Goal: Information Seeking & Learning: Learn about a topic

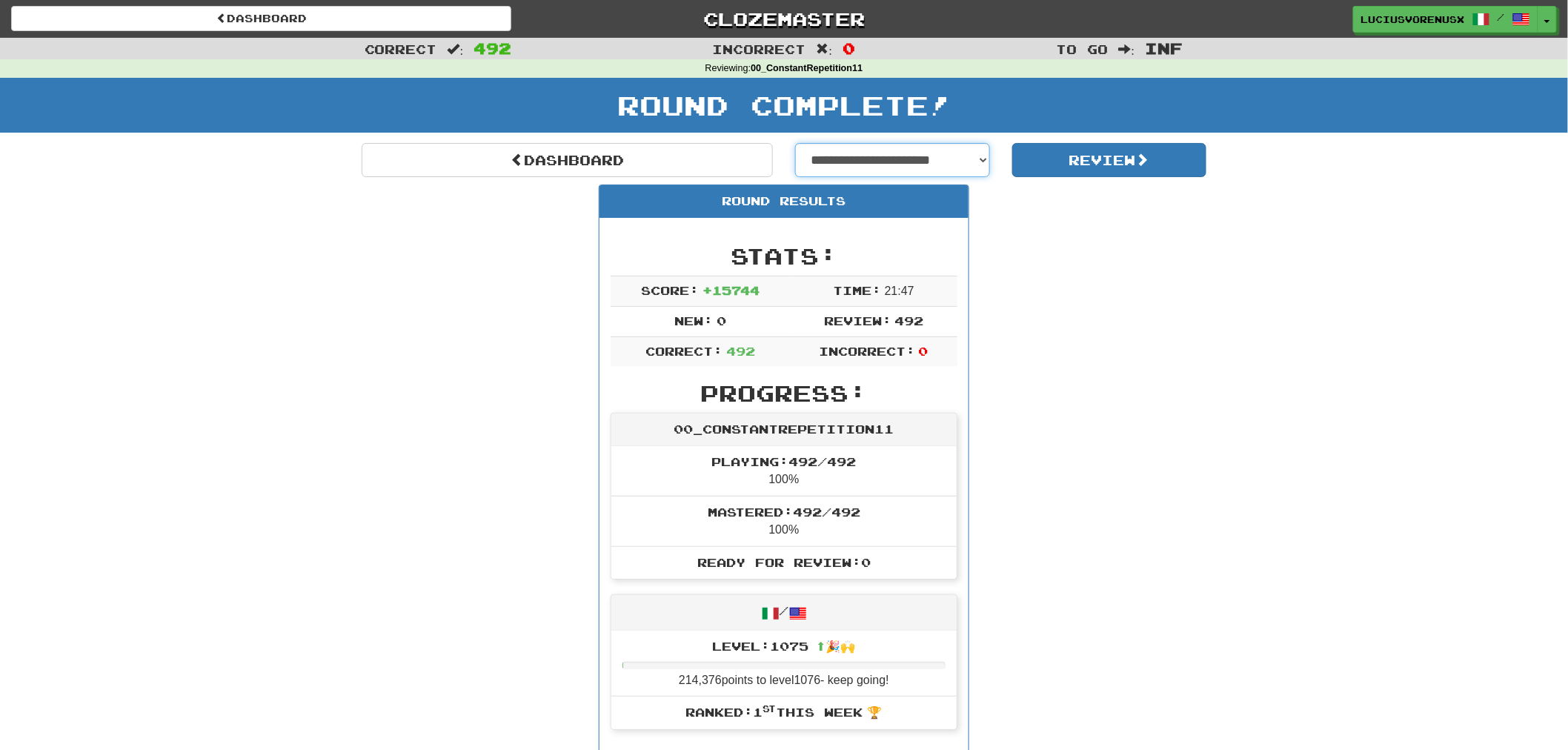
click at [899, 161] on select "**********" at bounding box center [893, 160] width 194 height 34
select select "**********"
click at [795, 143] on select "**********" at bounding box center [893, 160] width 194 height 34
select select "**********"
click at [1068, 157] on button "Review" at bounding box center [1110, 160] width 194 height 34
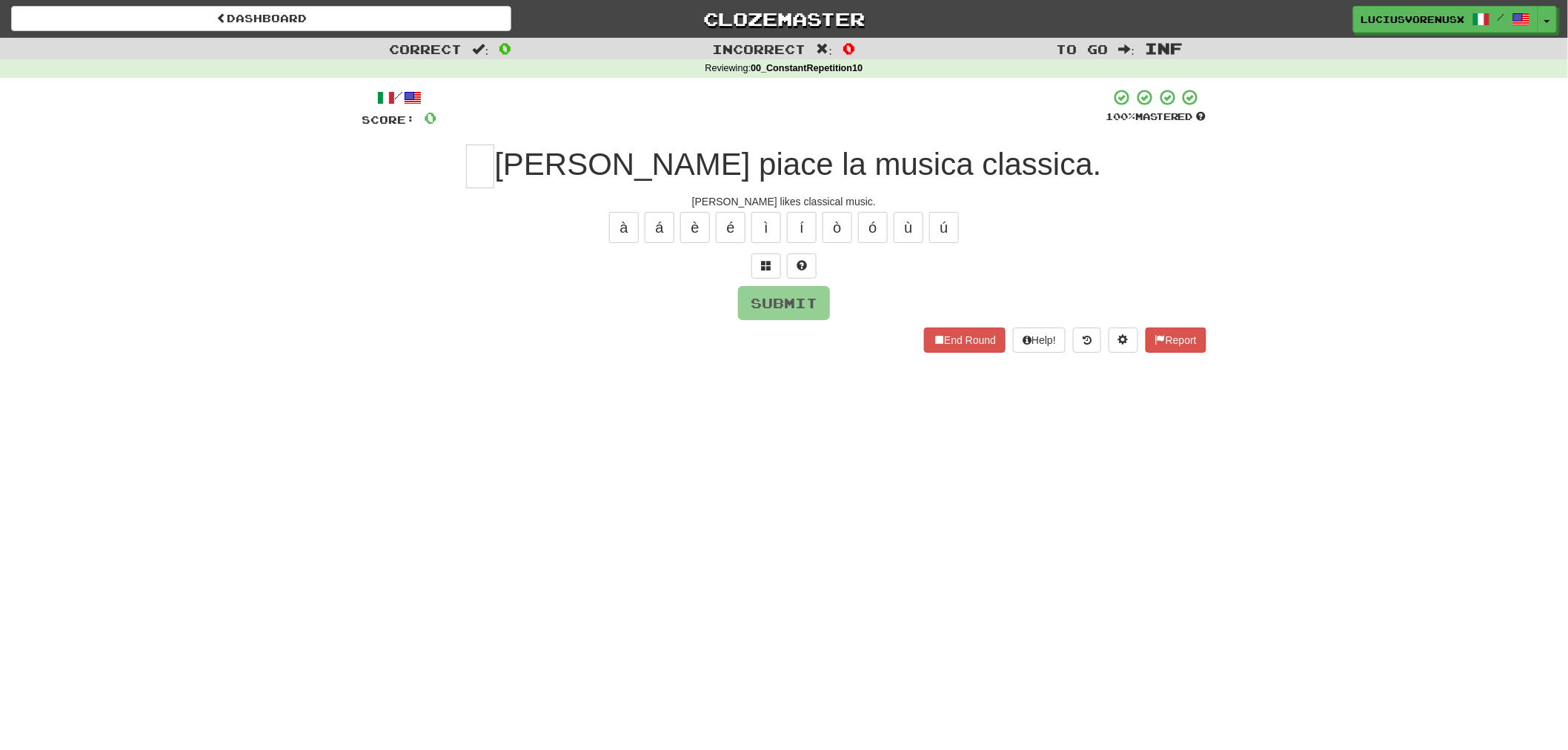
click at [63, 350] on div "Correct : 0 Incorrect : 0 To go : Inf Reviewing : 00_ConstantRepetition10 / Sco…" at bounding box center [784, 206] width 1568 height 336
click at [494, 174] on input "text" at bounding box center [480, 166] width 28 height 43
type input "*"
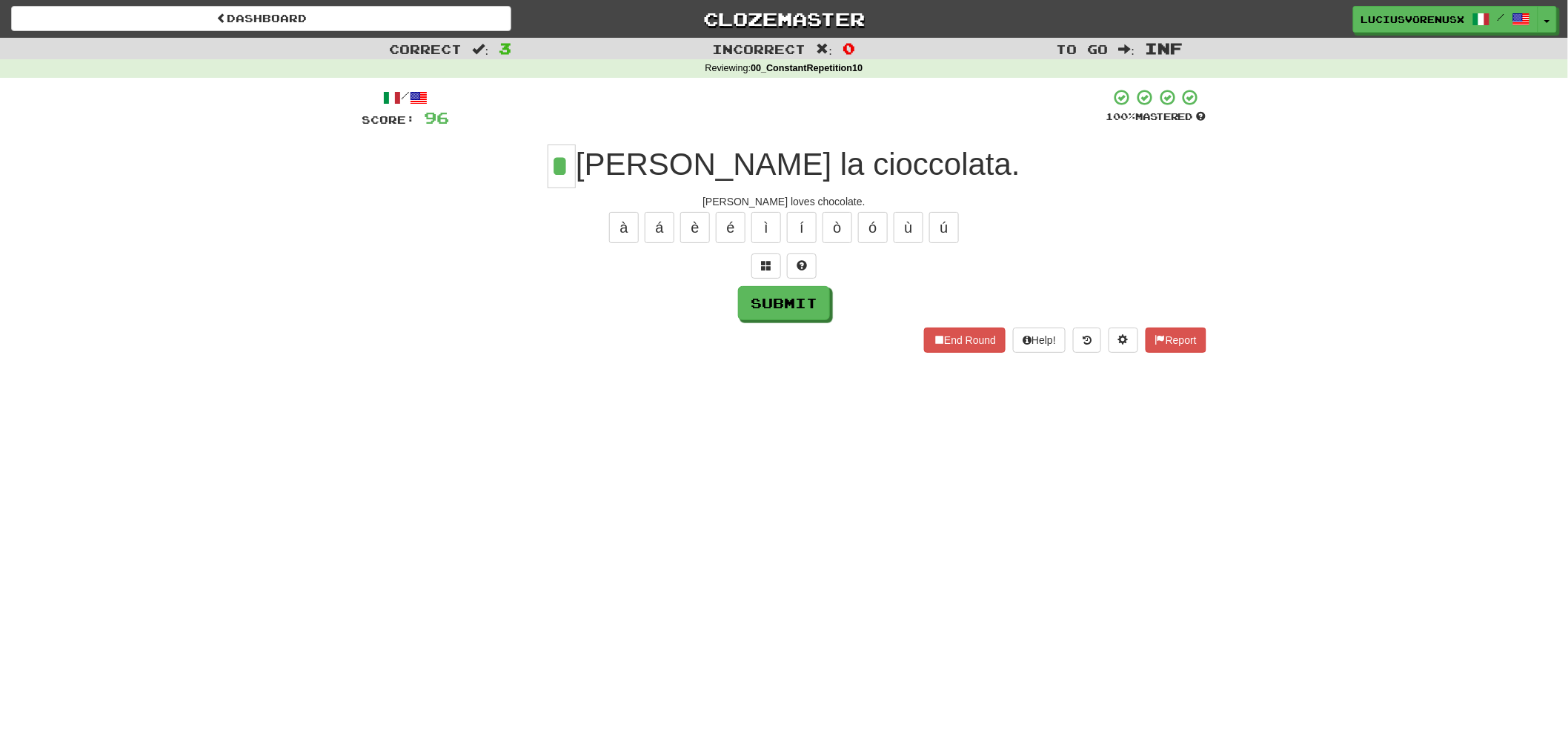
type input "*"
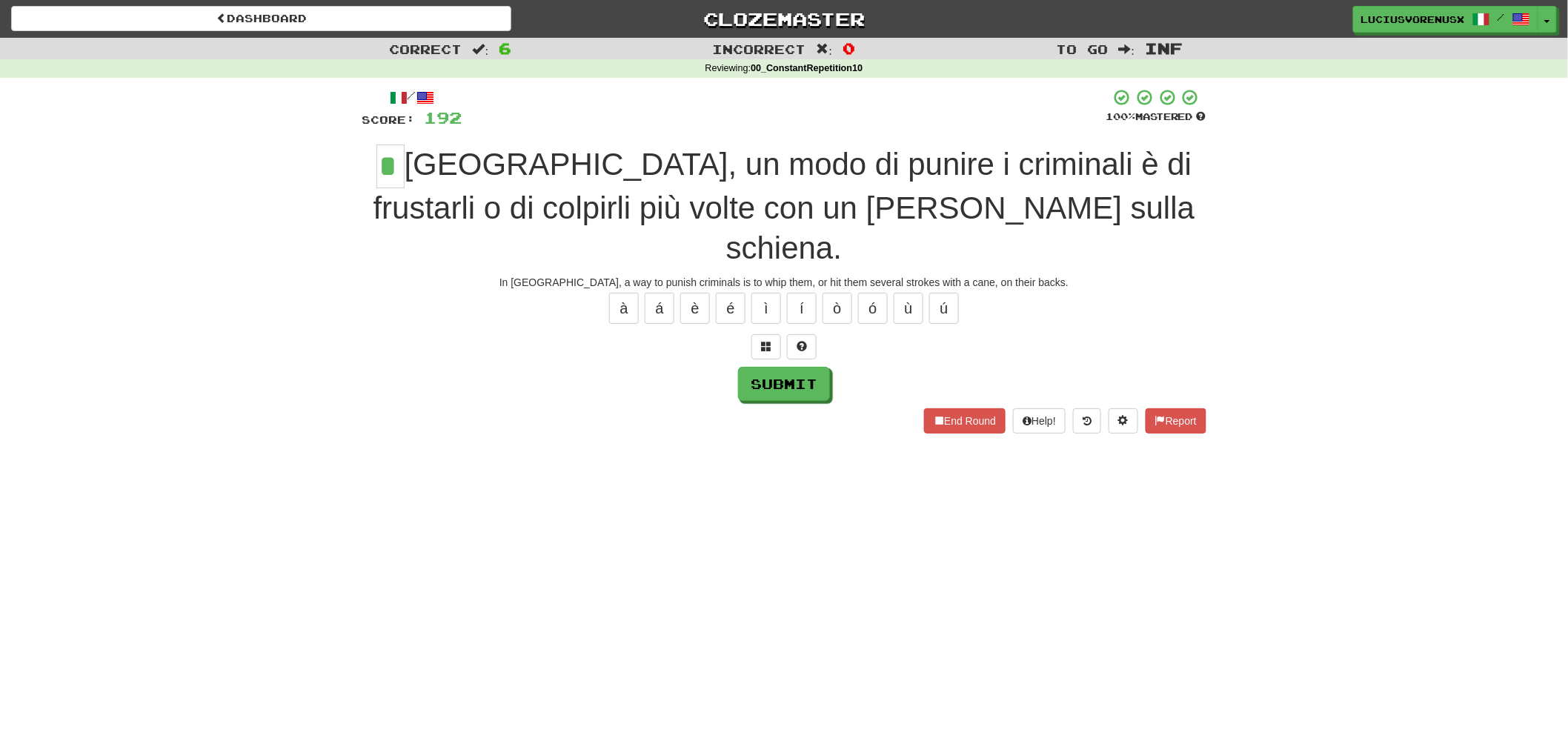
type input "*"
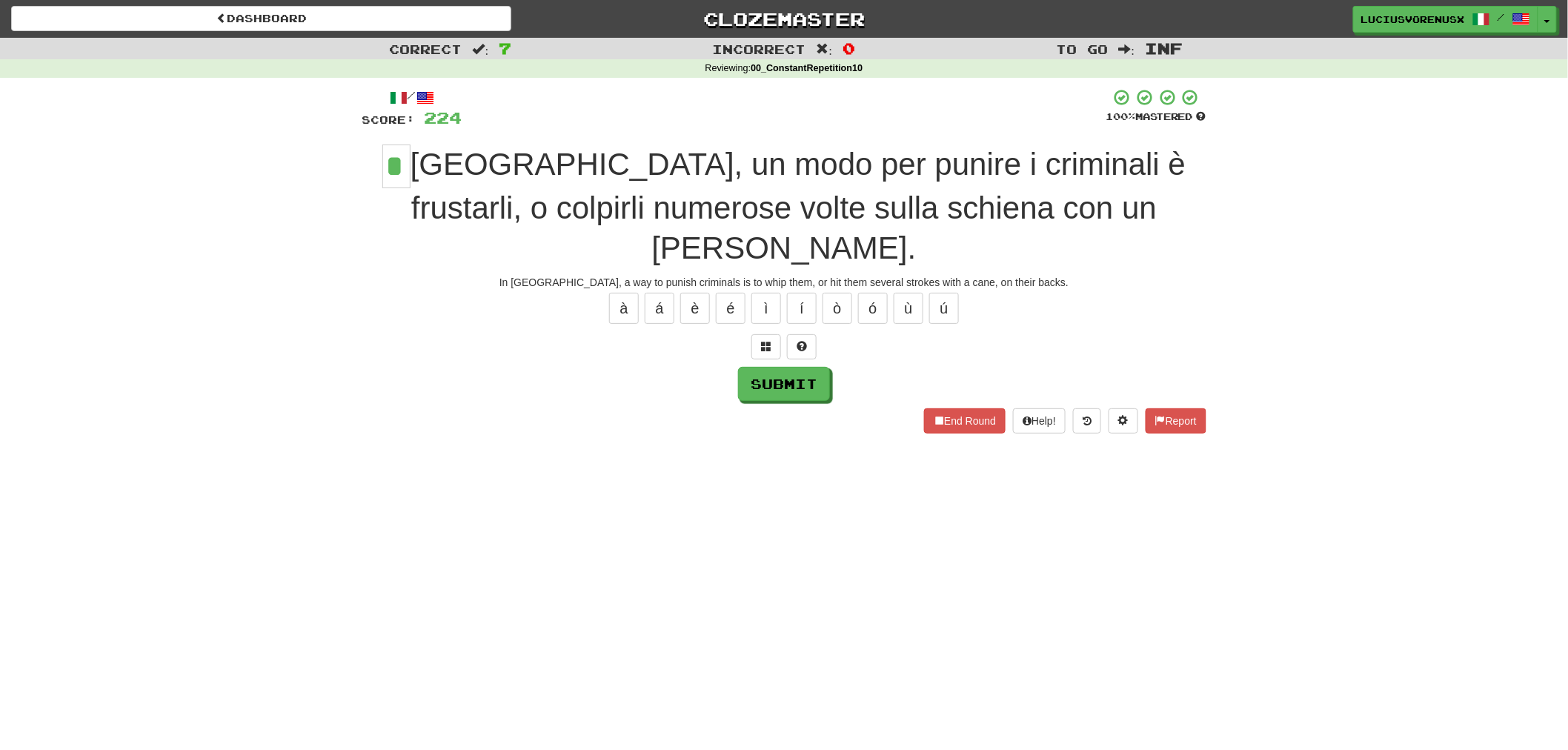
type input "*"
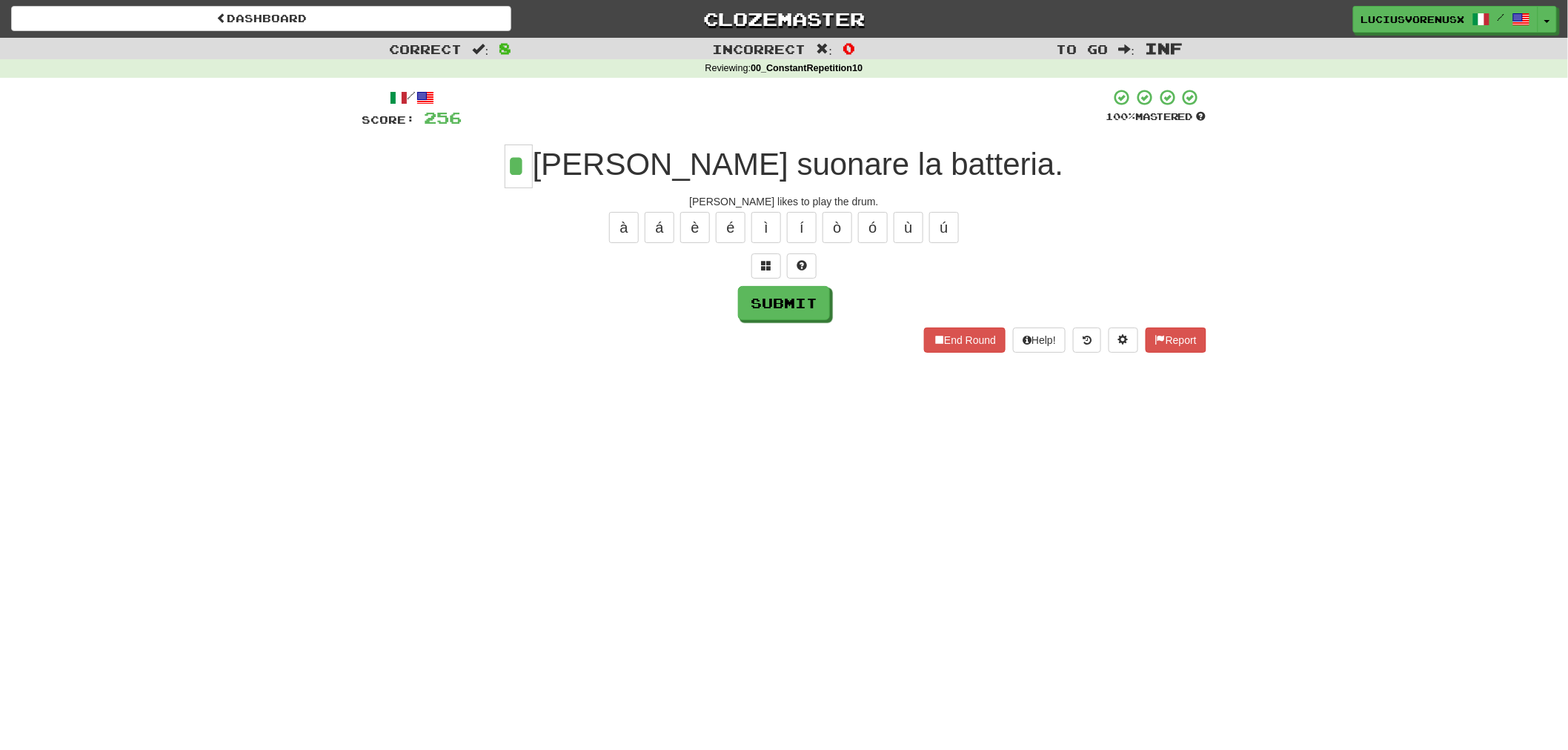
type input "*"
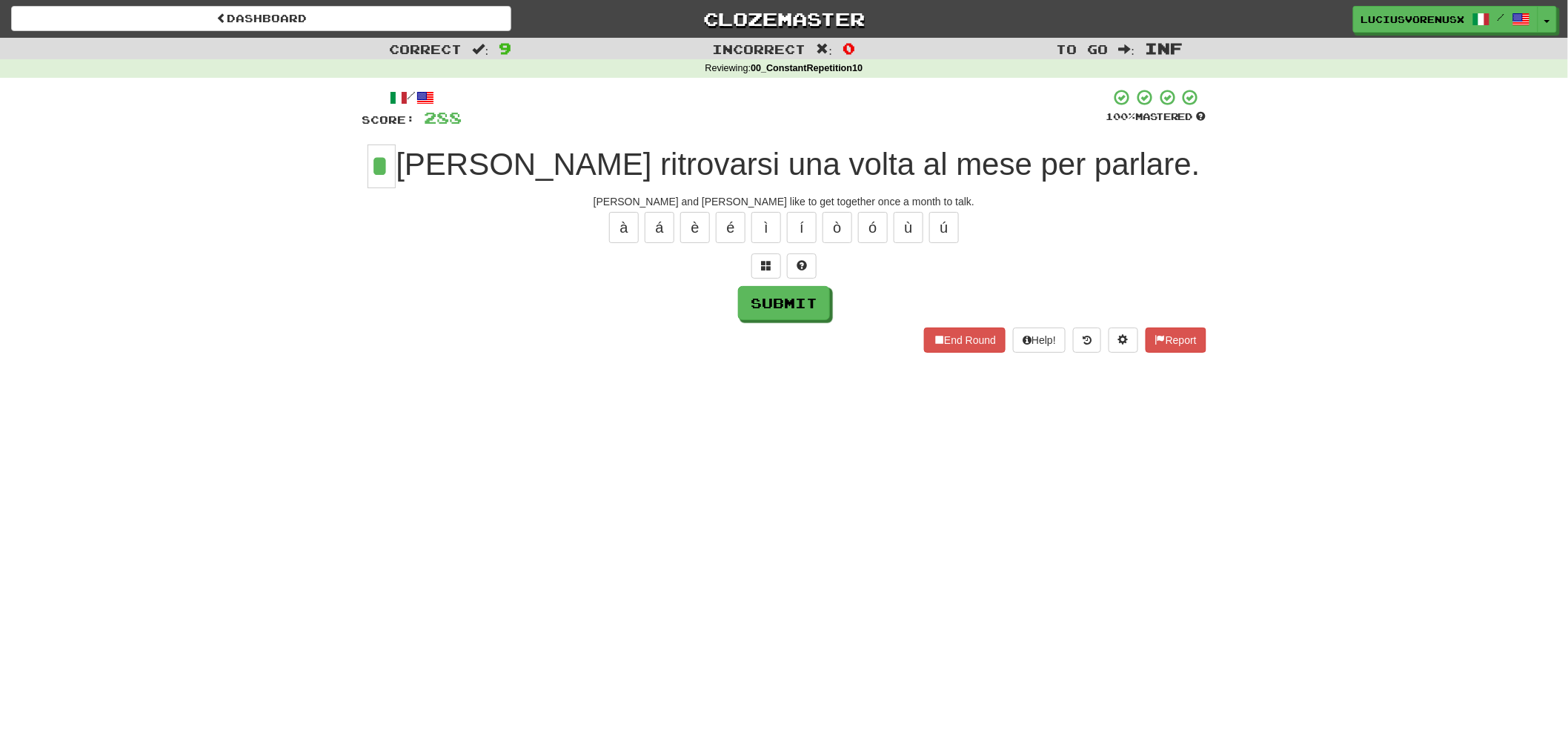
type input "*"
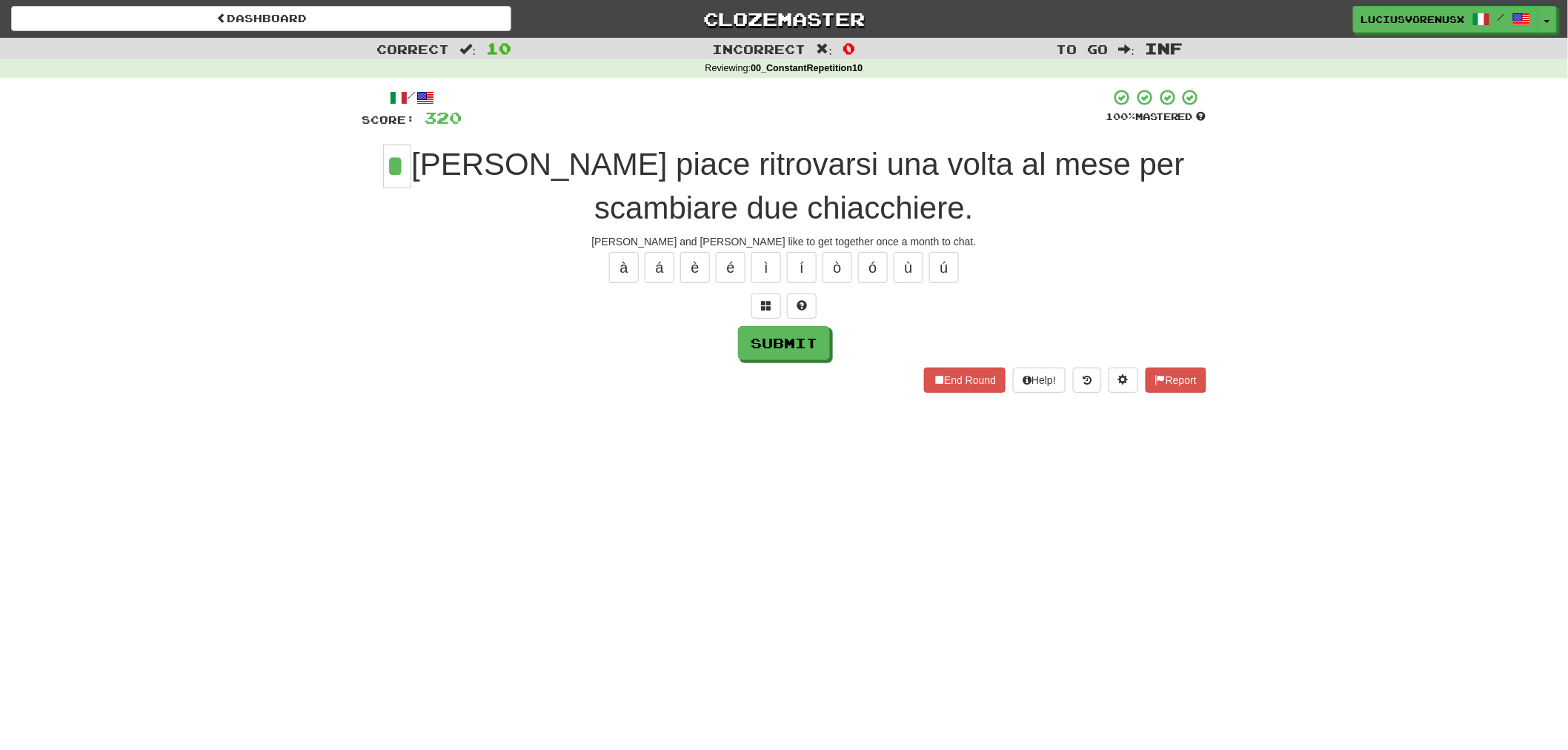
type input "*"
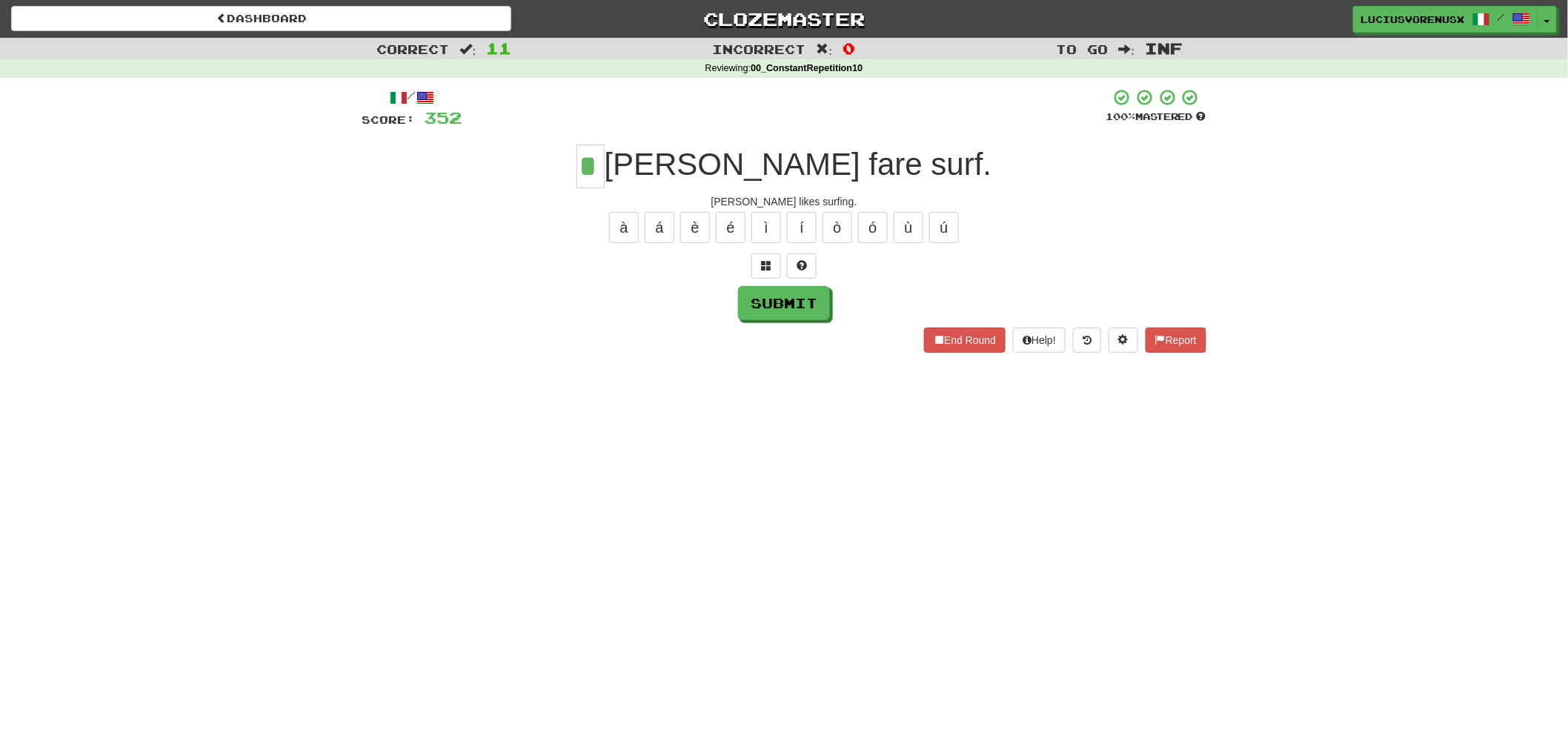
type input "*"
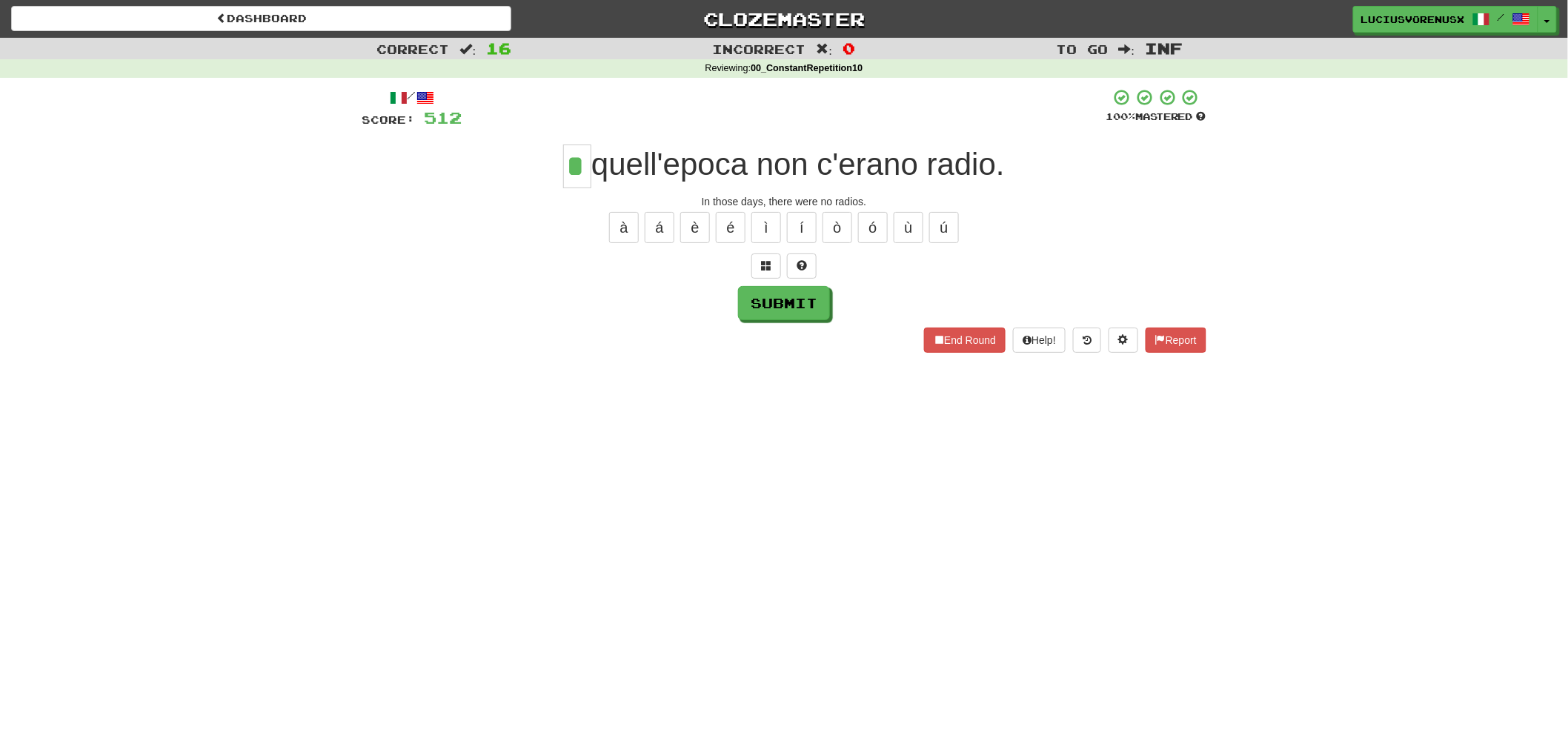
type input "*"
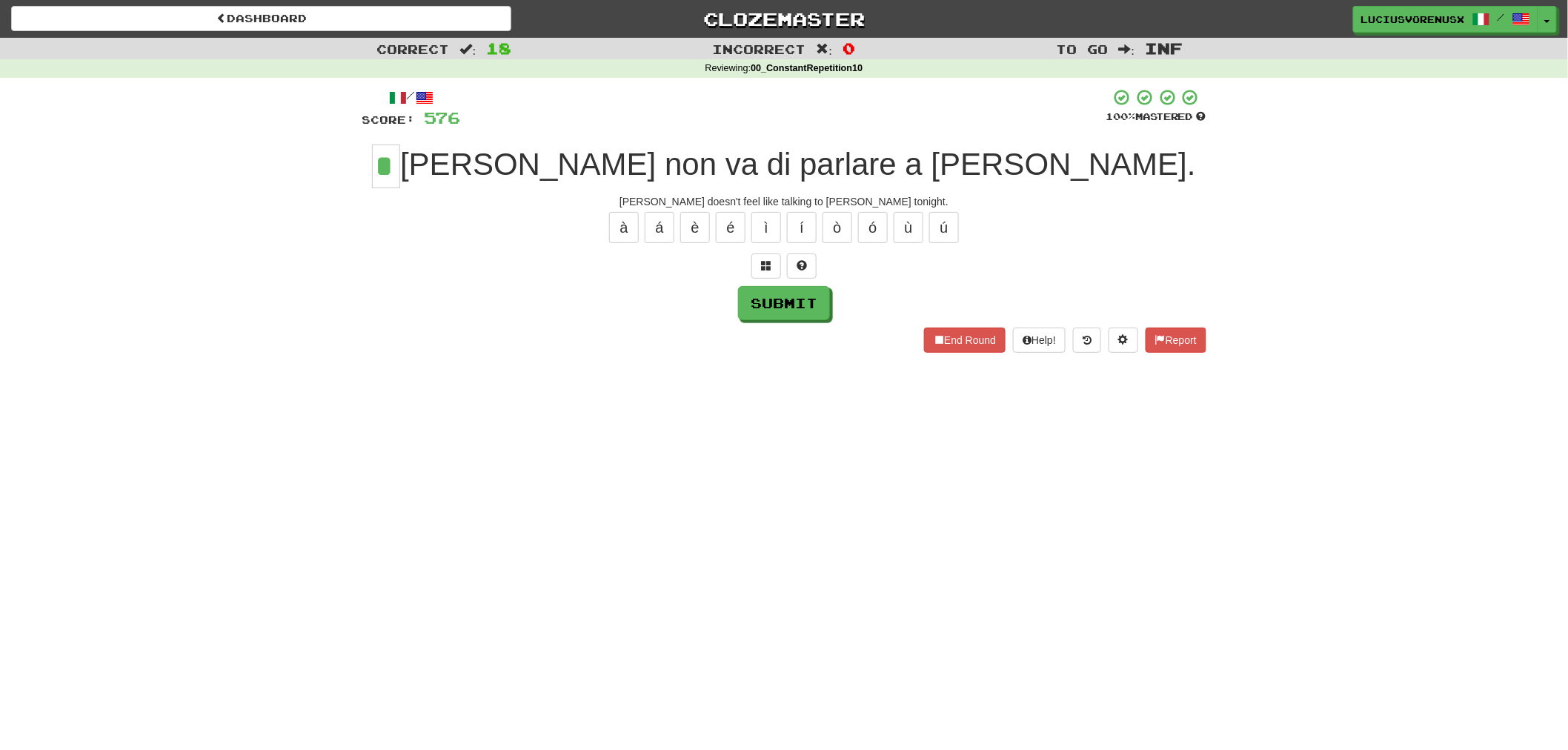
type input "*"
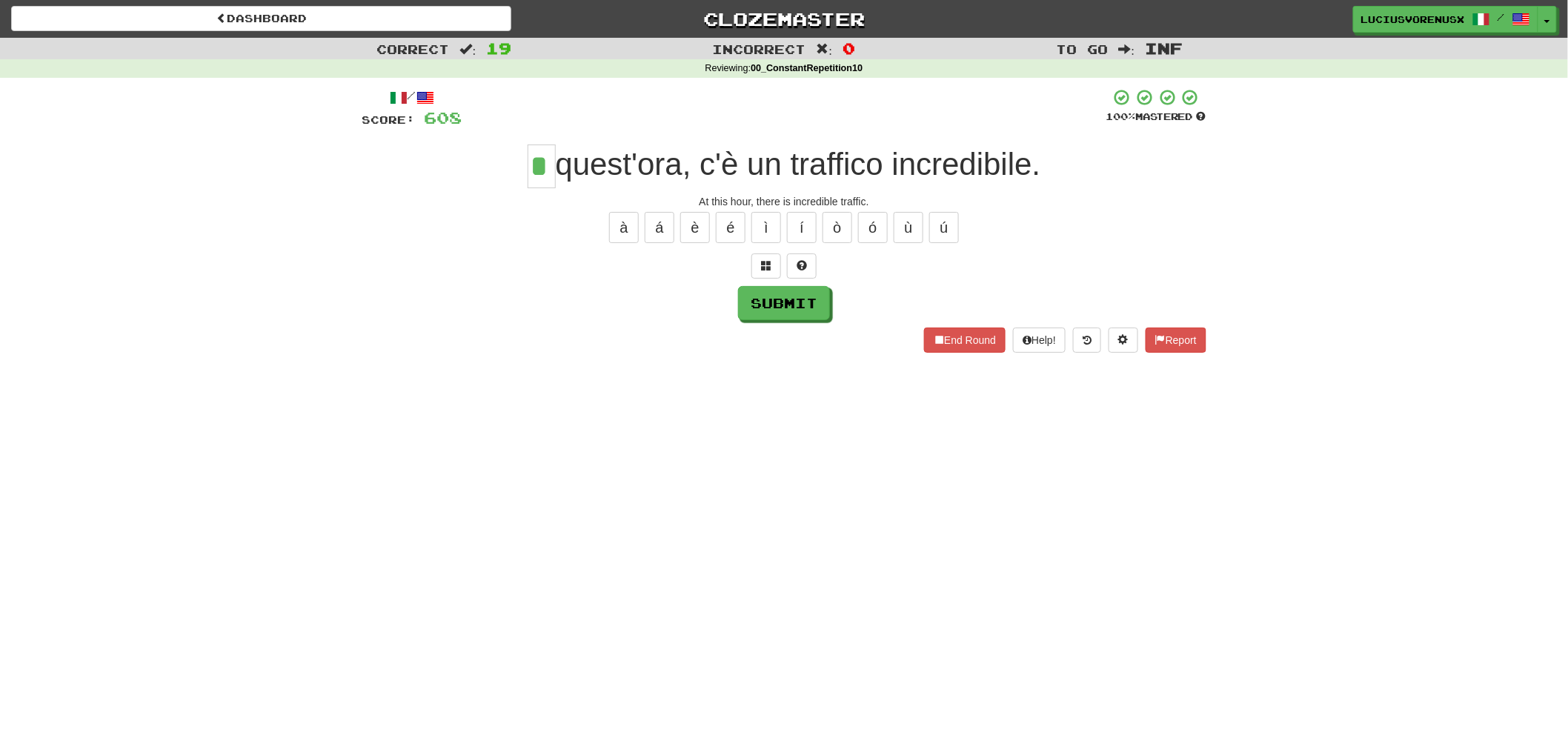
type input "*"
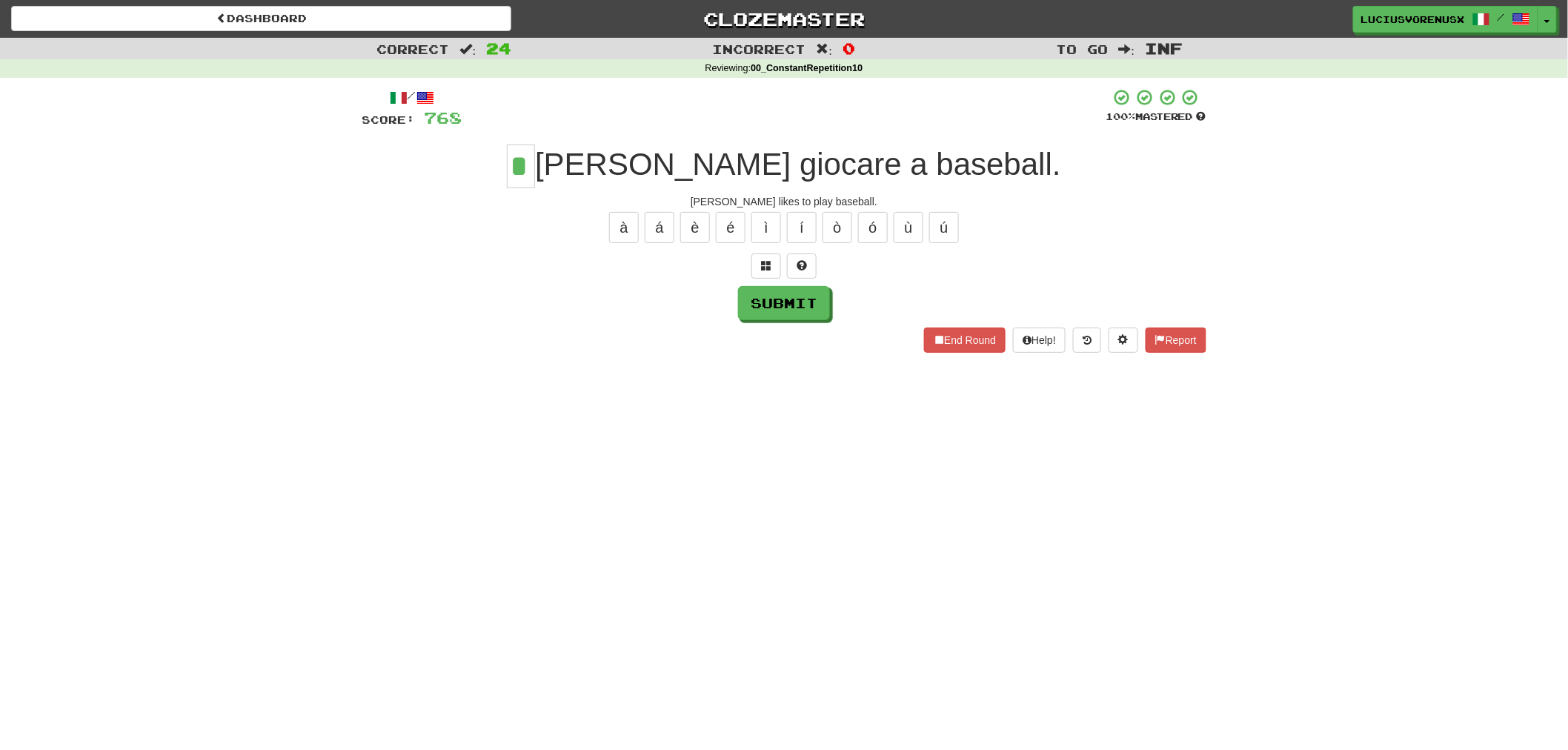
type input "*"
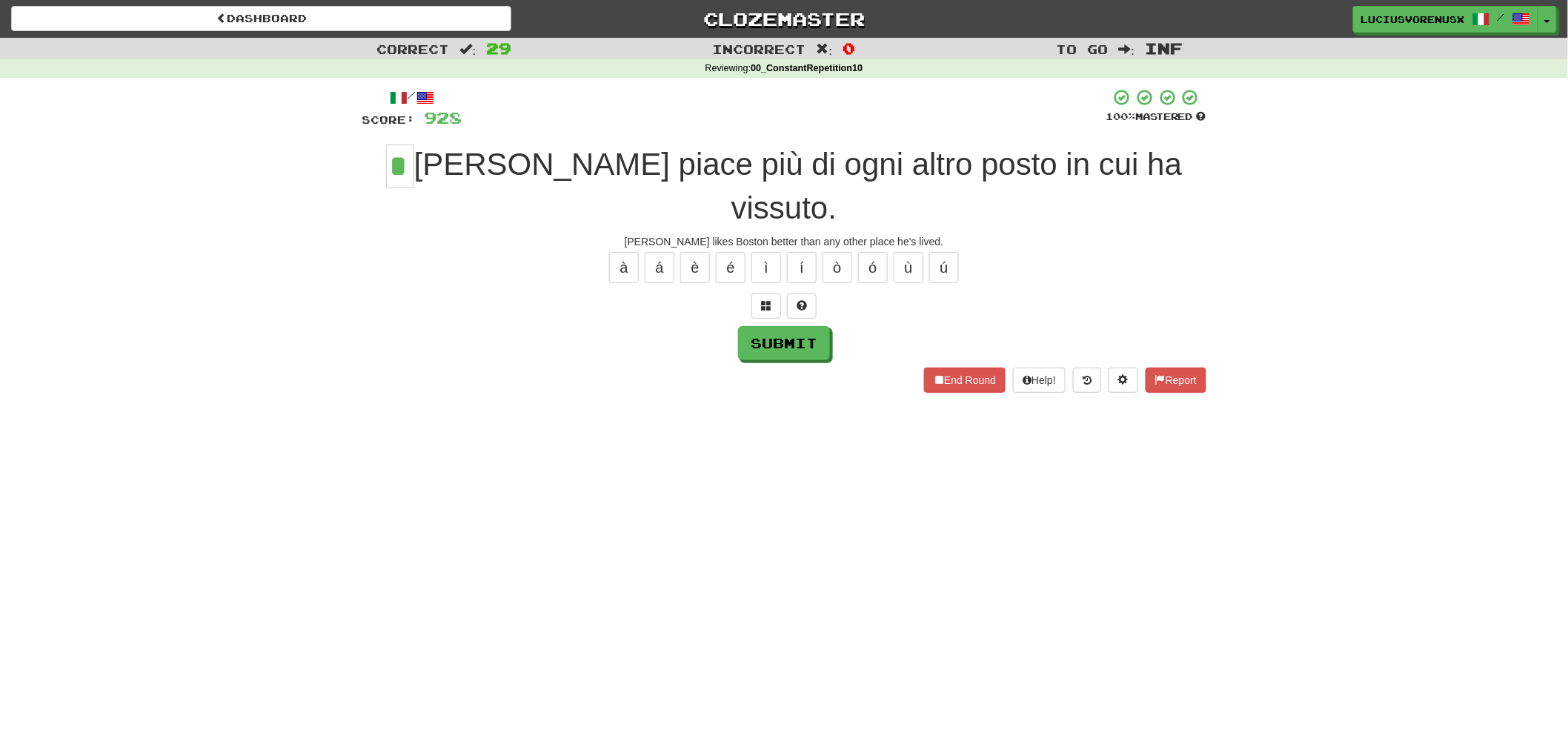
type input "*"
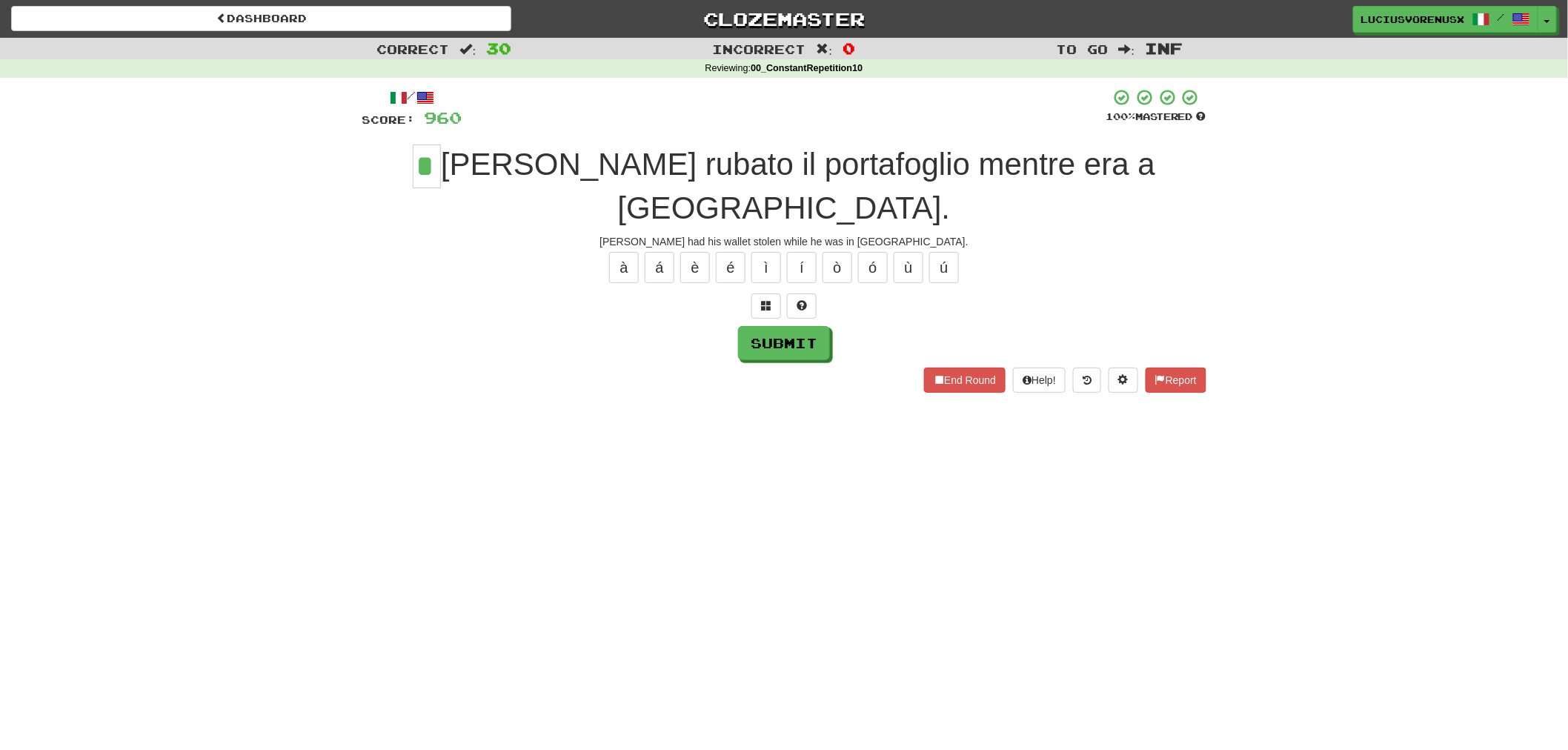
type input "*"
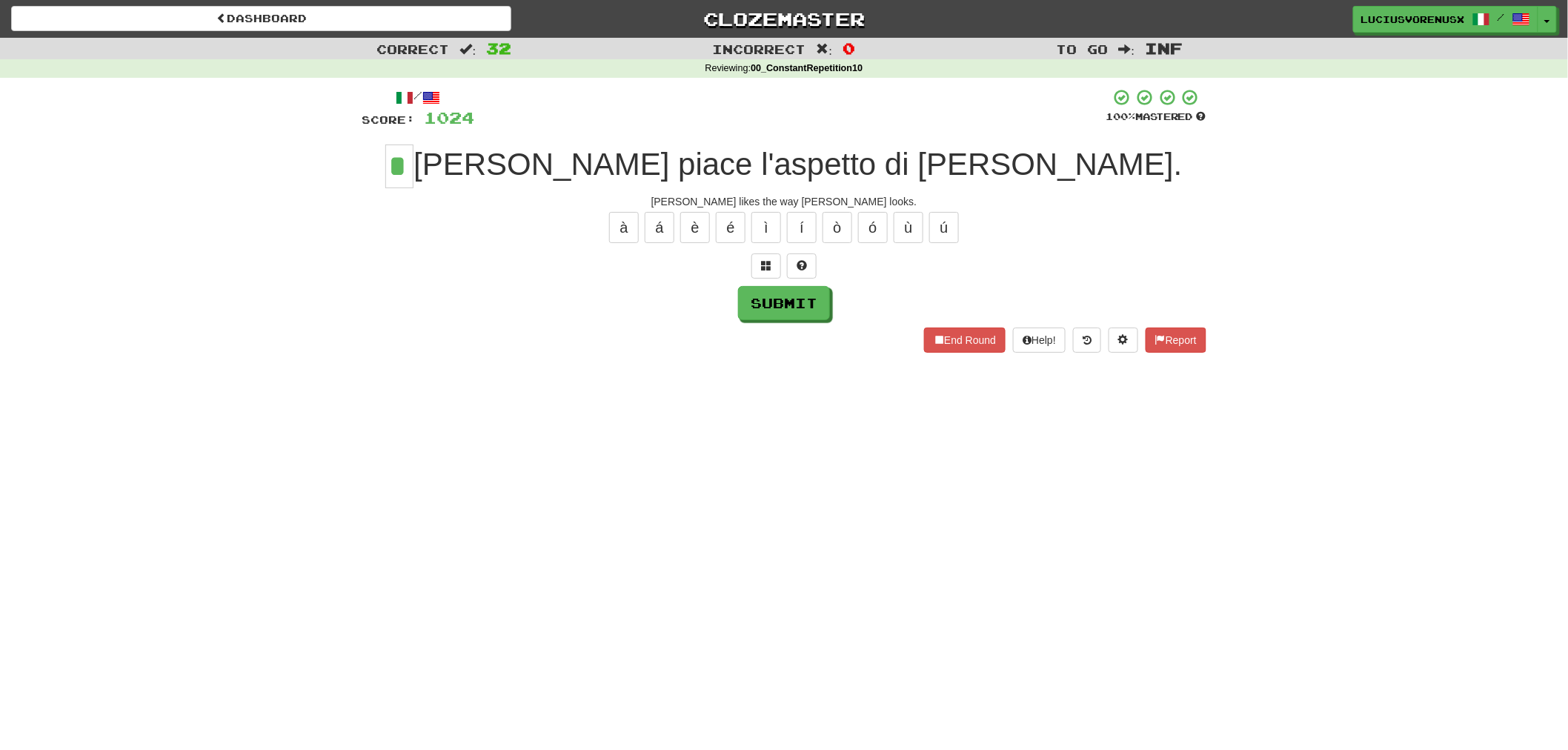
type input "*"
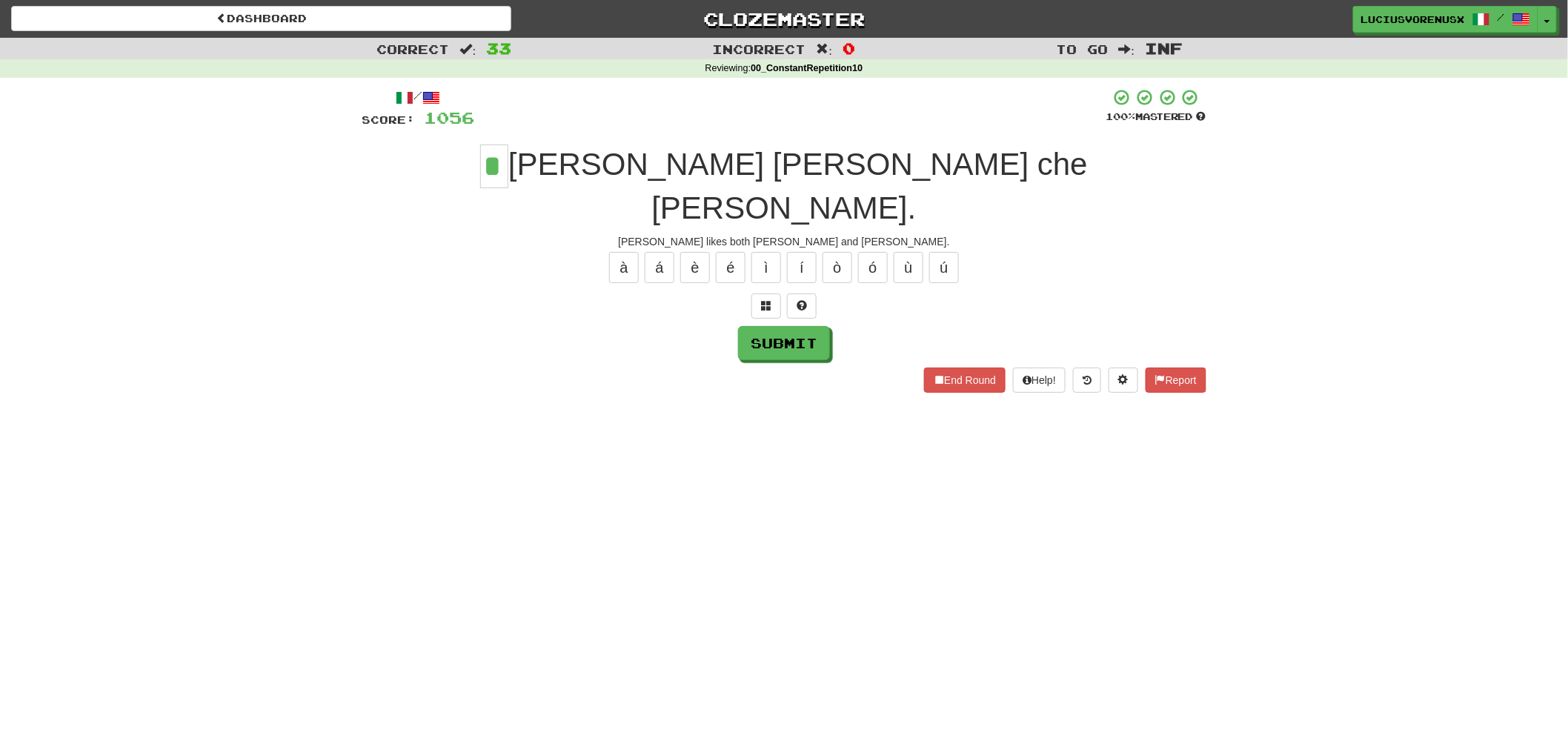
type input "*"
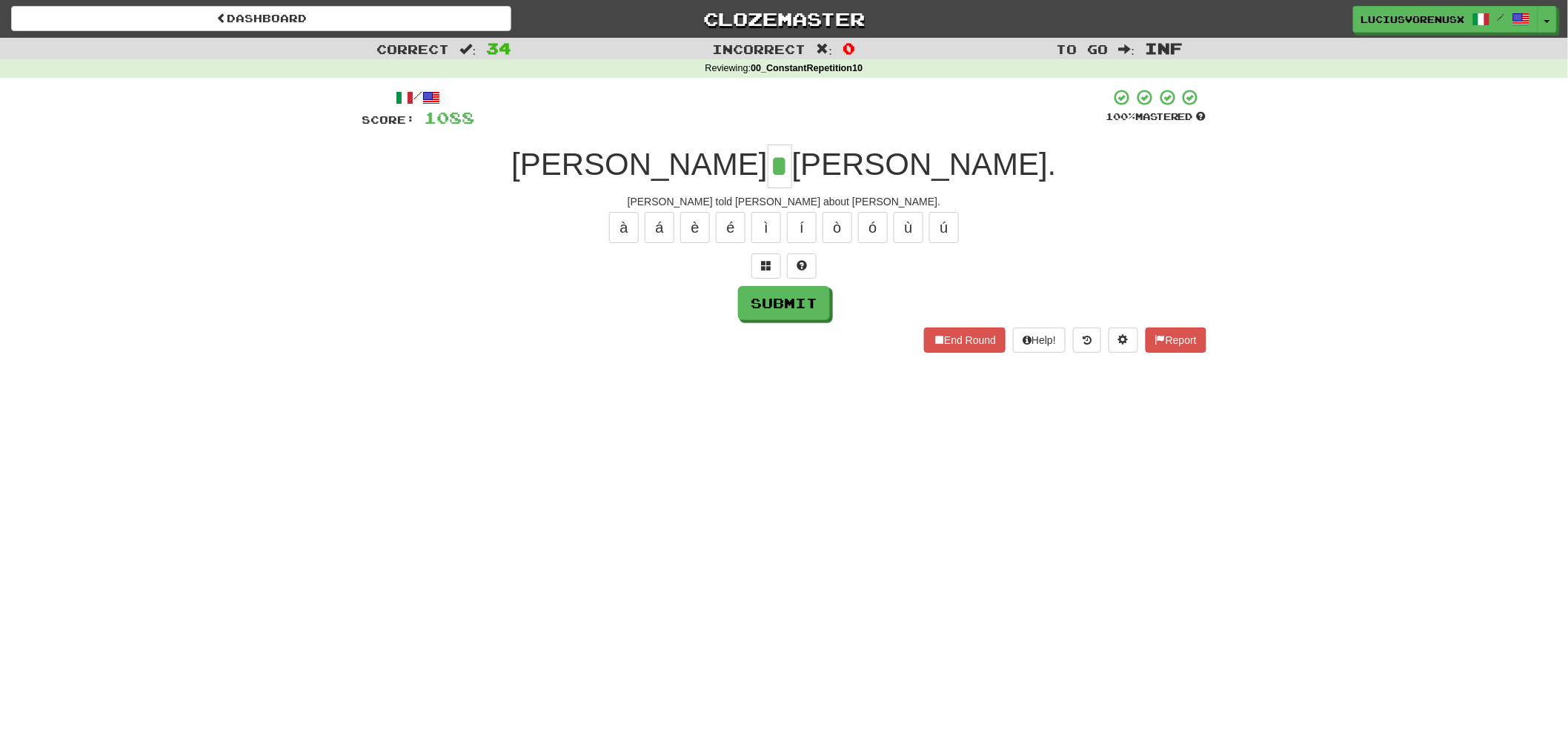
type input "*"
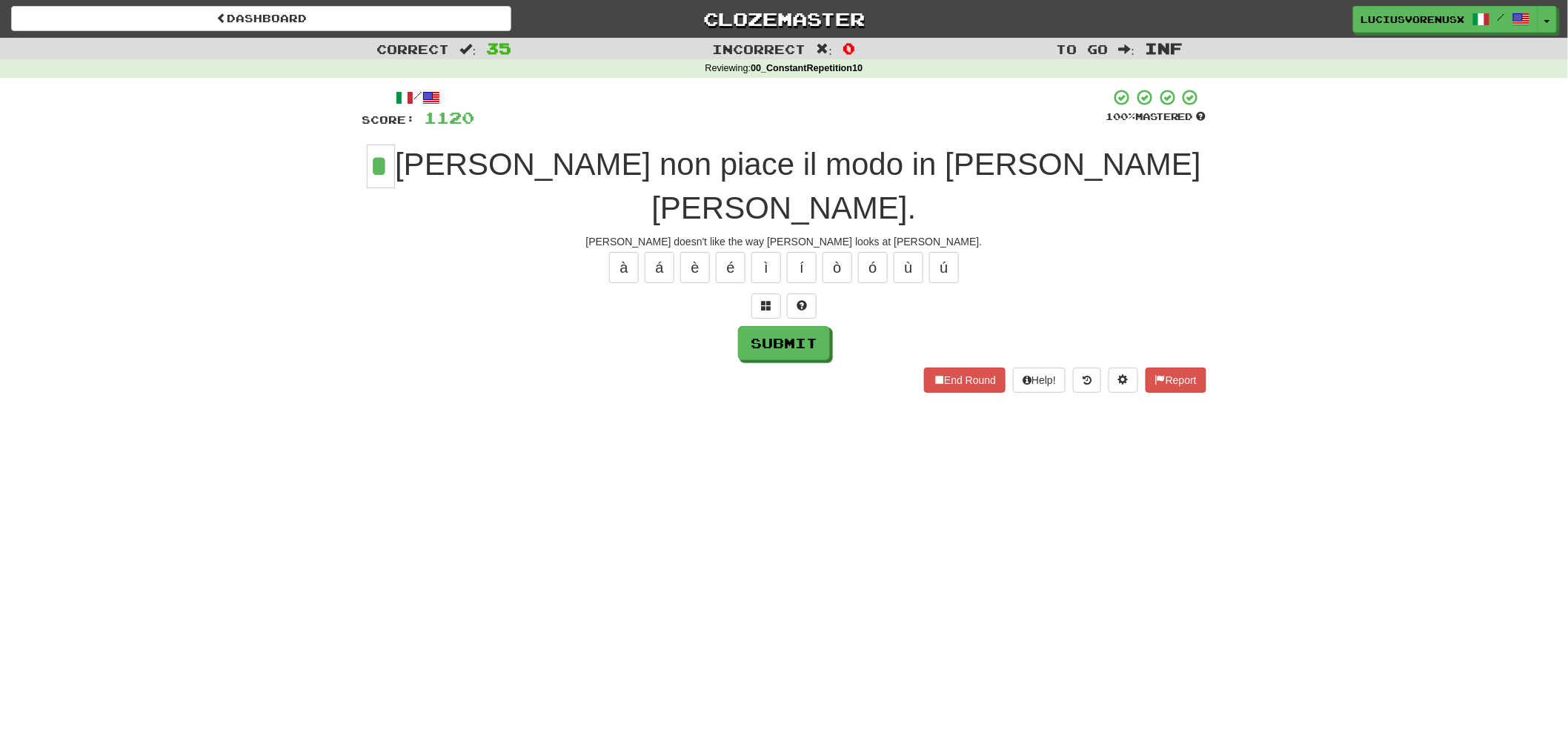
type input "*"
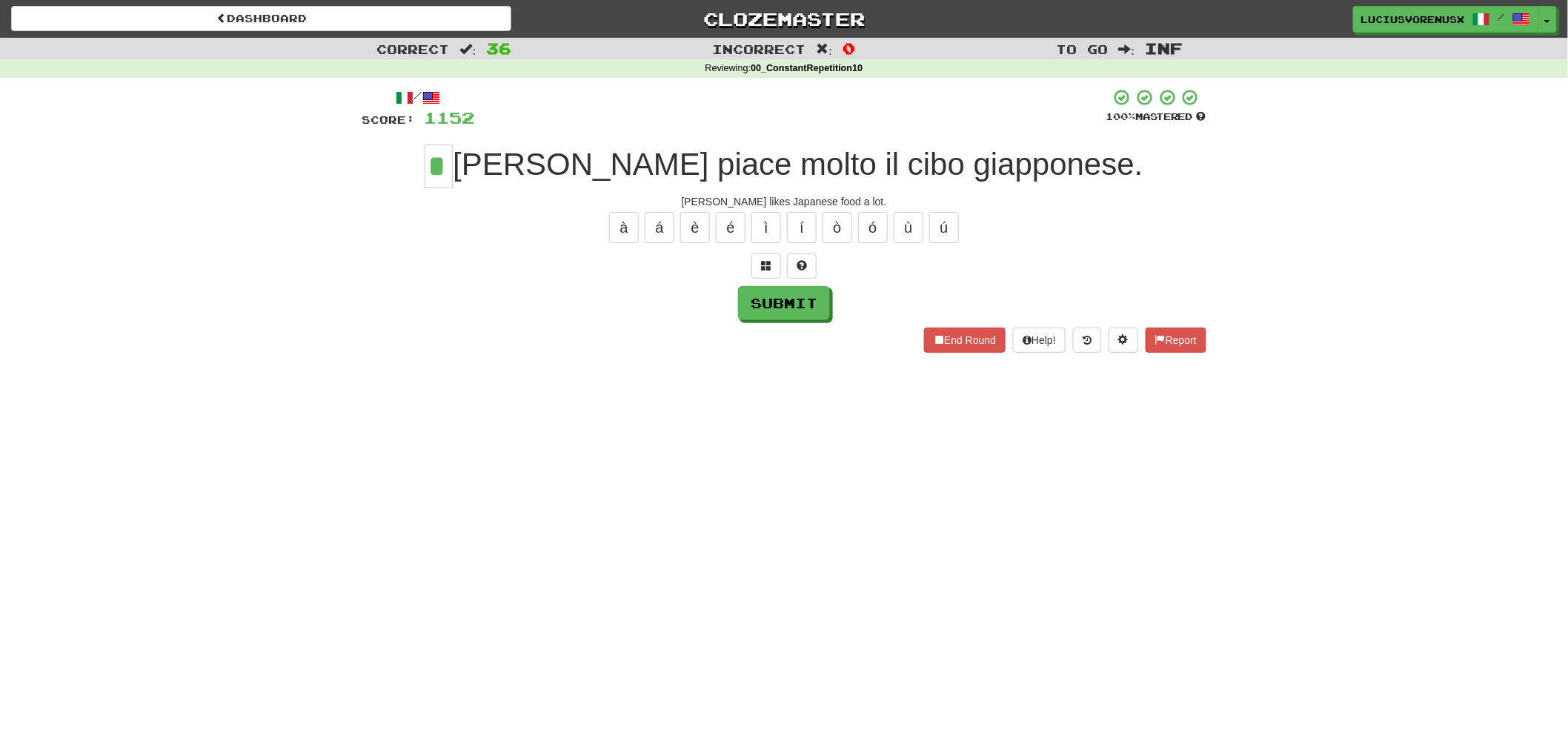
type input "*"
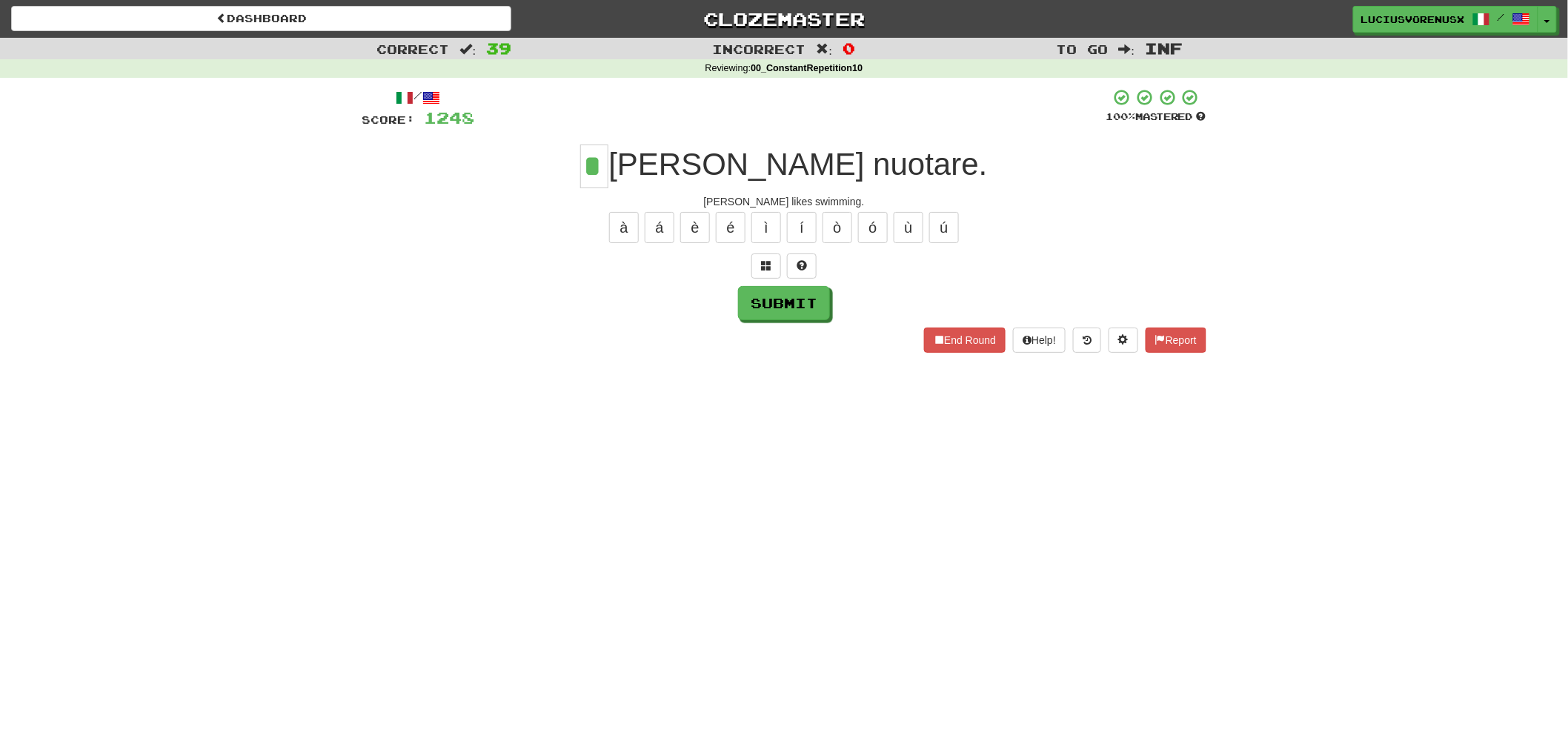
type input "*"
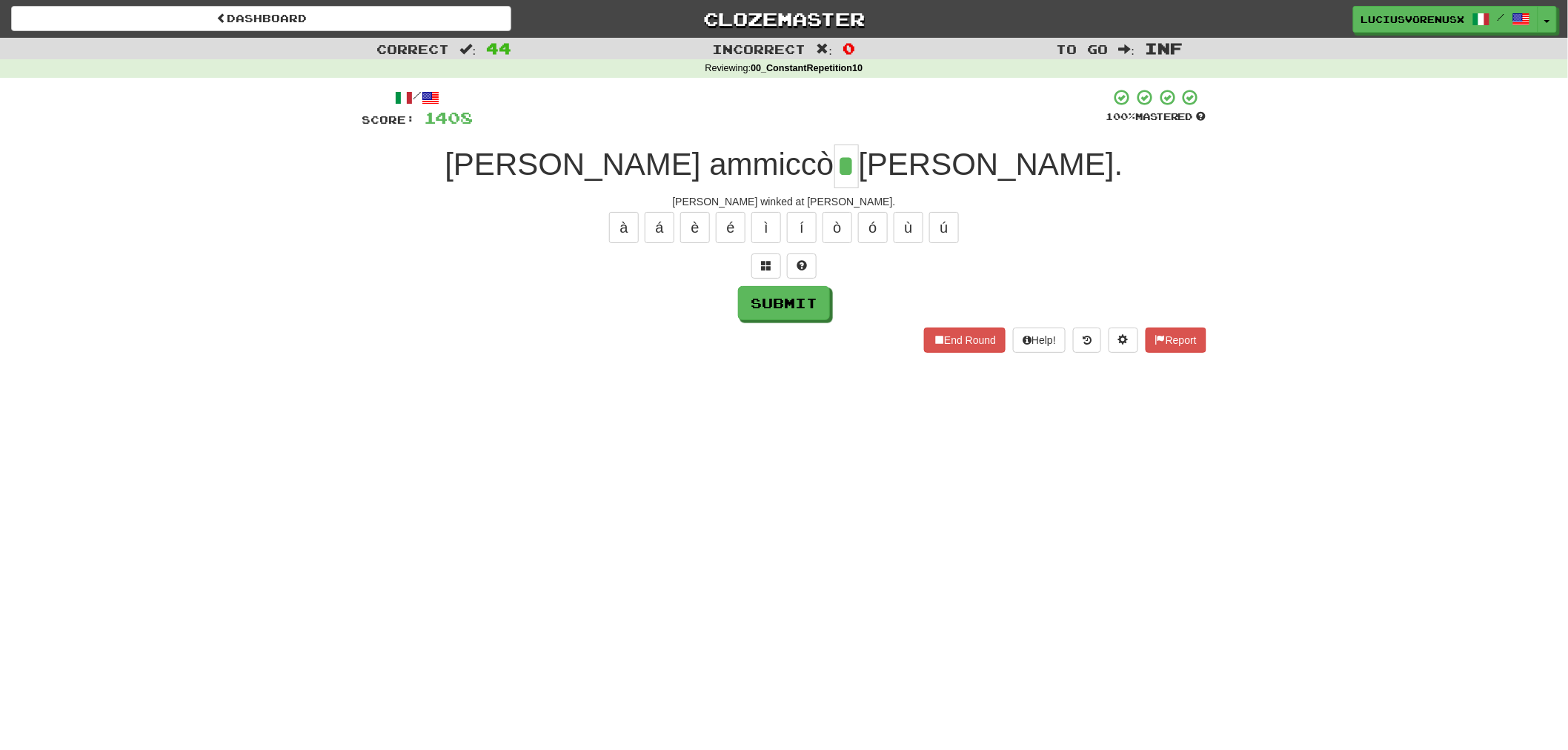
type input "*"
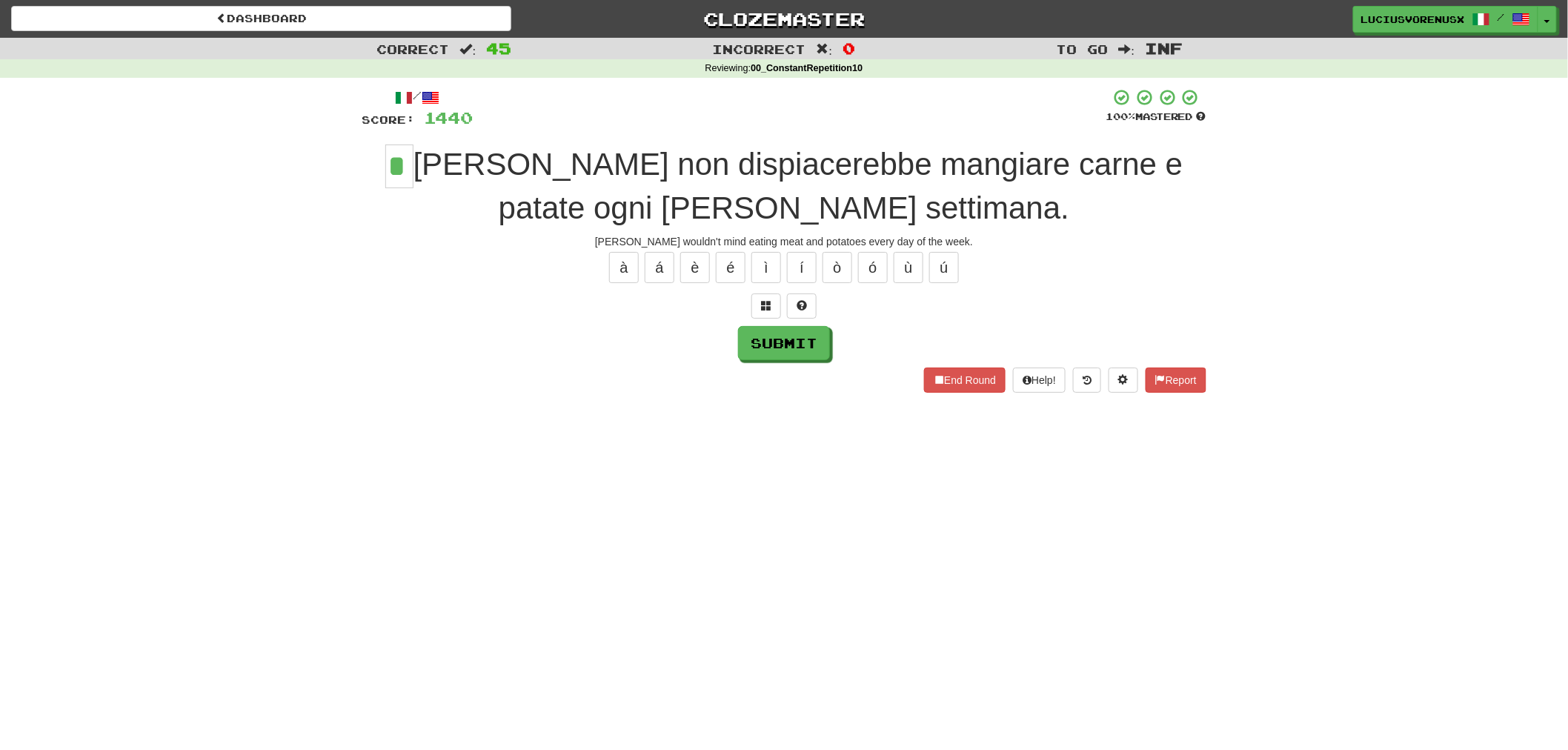
type input "*"
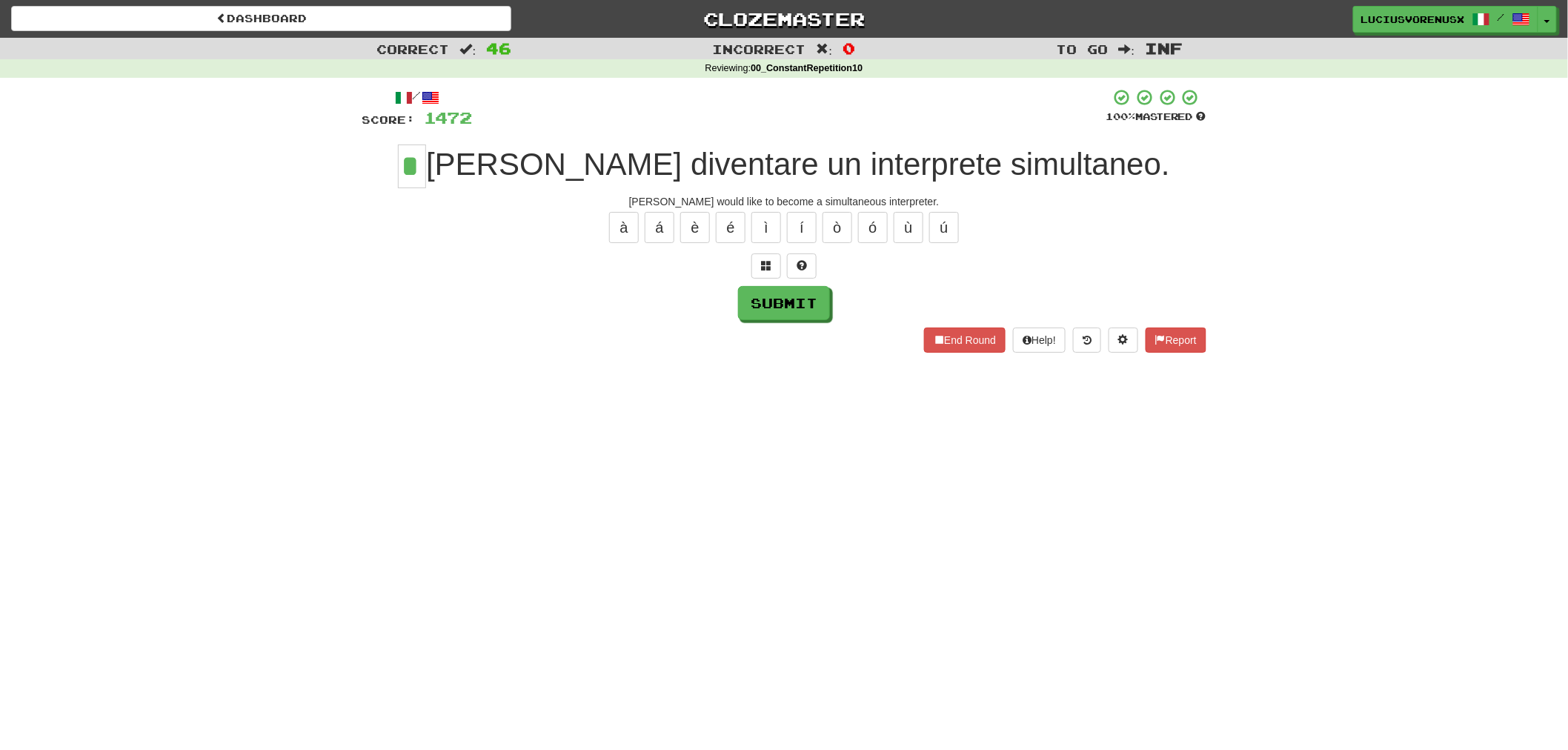
type input "*"
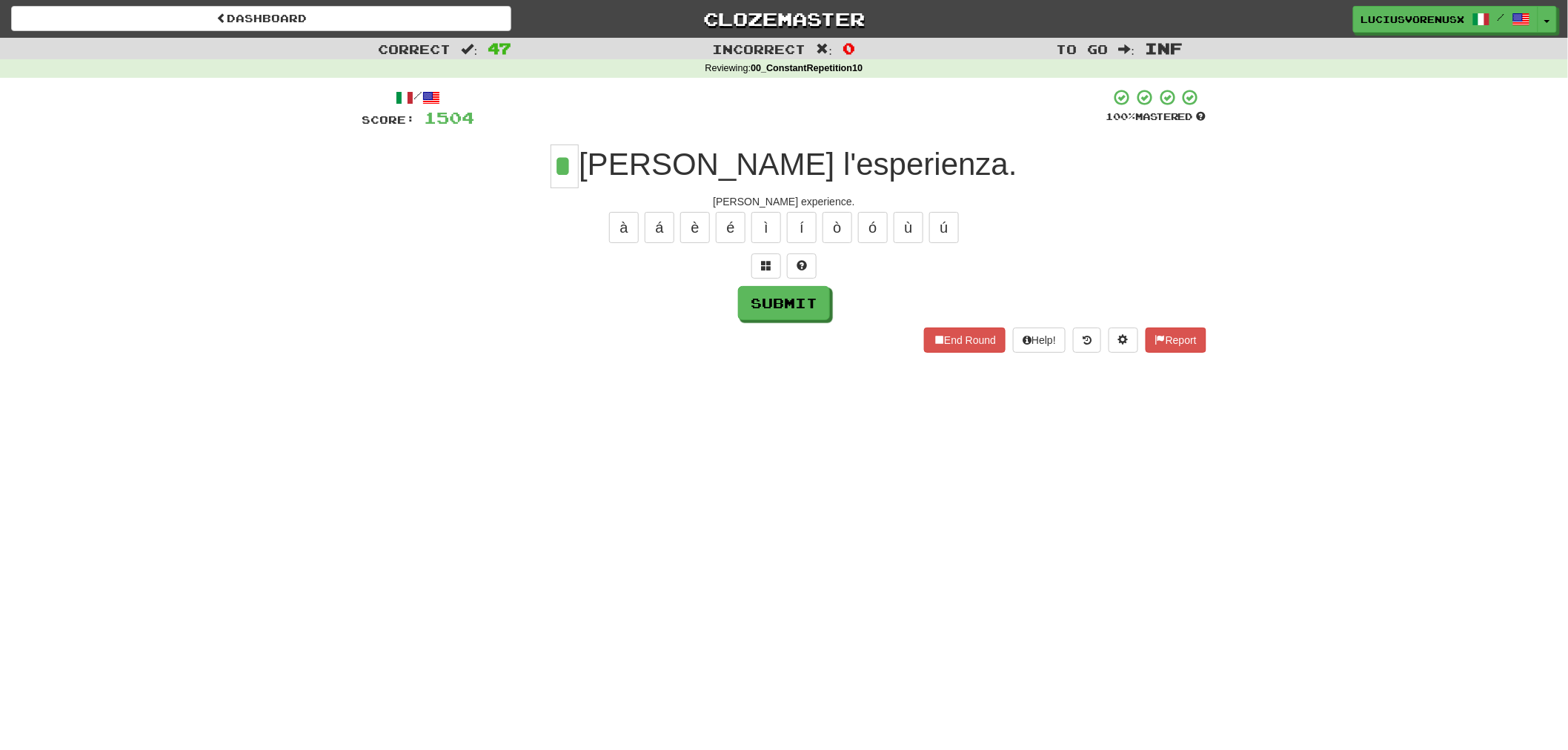
type input "*"
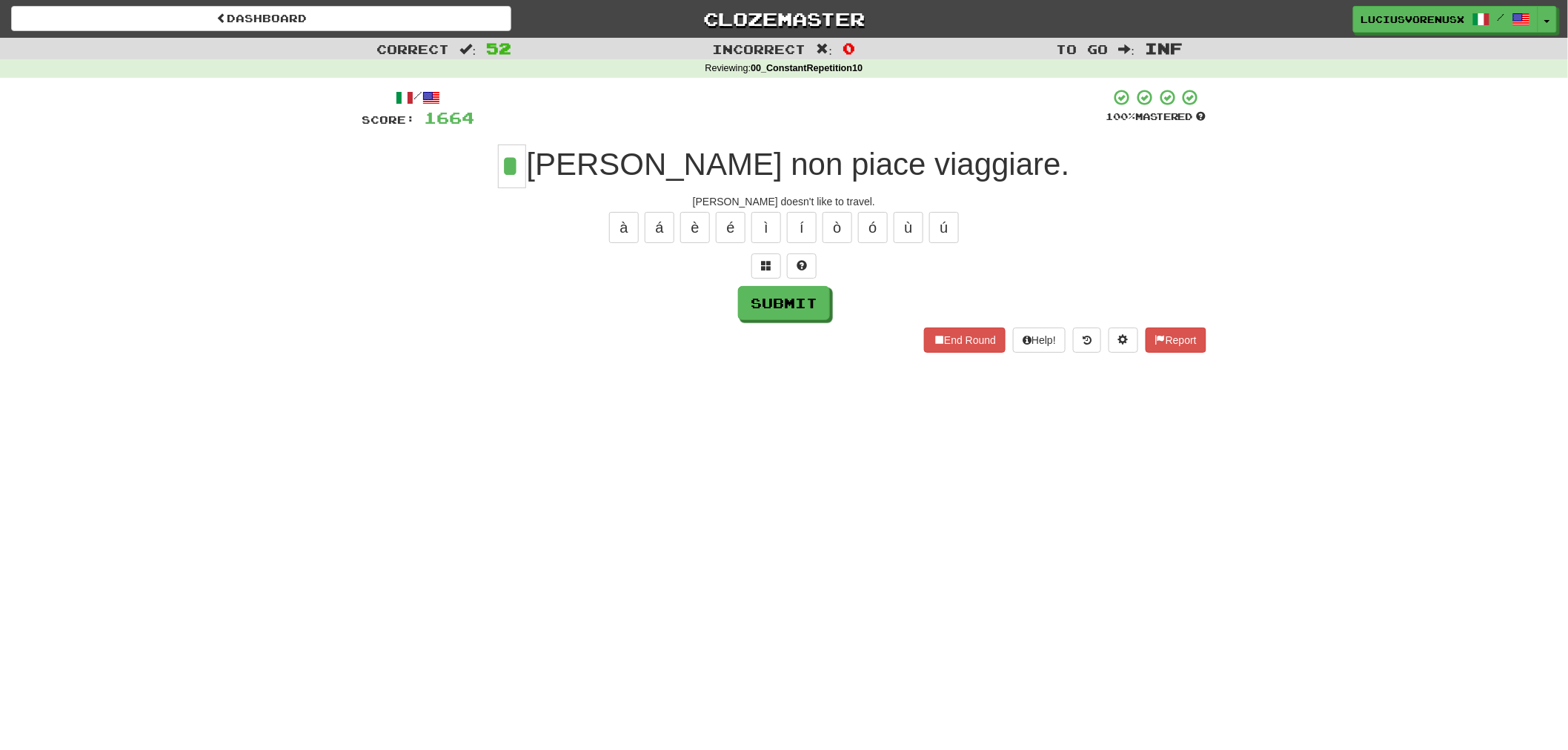
type input "*"
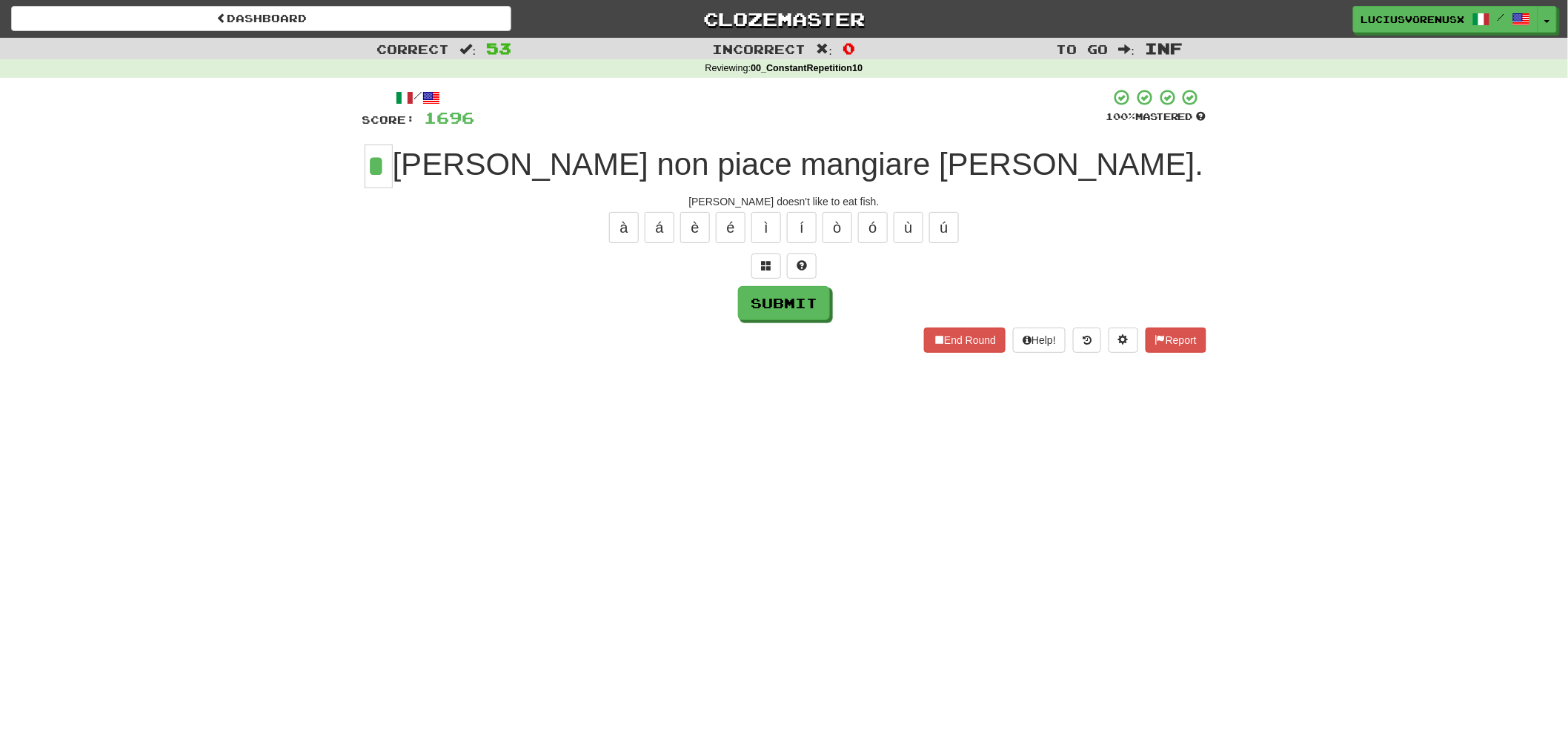
type input "*"
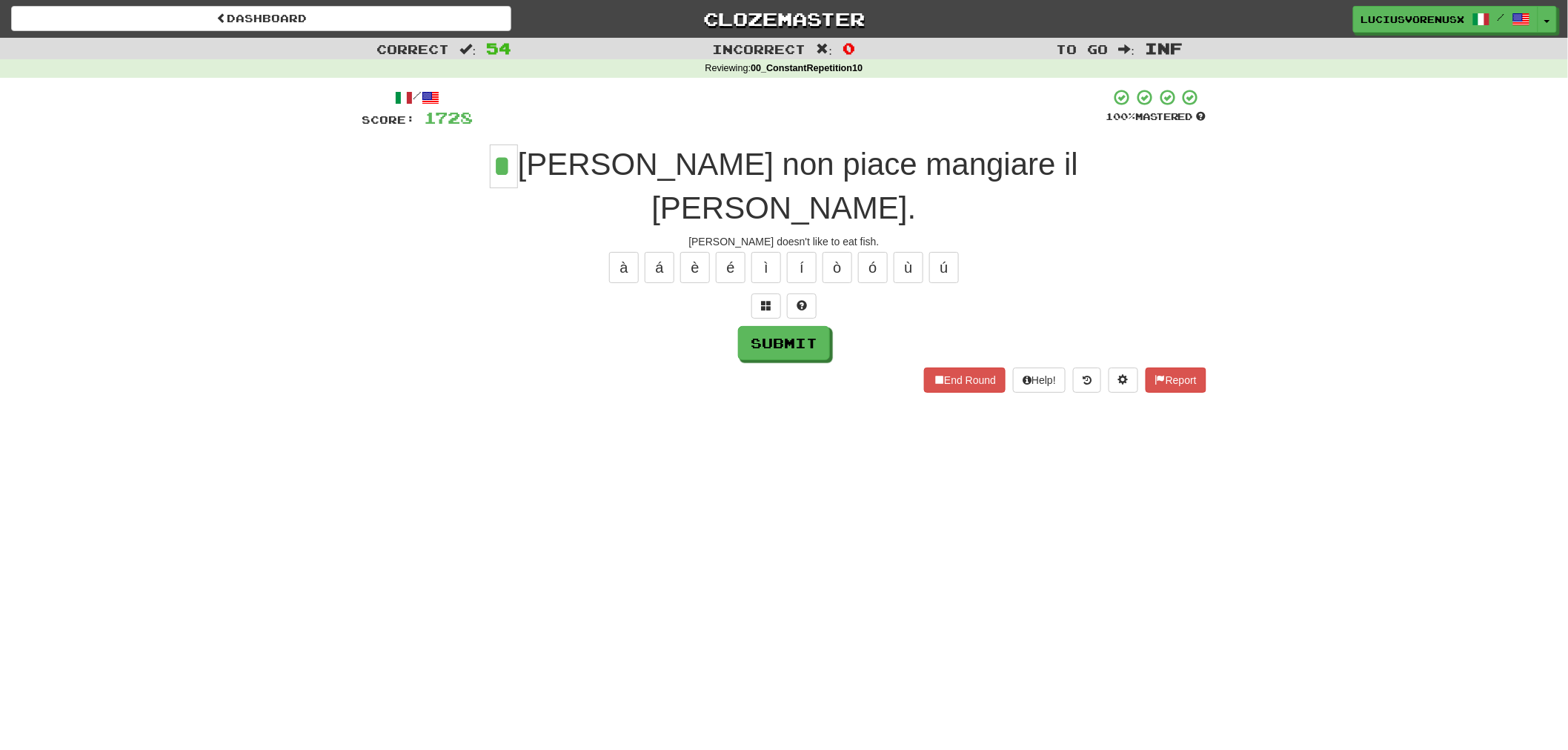
type input "*"
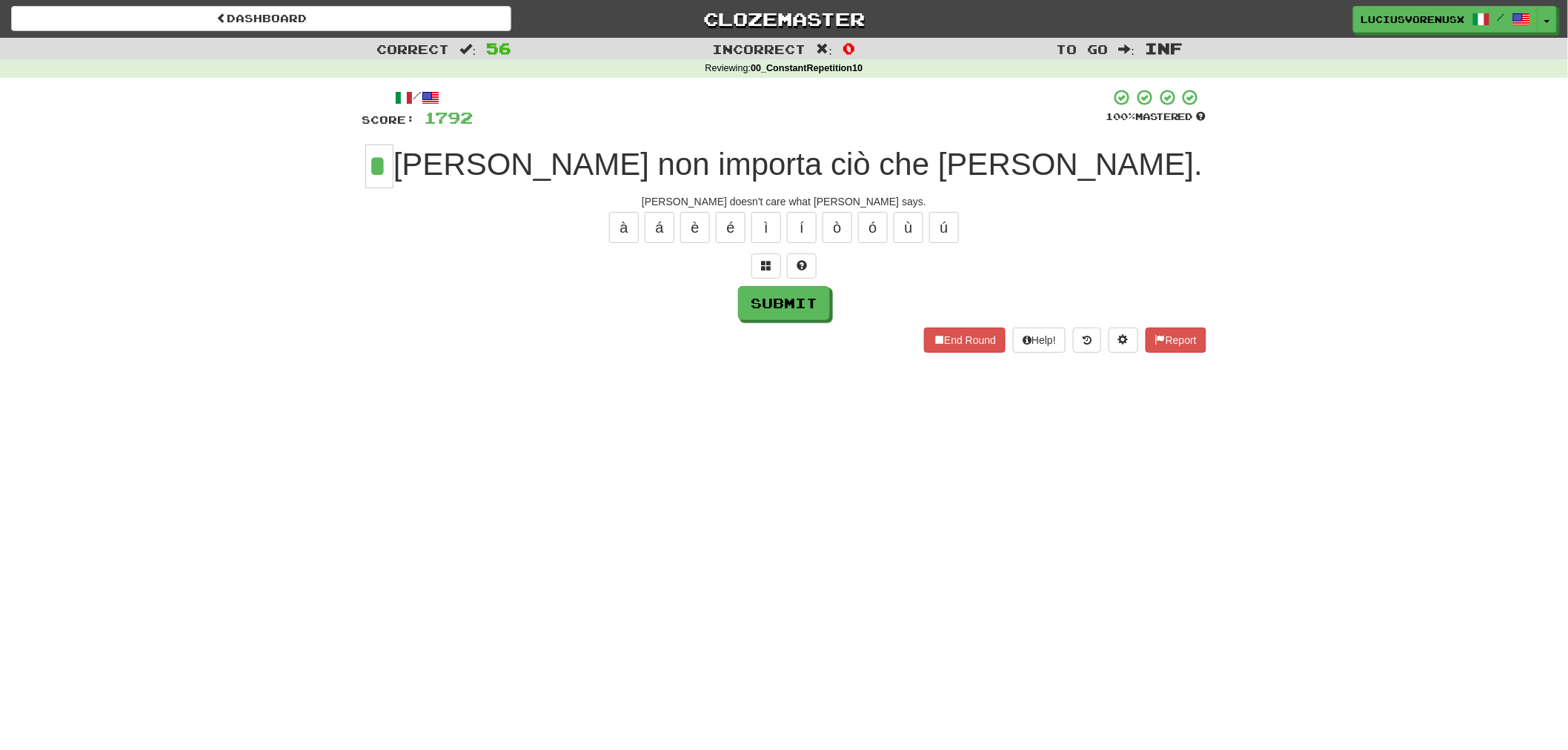
type input "*"
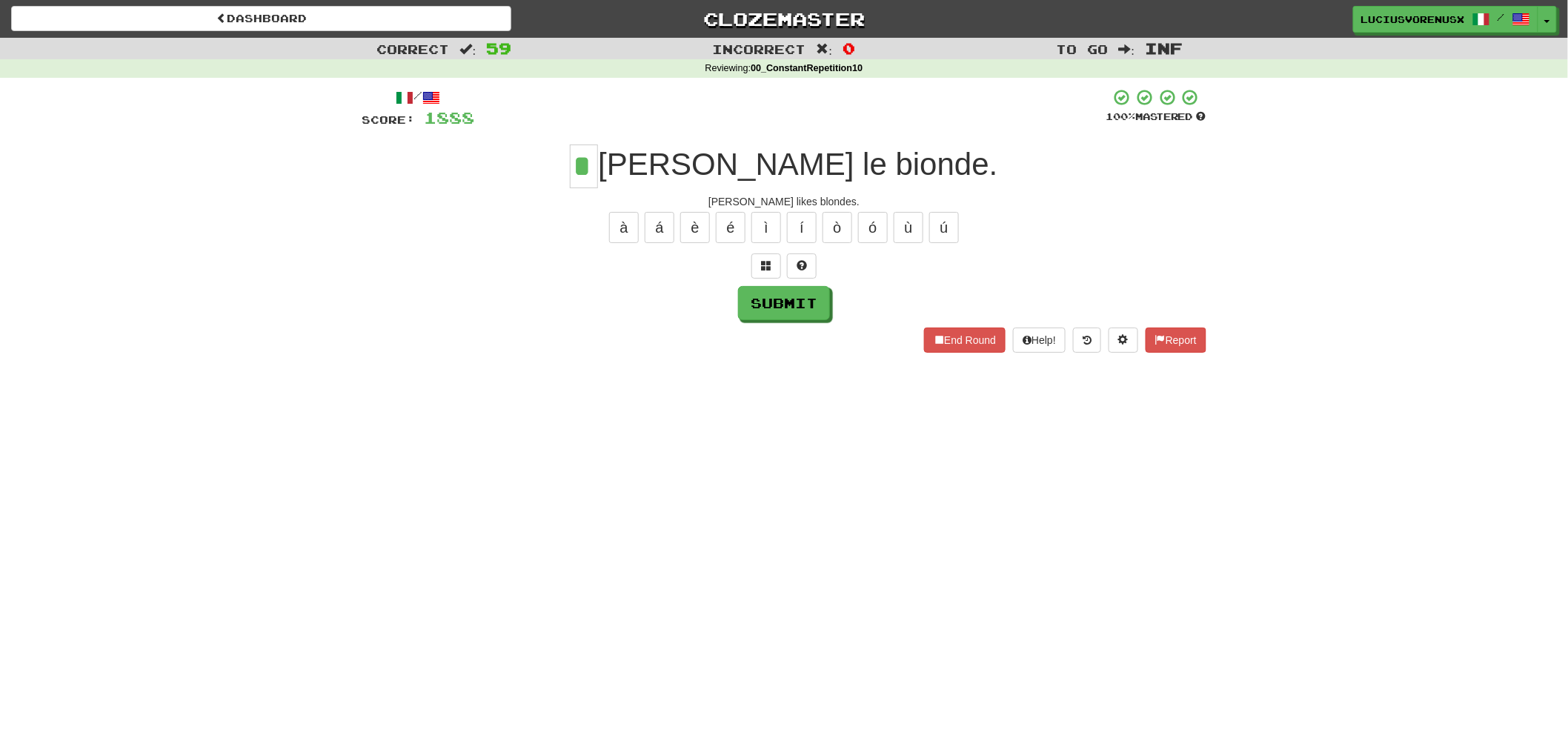
type input "*"
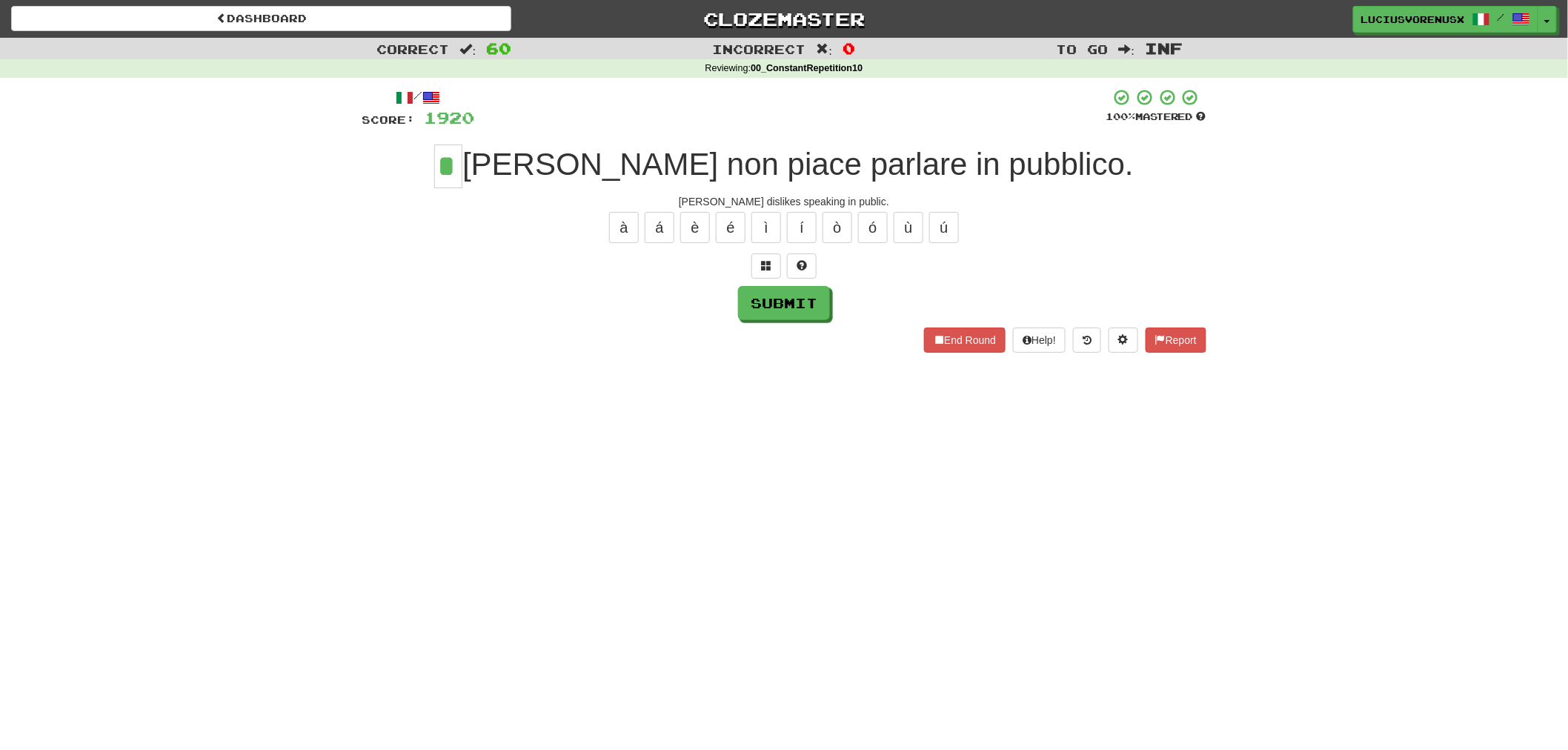
type input "*"
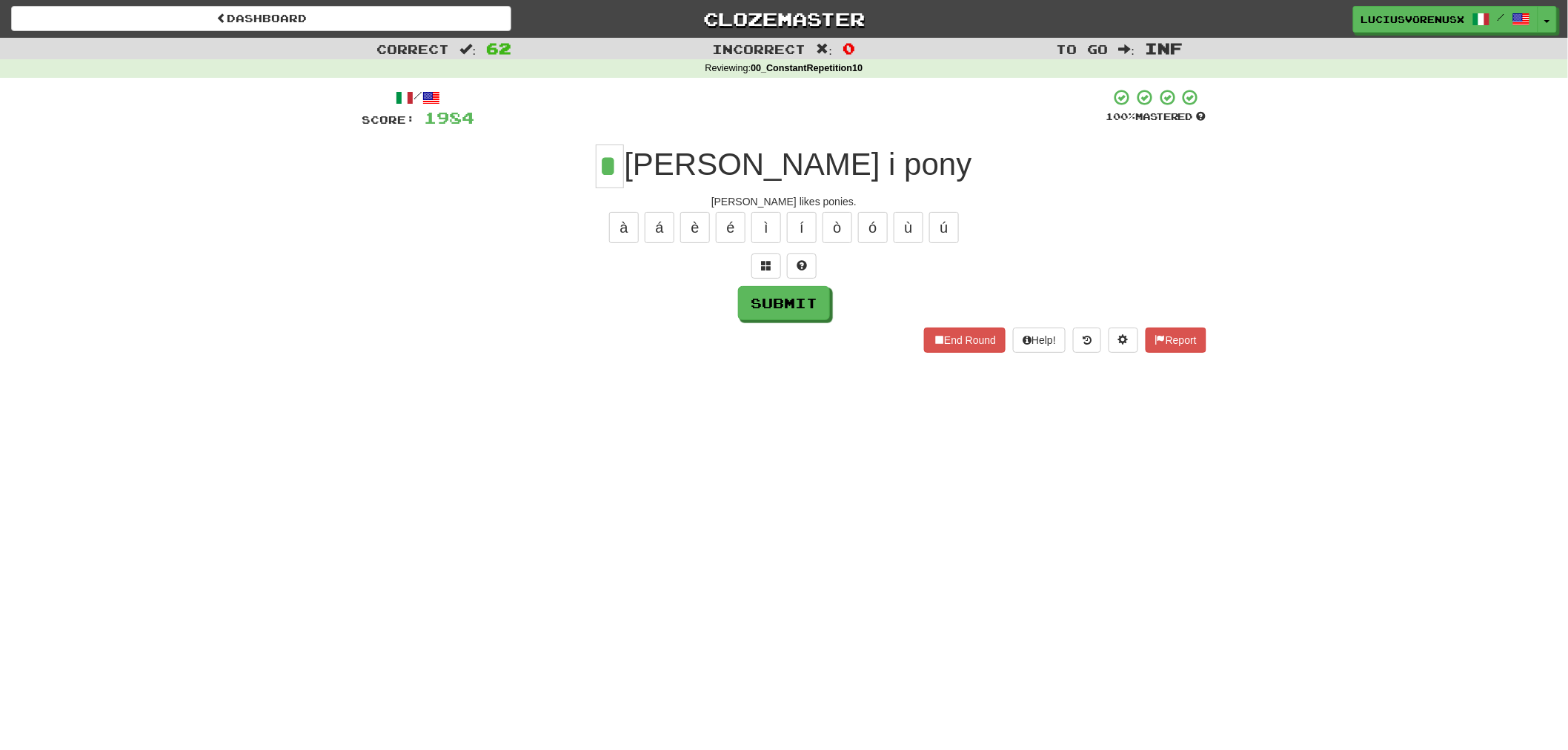
type input "*"
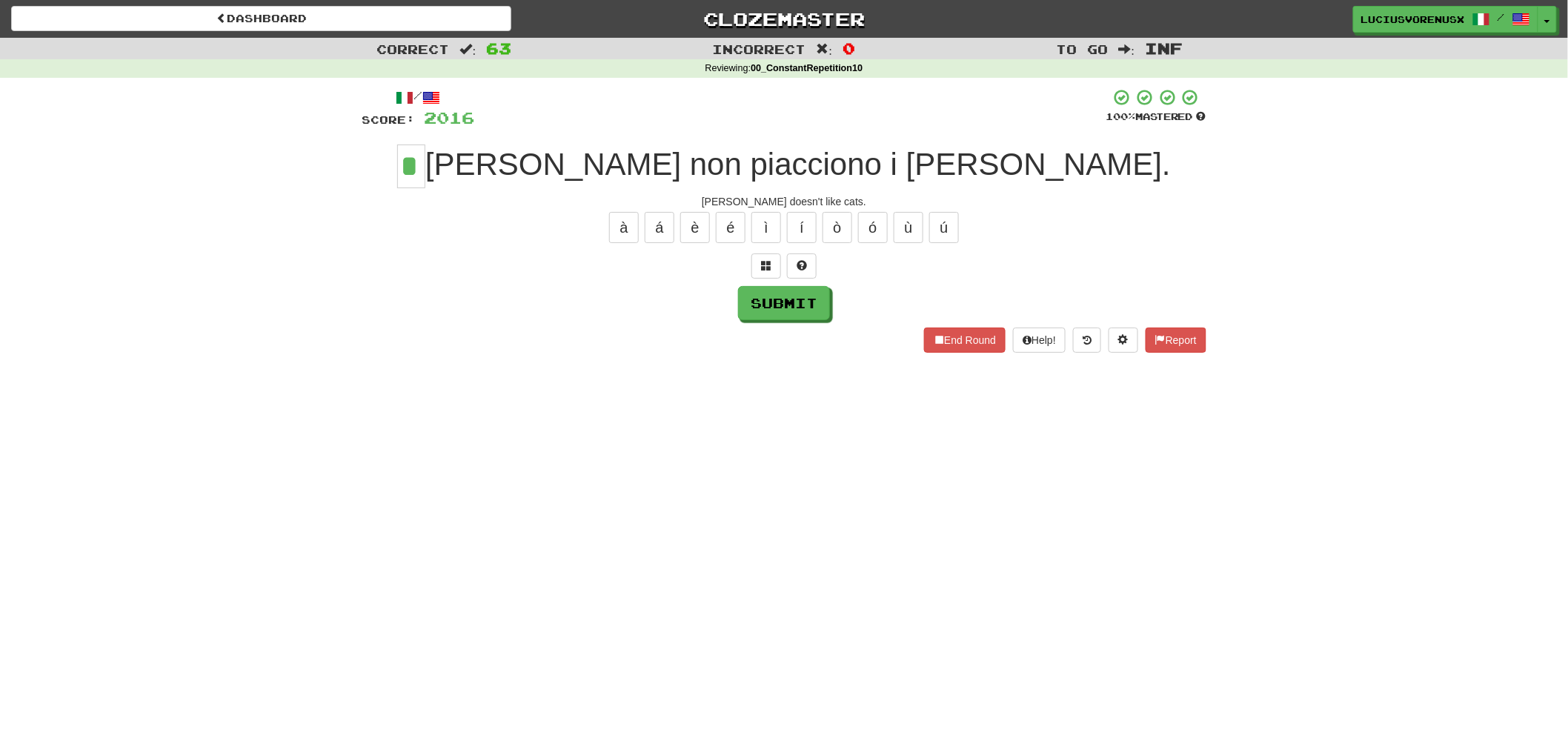
type input "*"
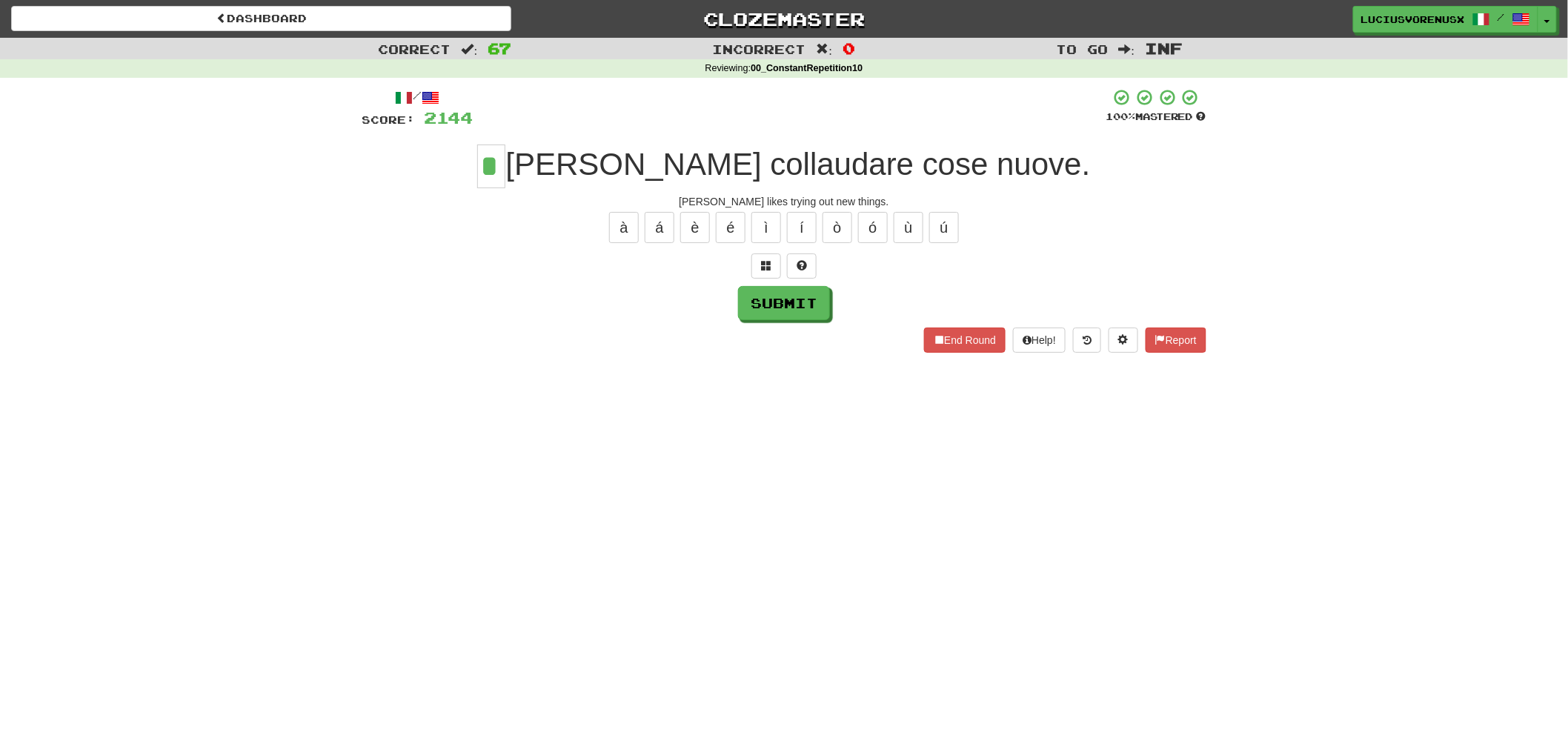
type input "*"
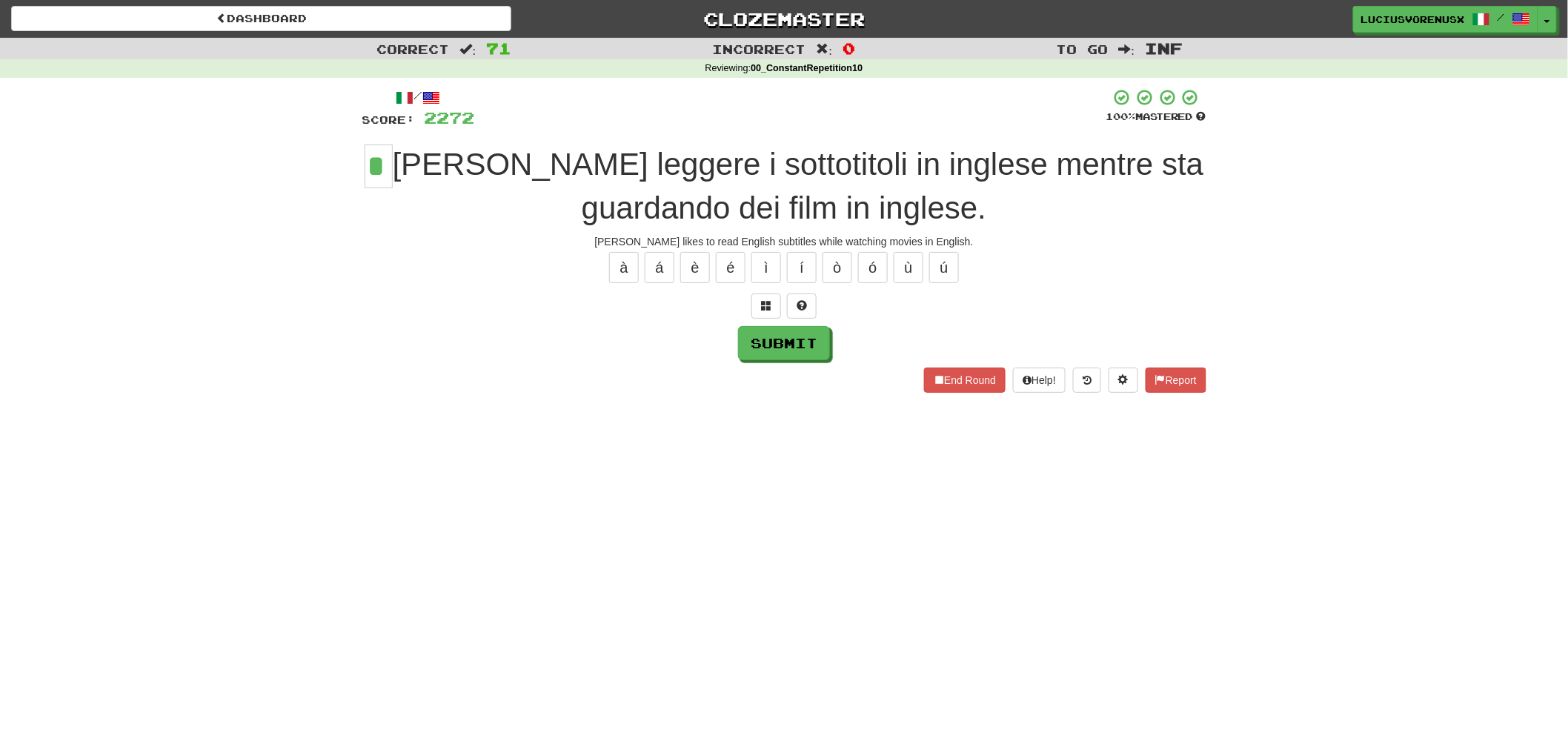
type input "*"
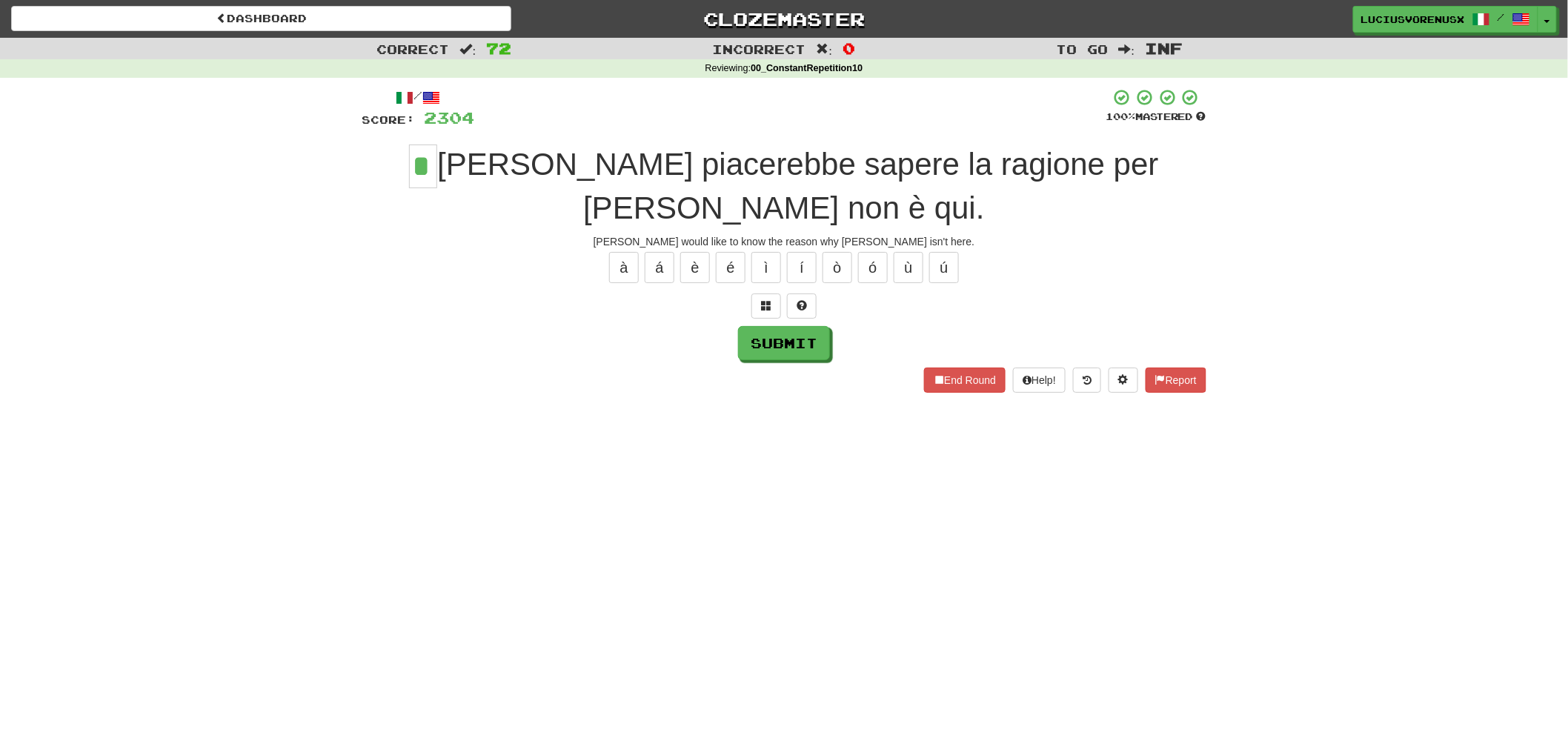
type input "*"
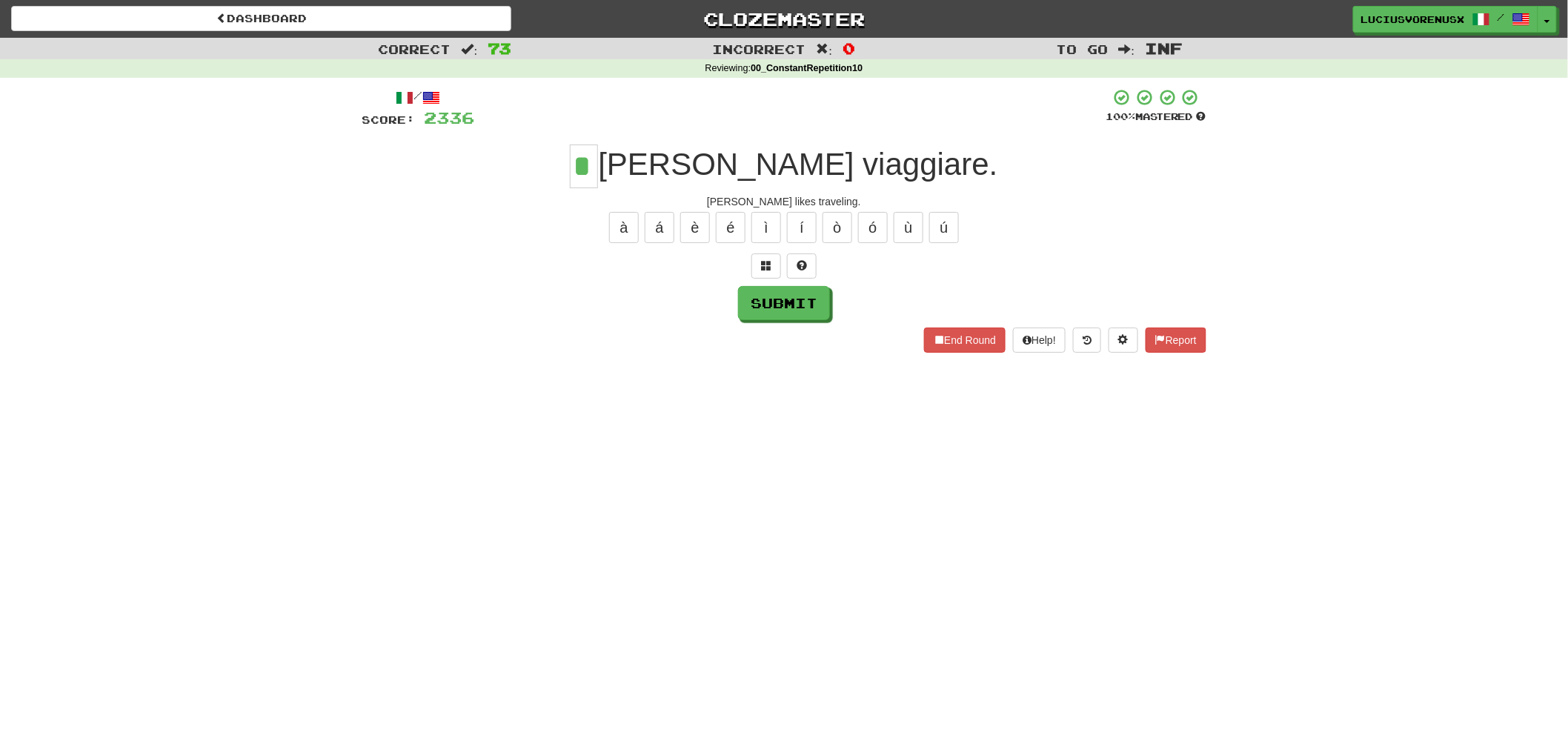
type input "*"
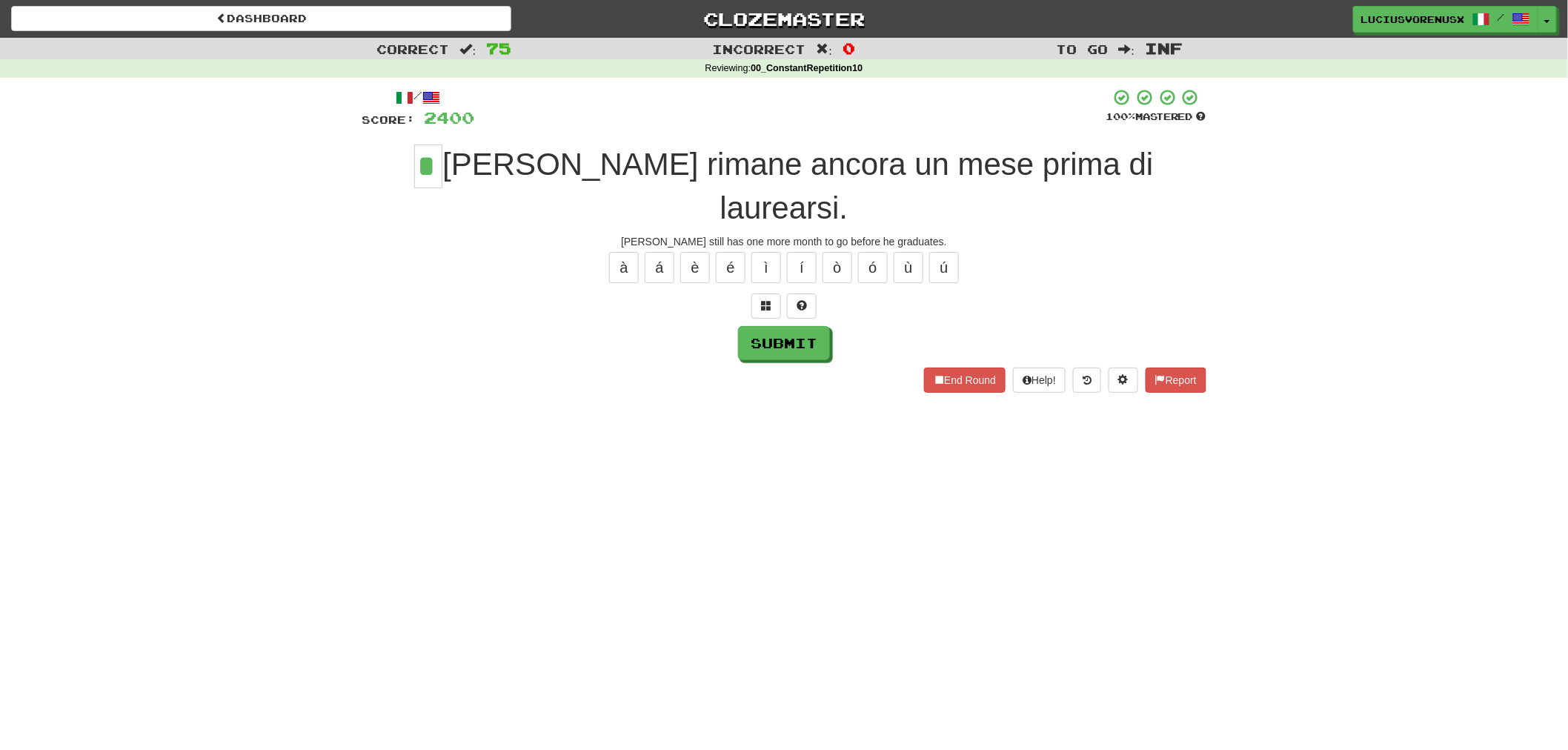
type input "*"
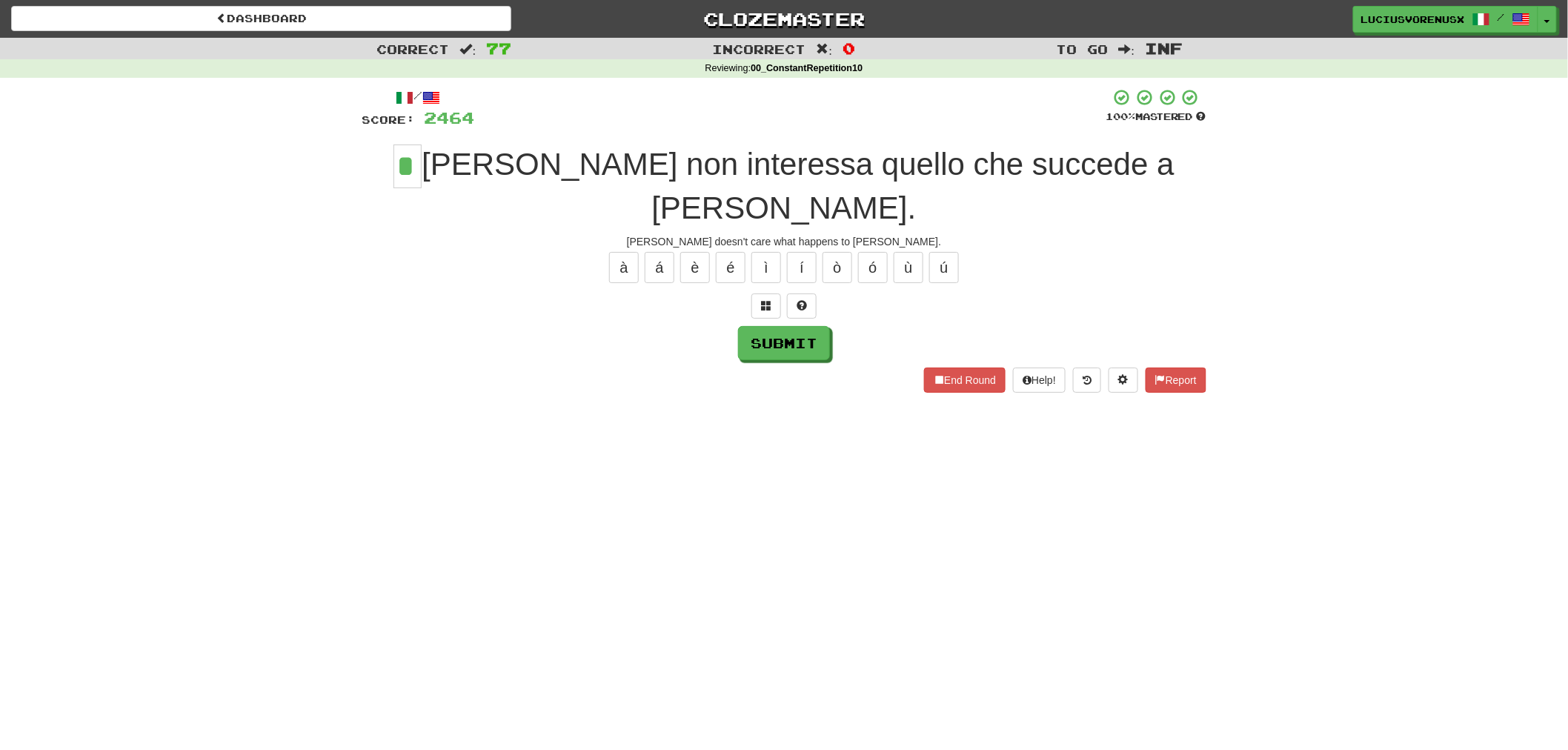
type input "*"
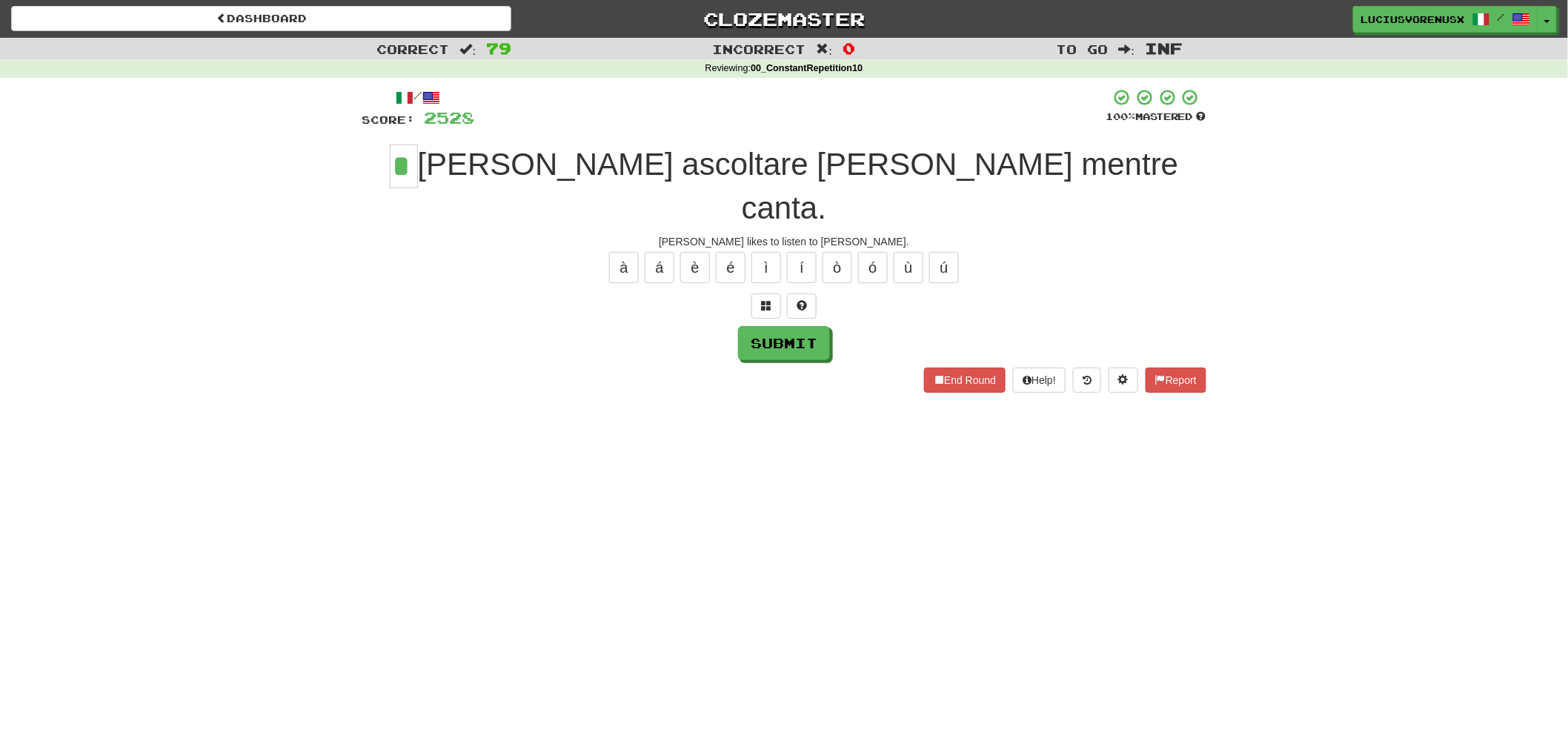
type input "*"
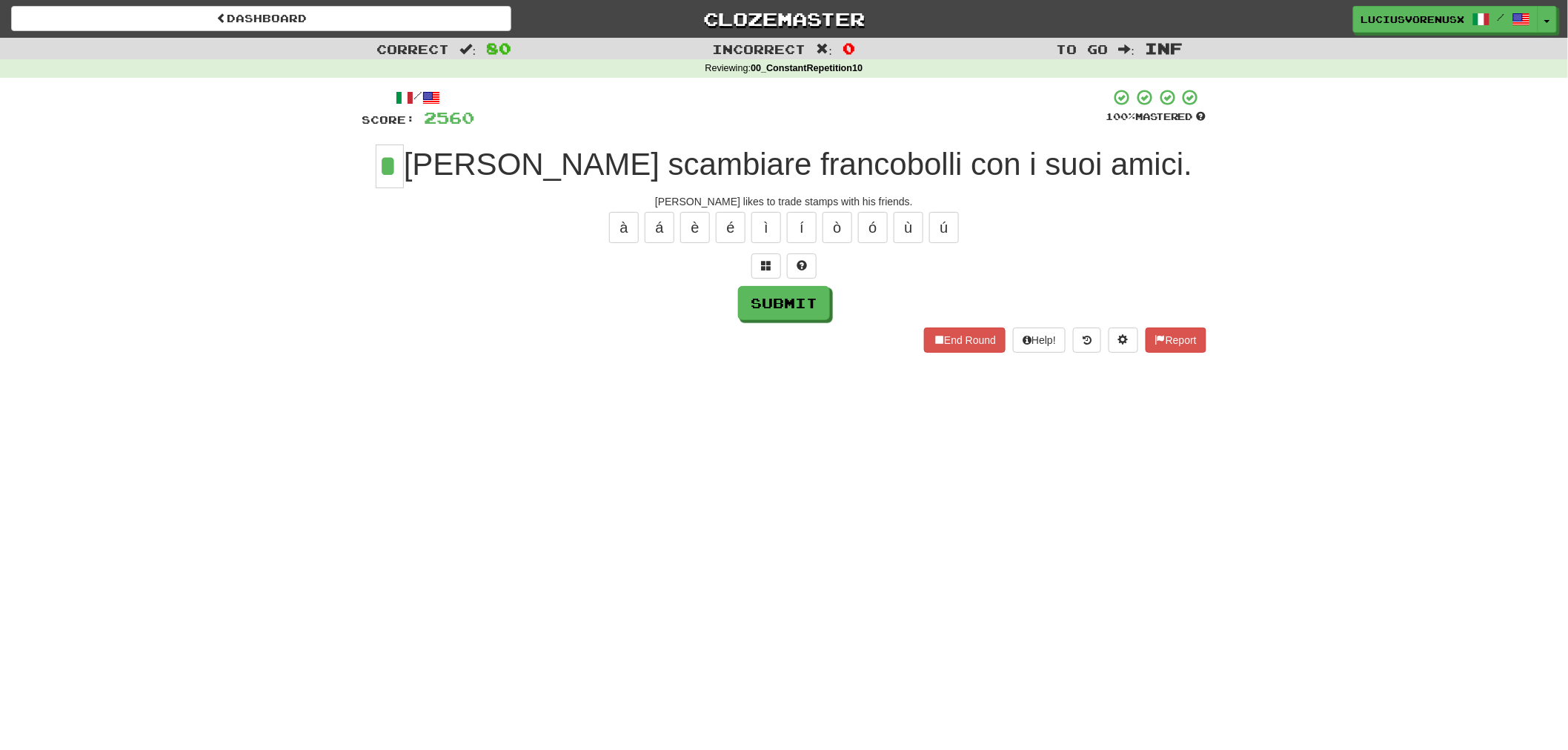
type input "*"
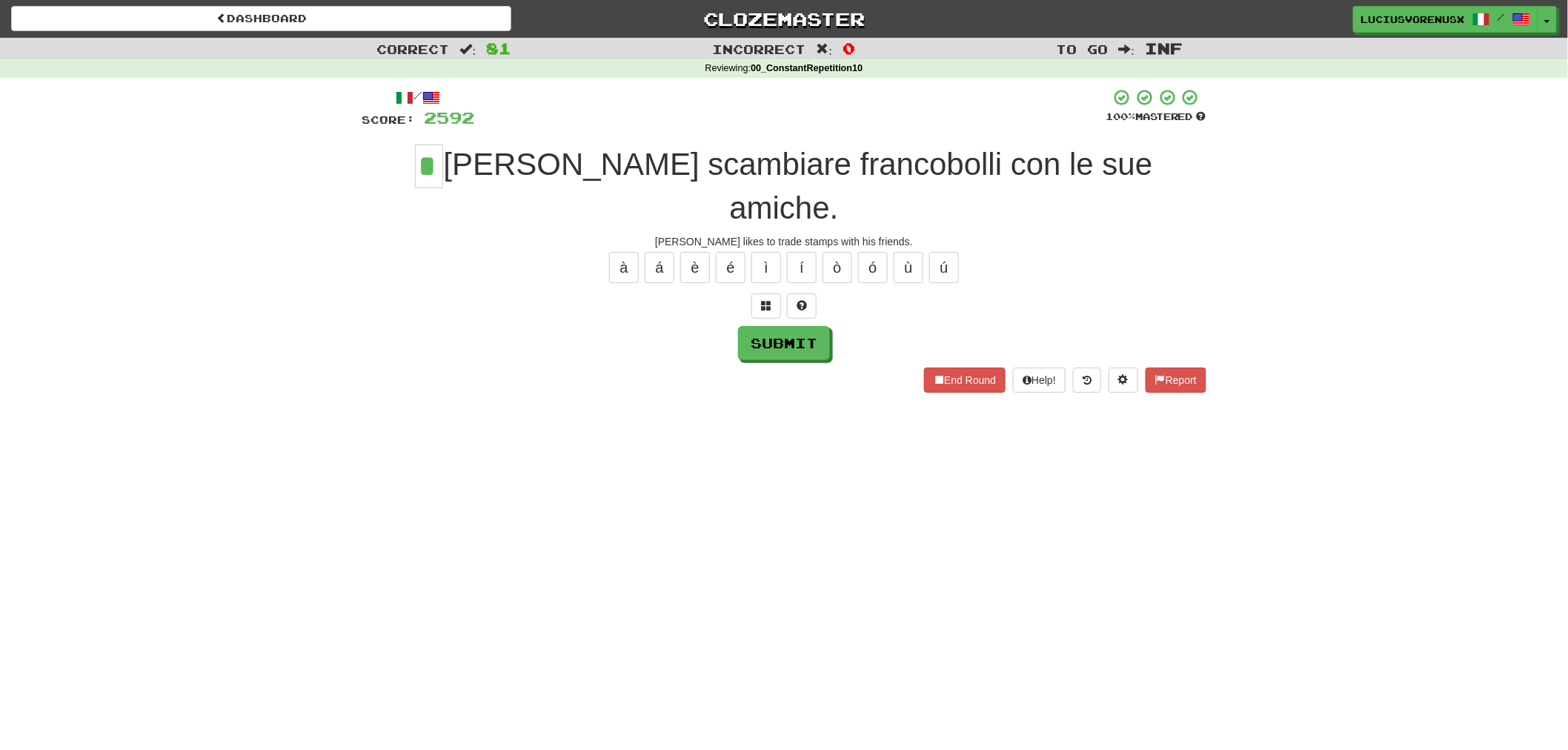
type input "*"
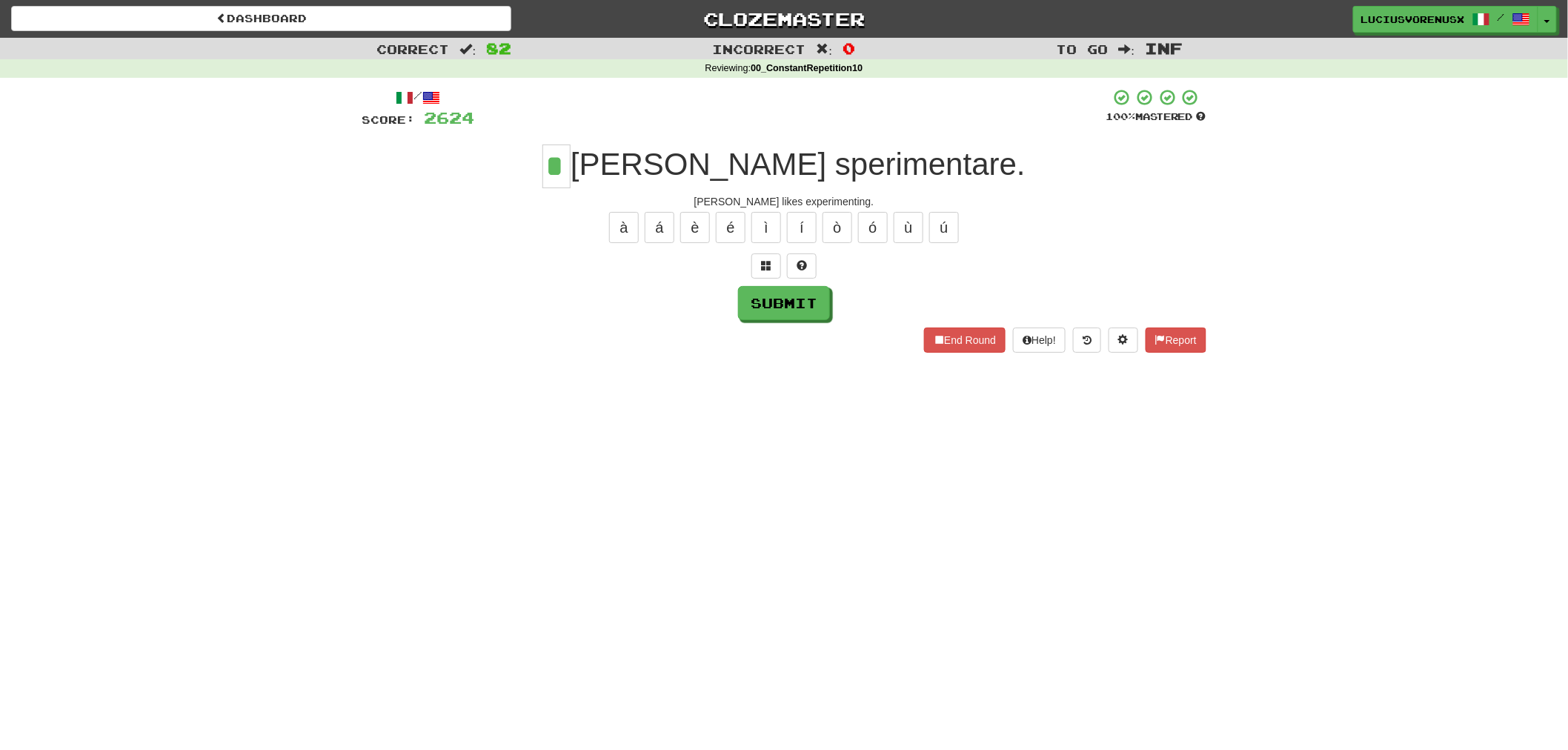
type input "*"
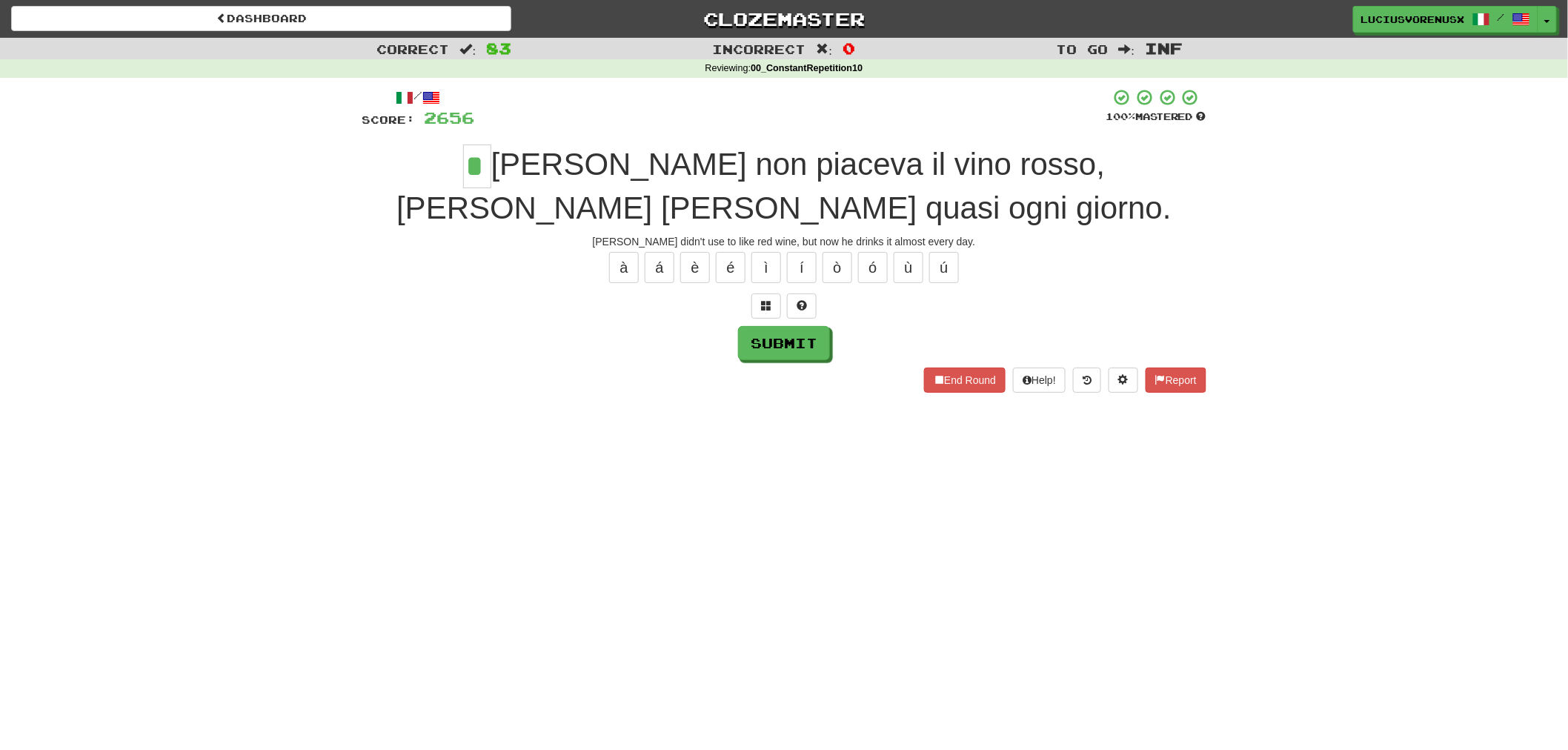
type input "*"
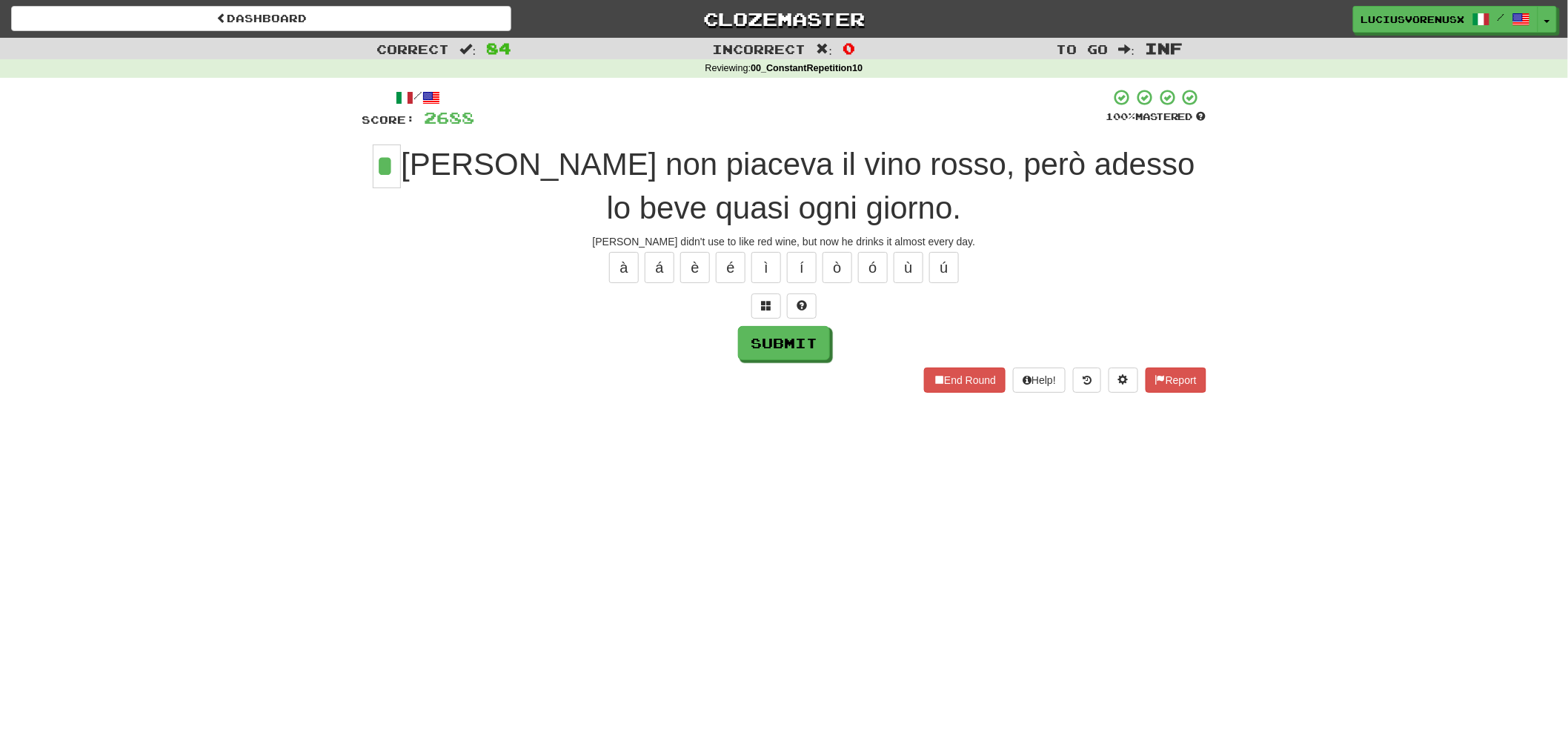
type input "*"
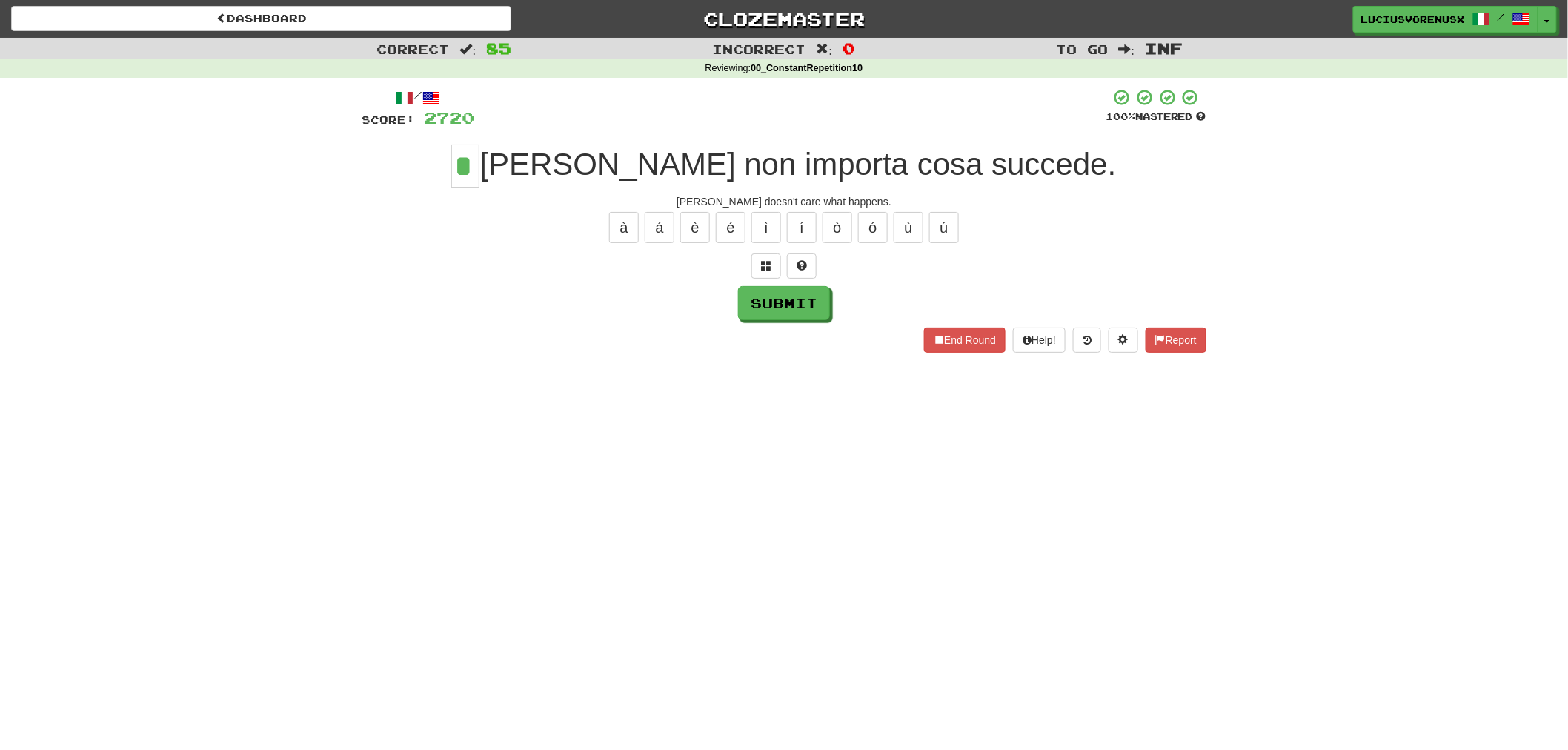
type input "*"
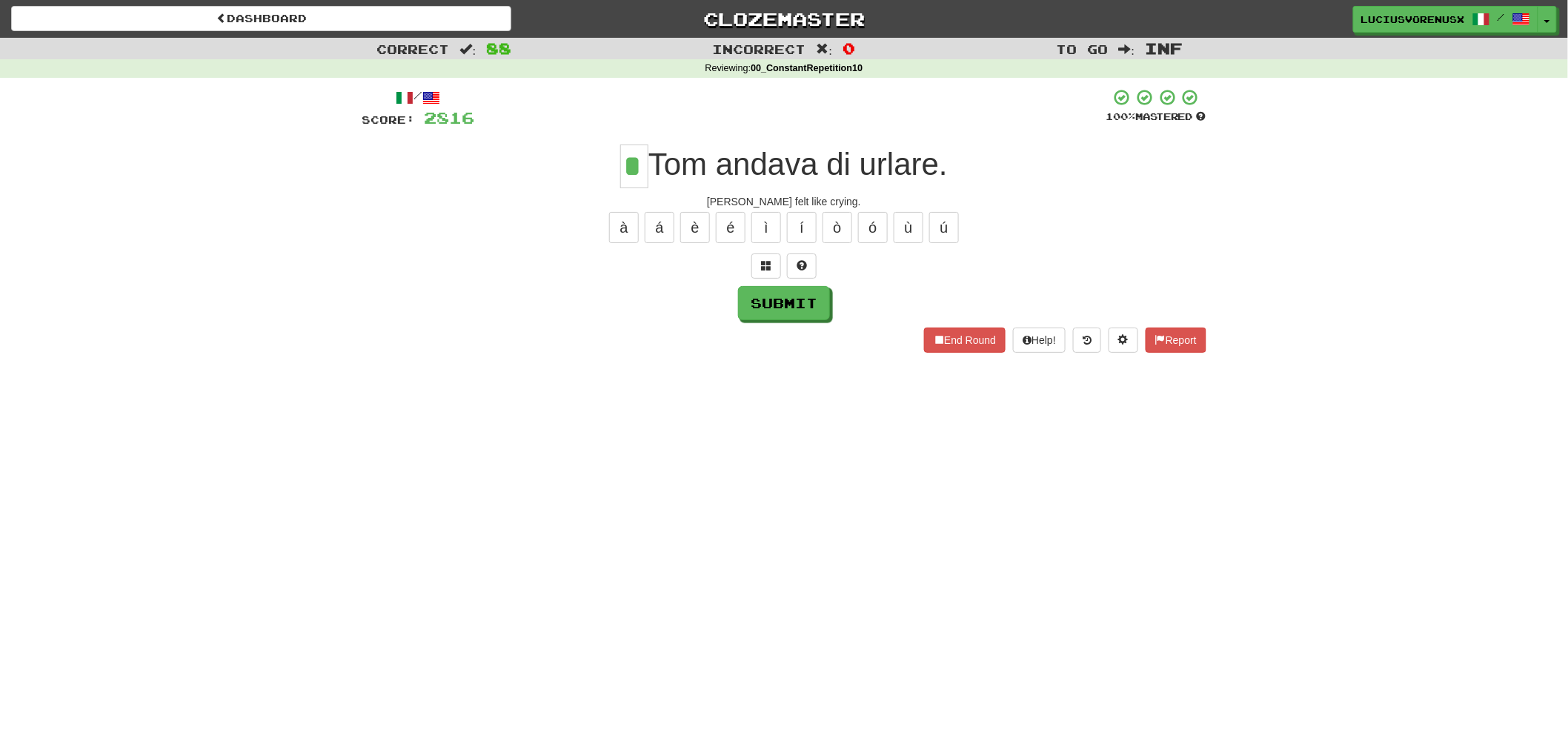
type input "*"
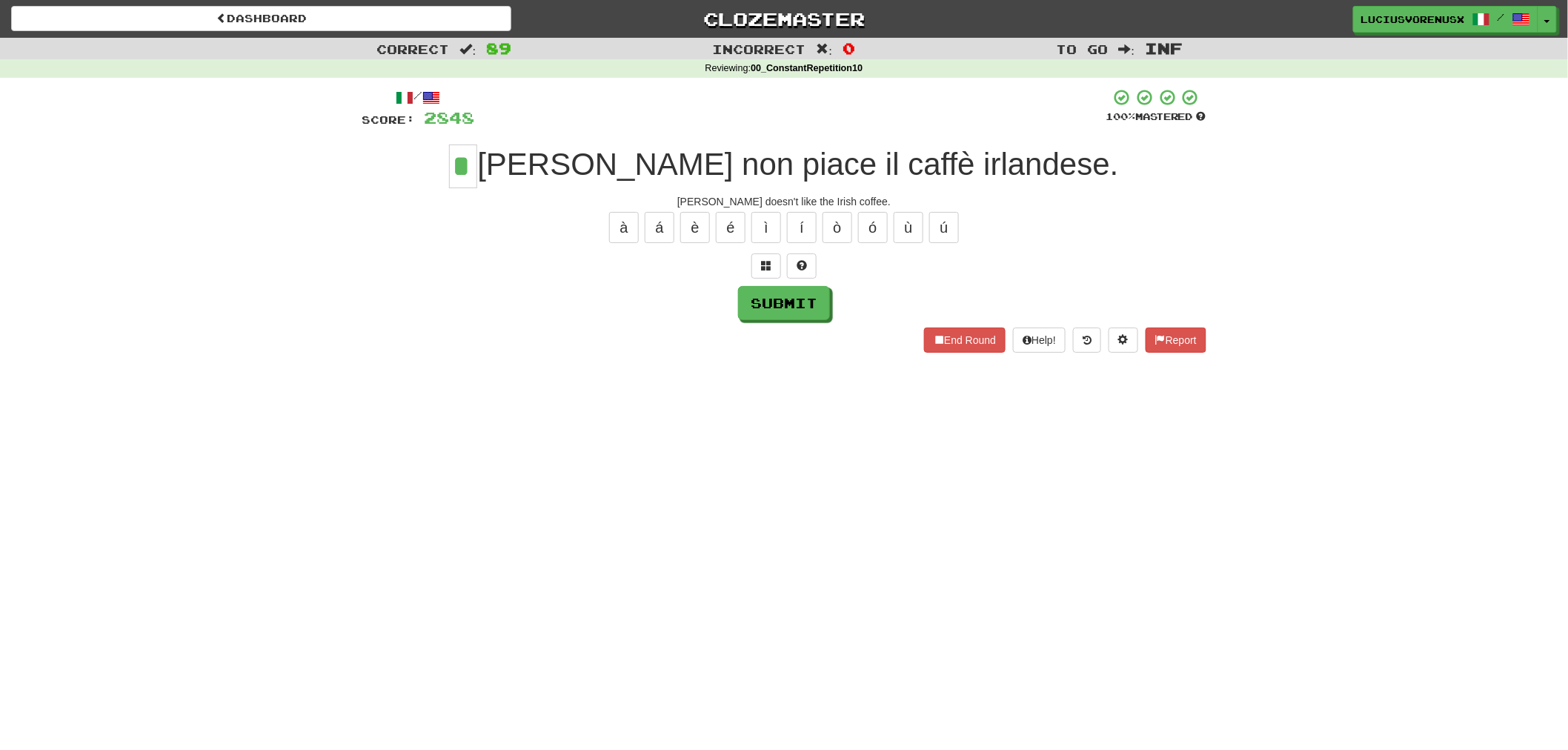
type input "*"
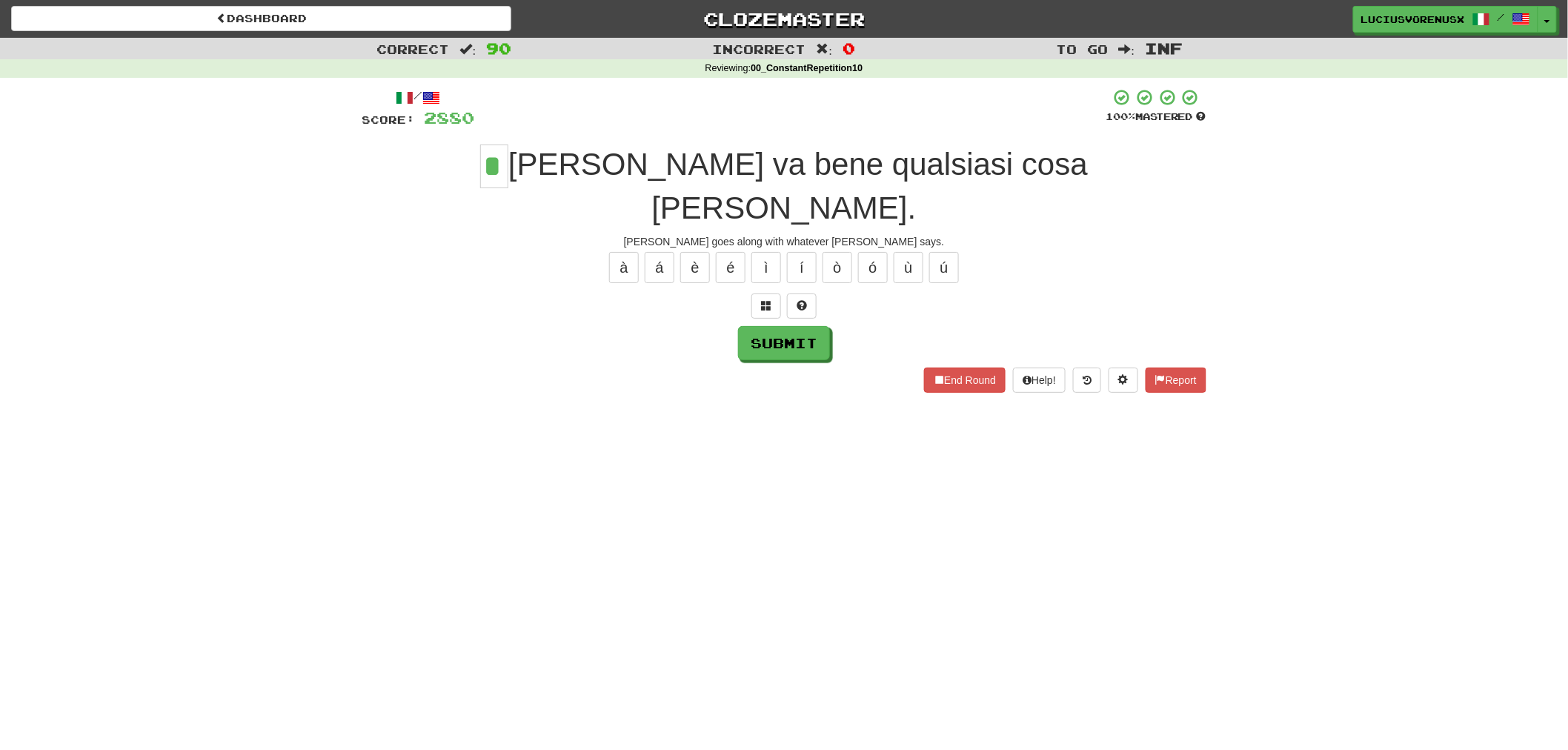
type input "*"
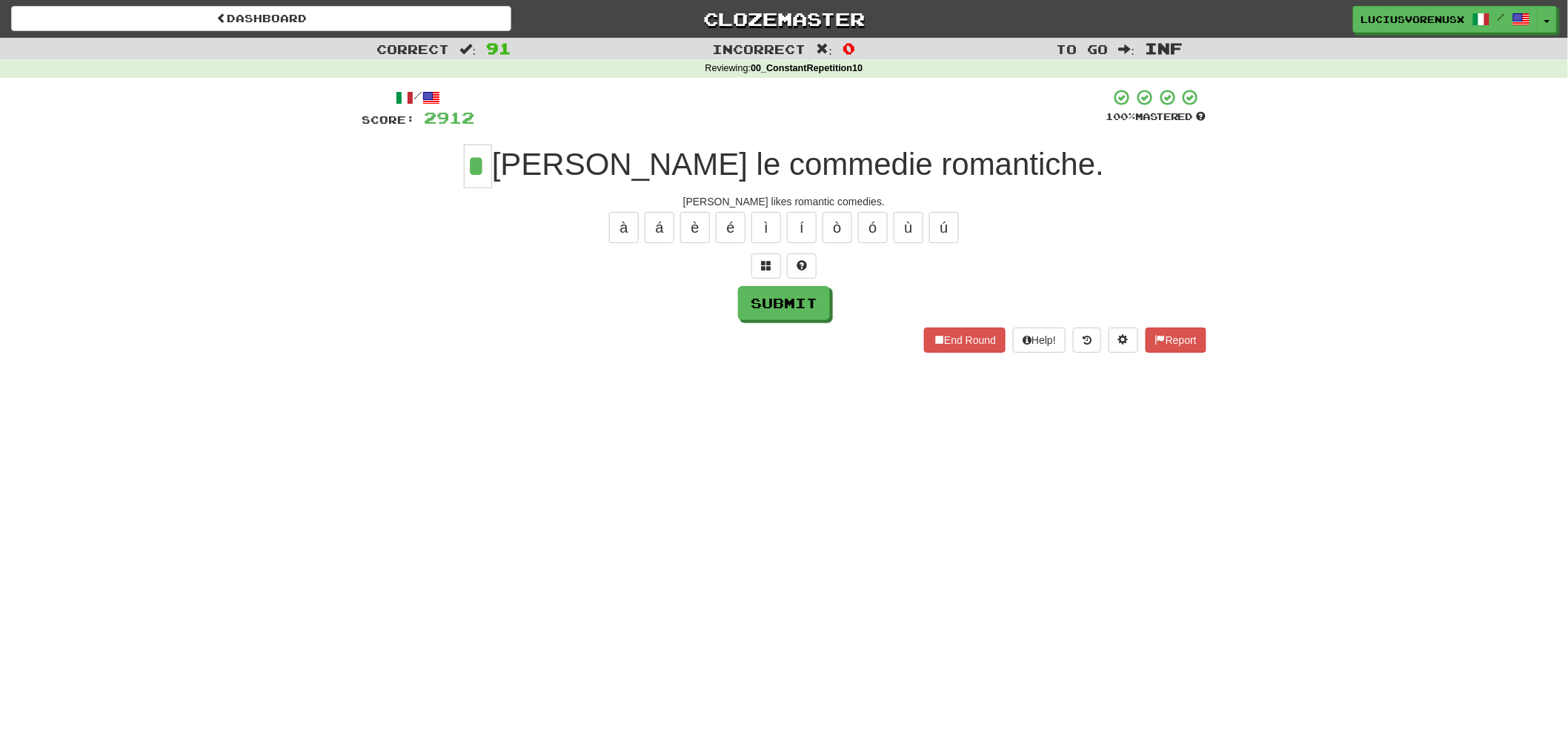
type input "*"
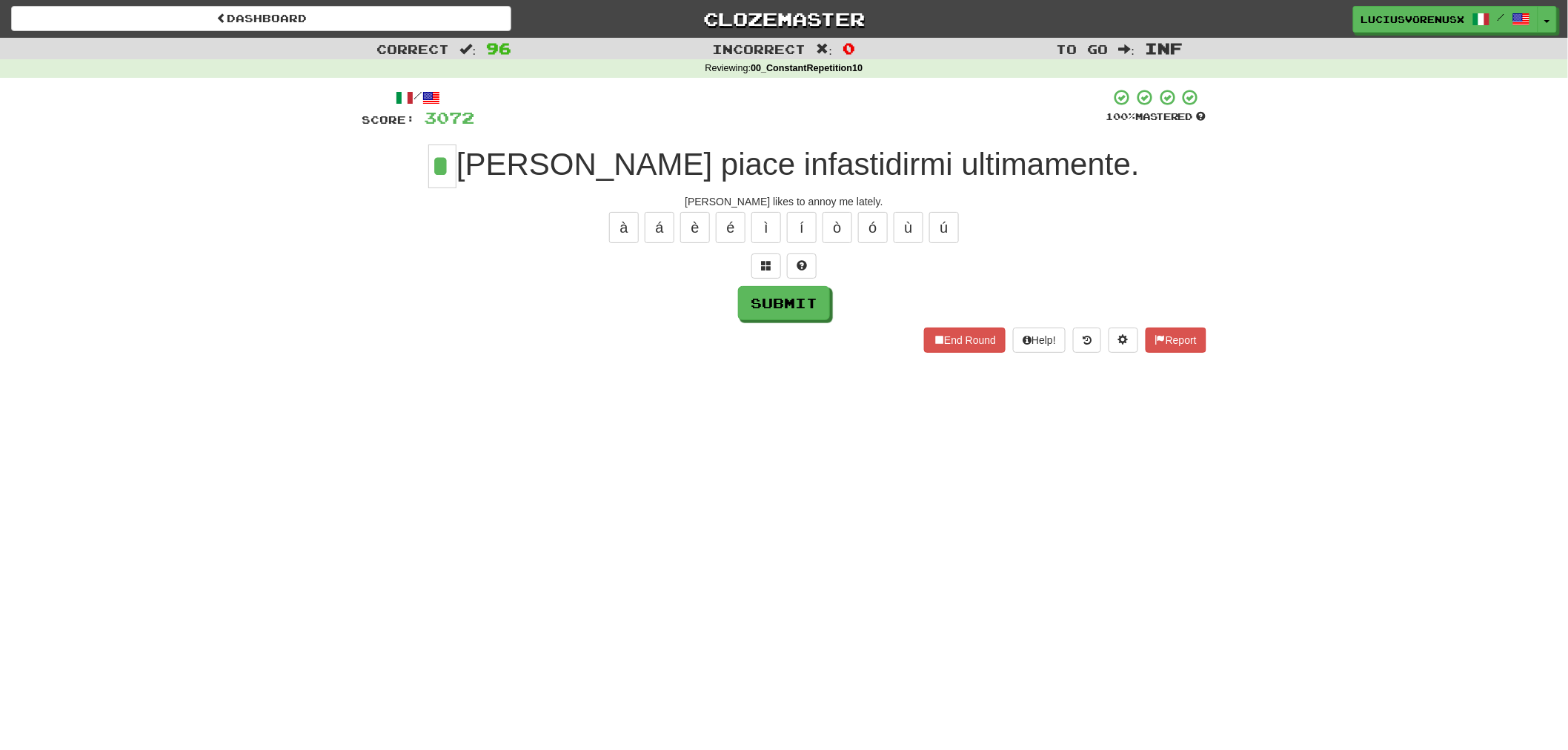
type input "*"
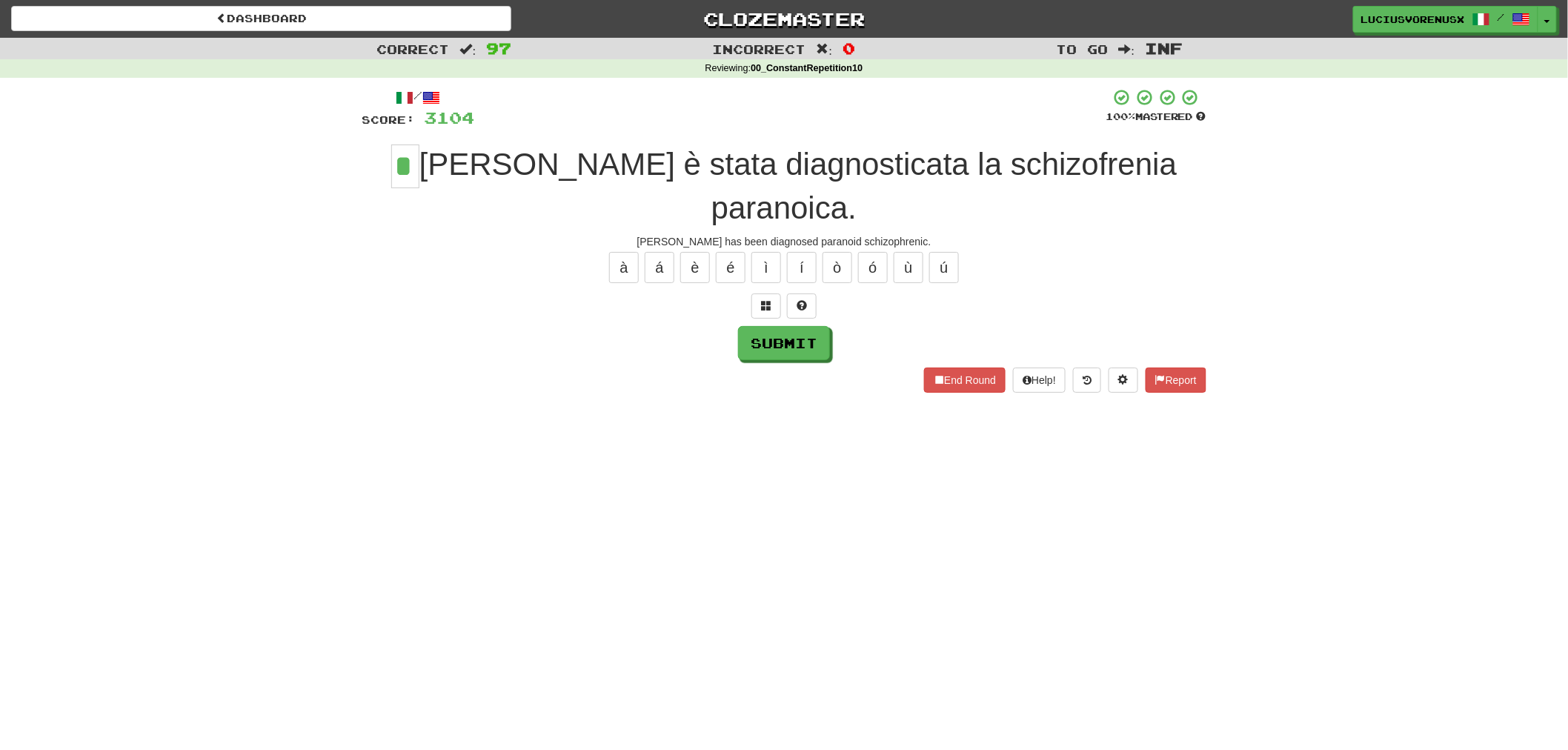
type input "*"
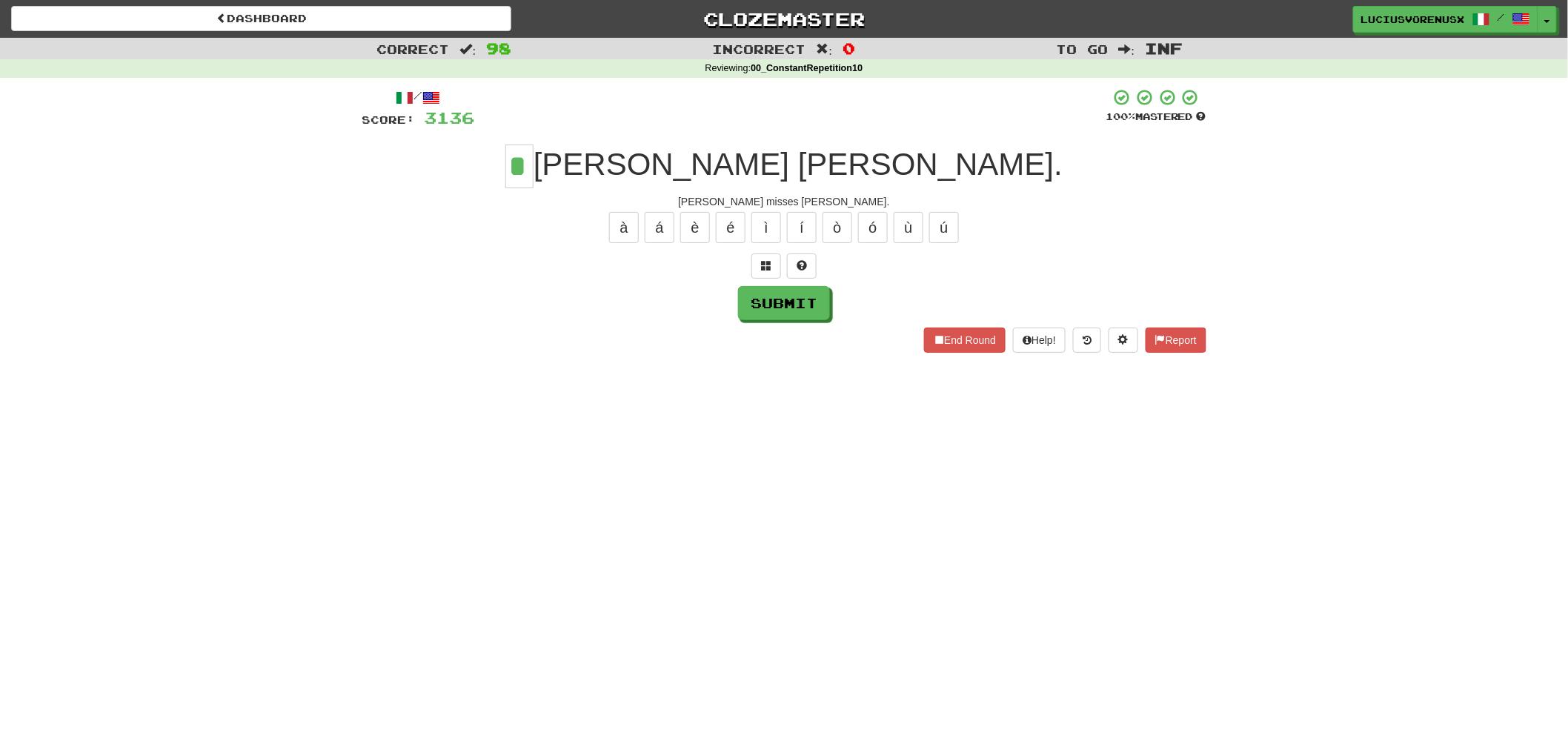
type input "*"
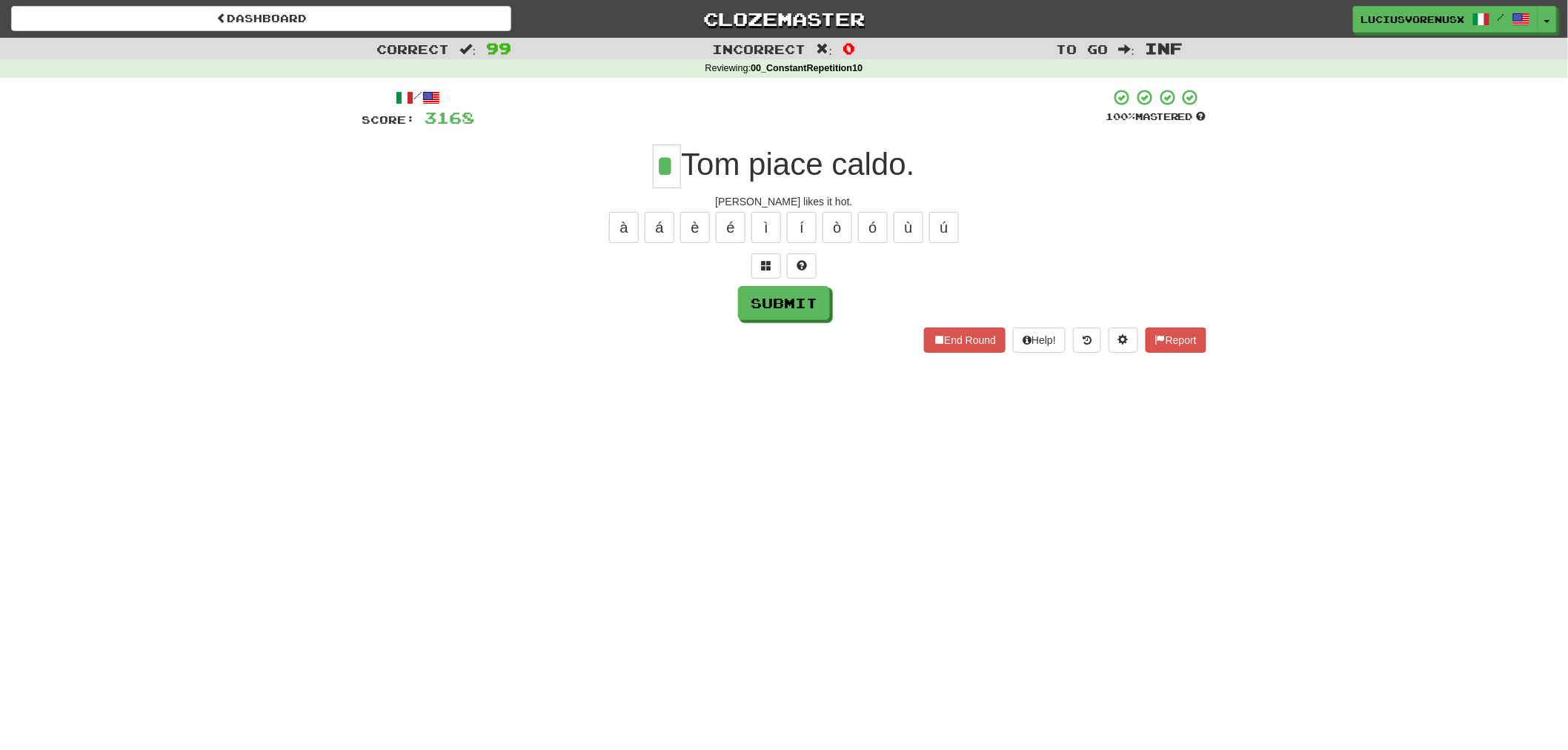
type input "*"
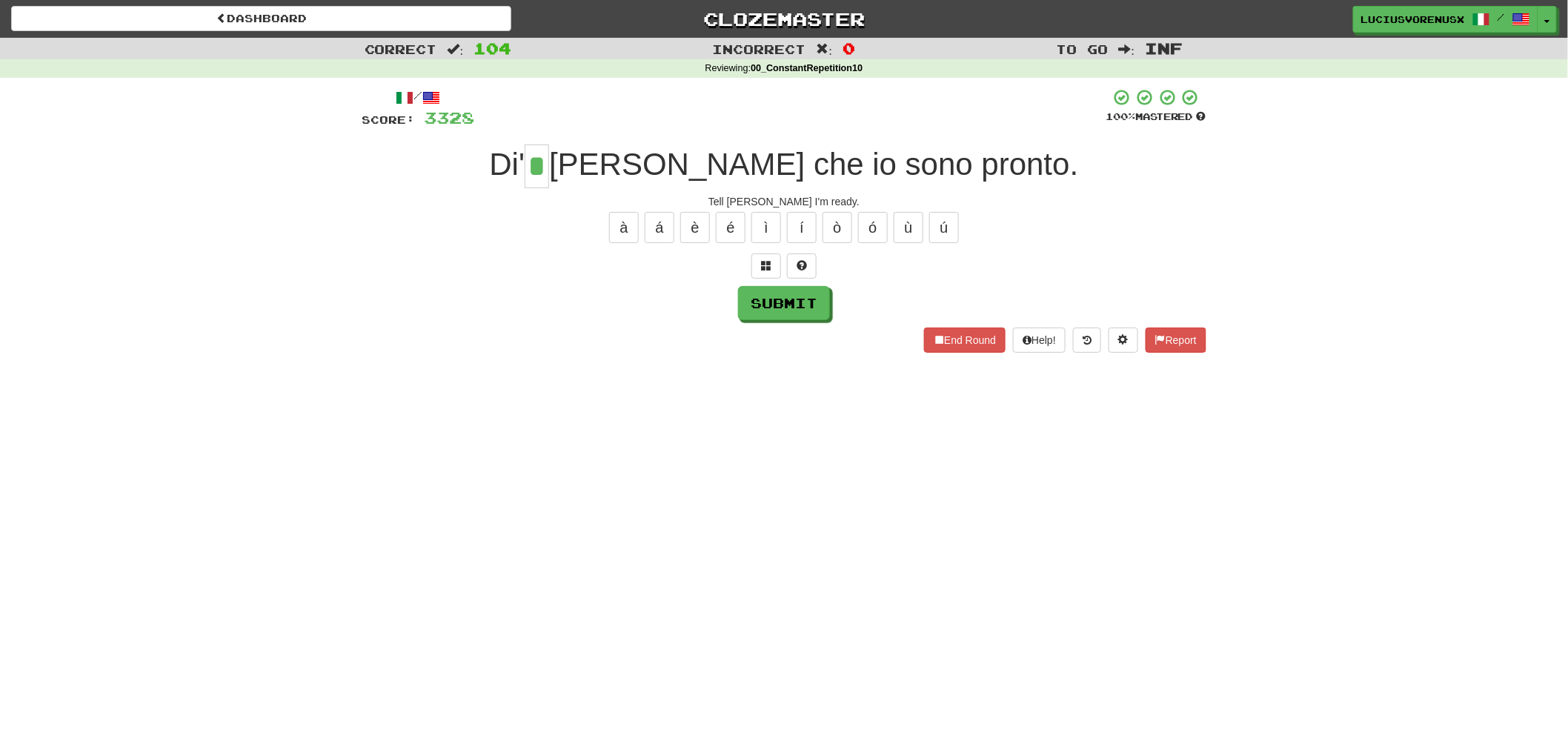
type input "*"
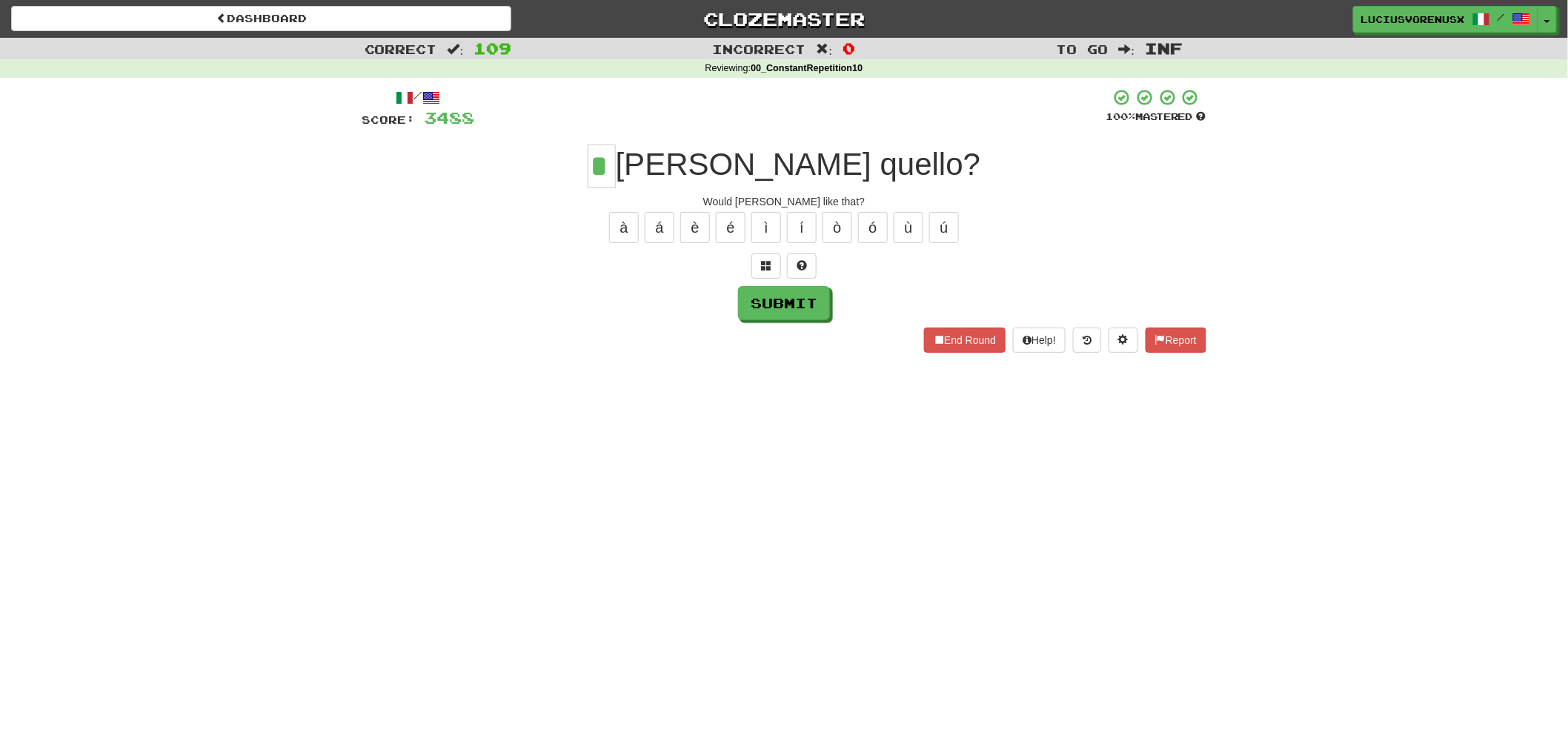
type input "*"
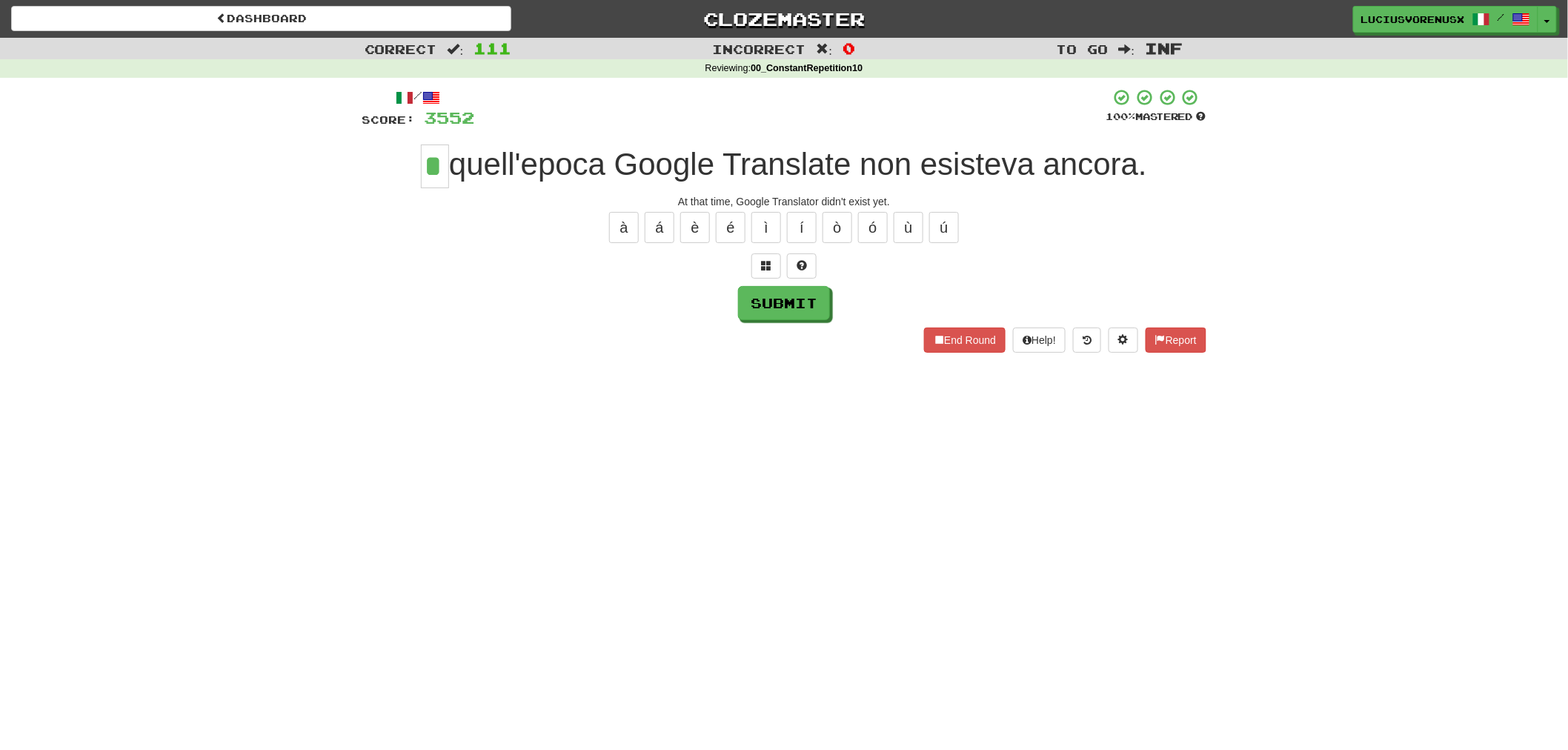
type input "*"
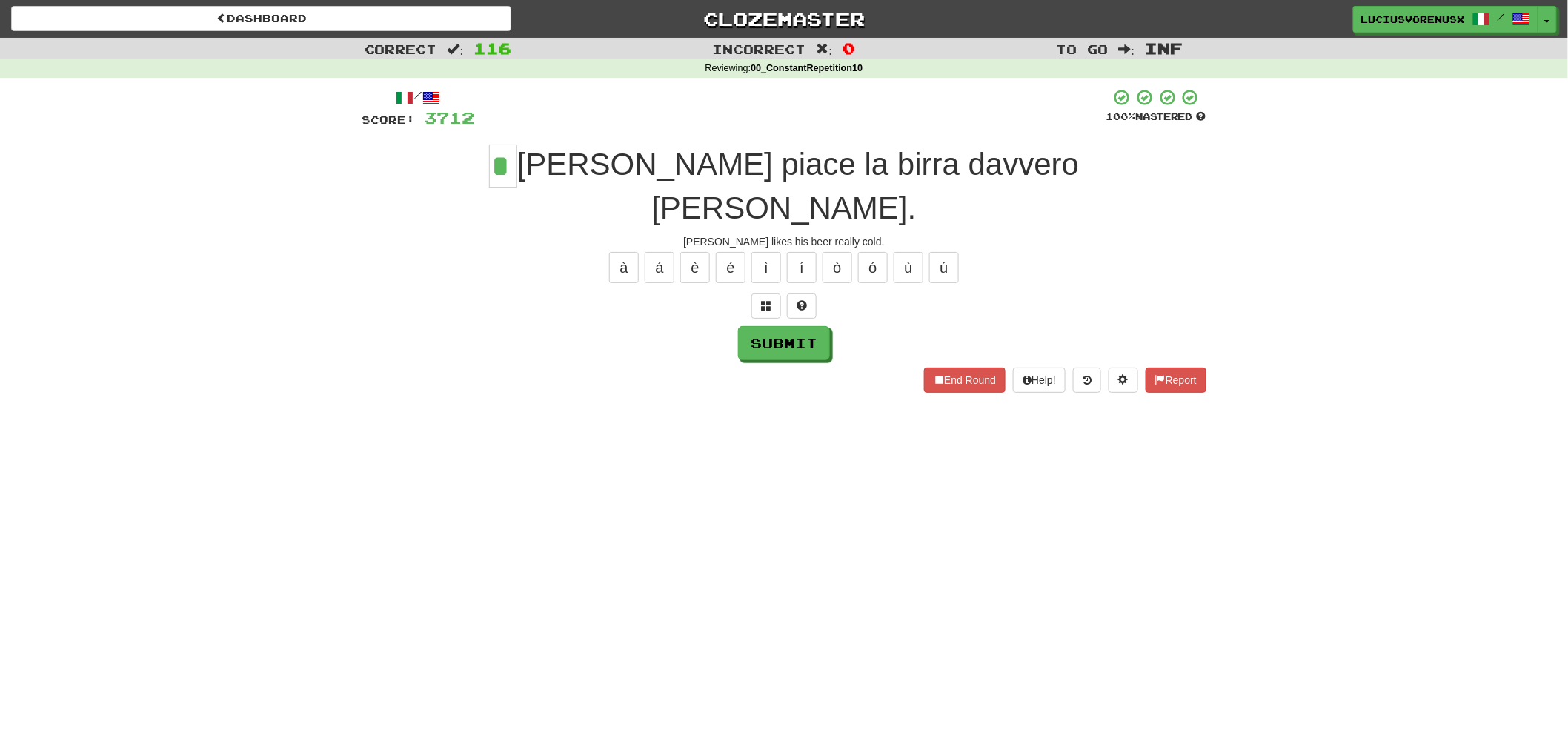
type input "*"
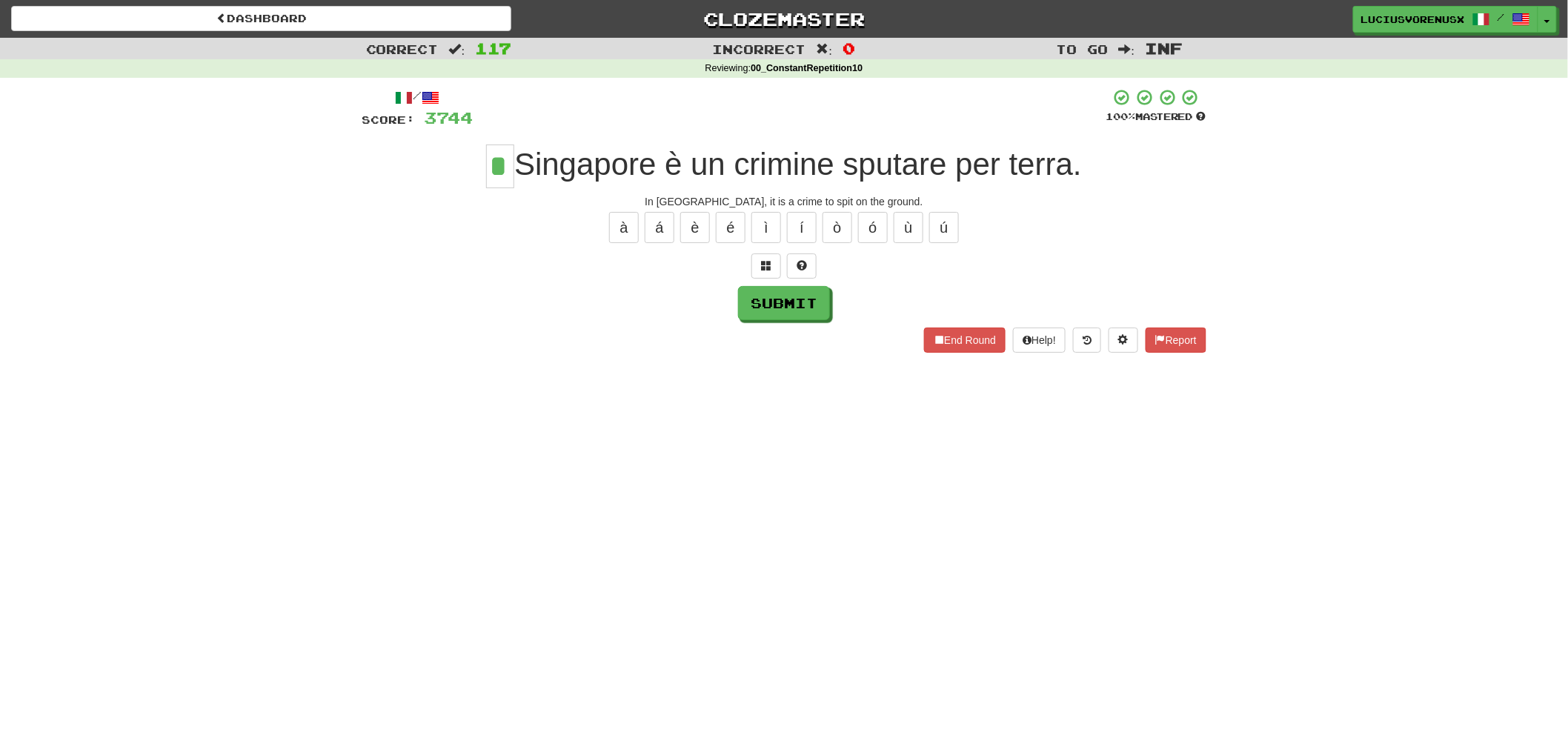
type input "*"
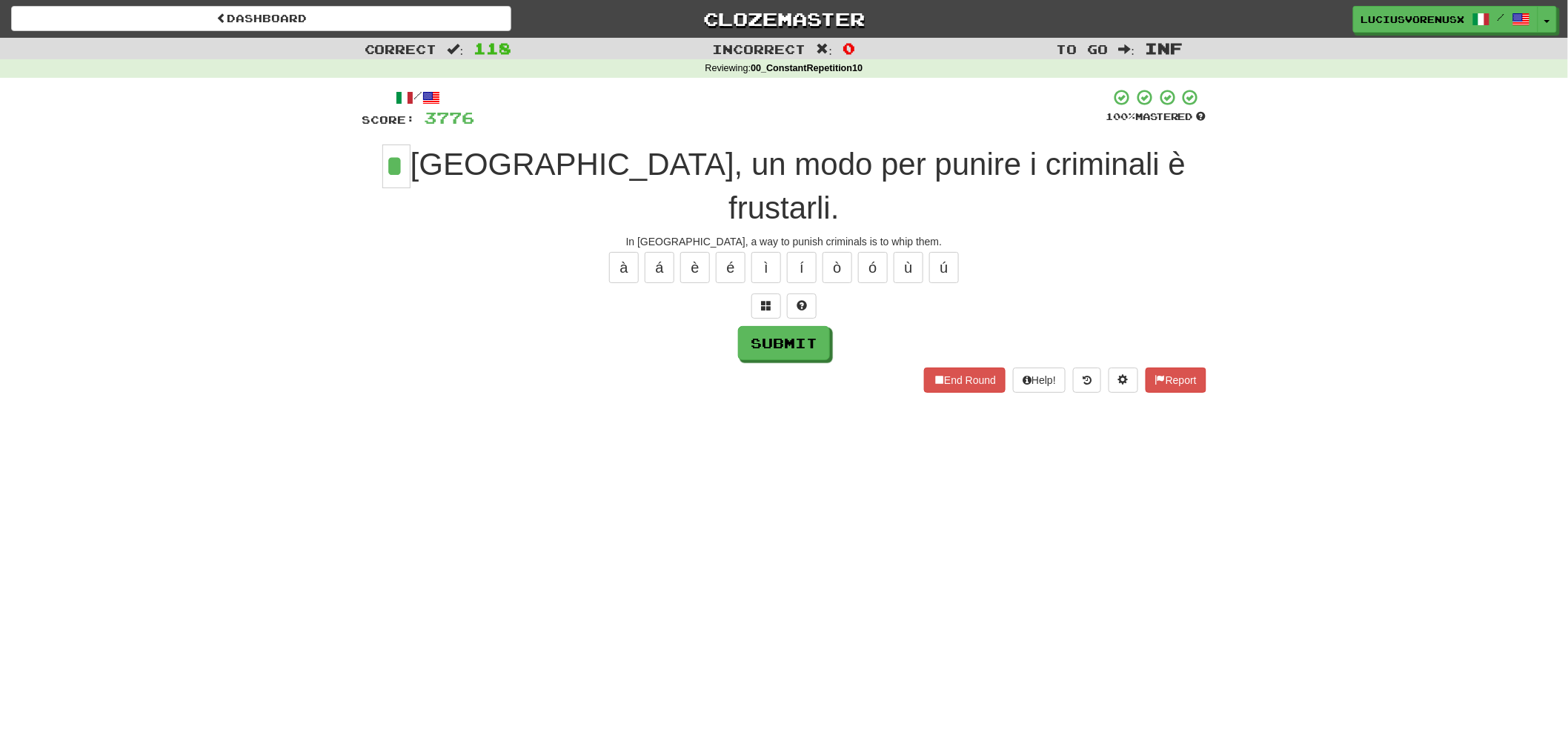
type input "*"
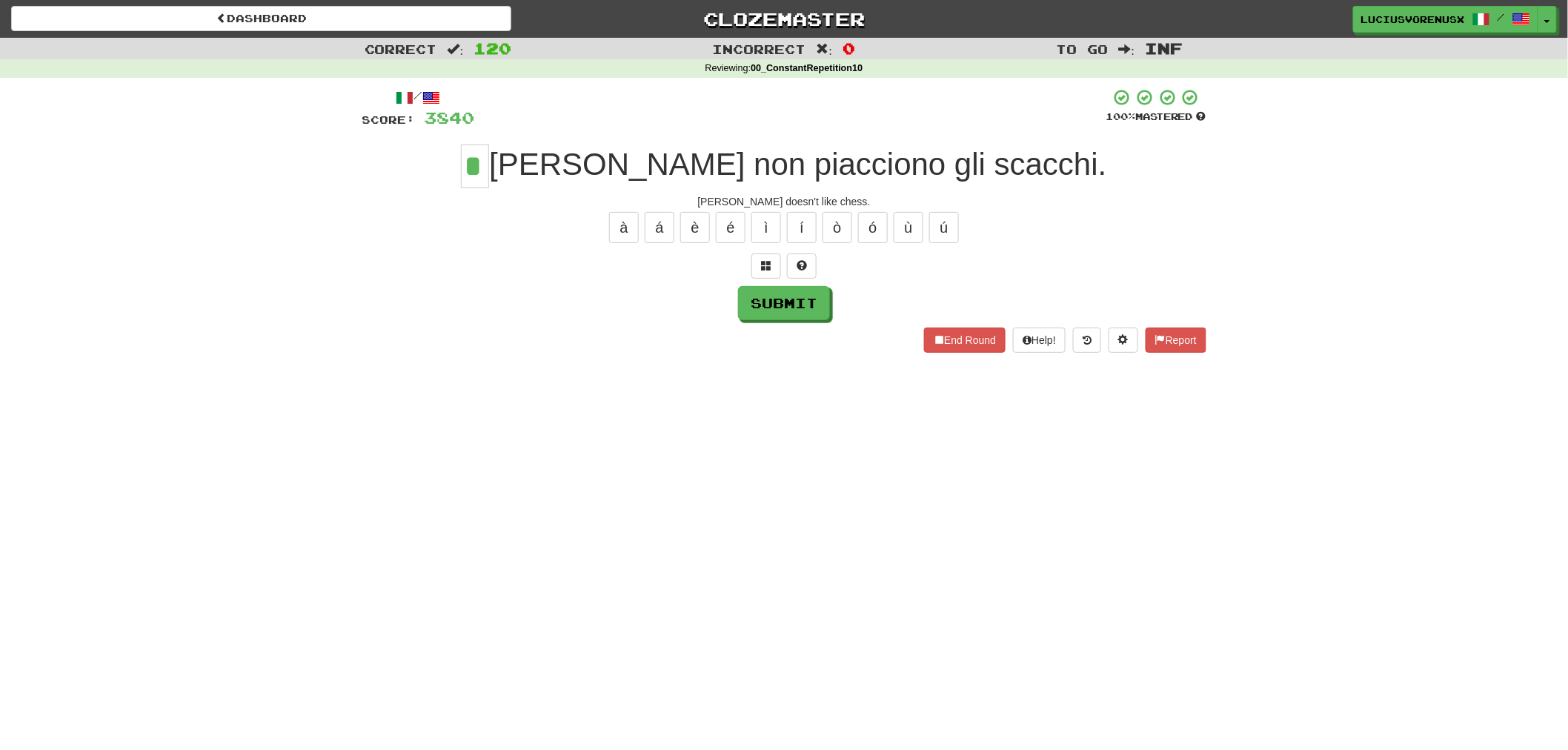
type input "*"
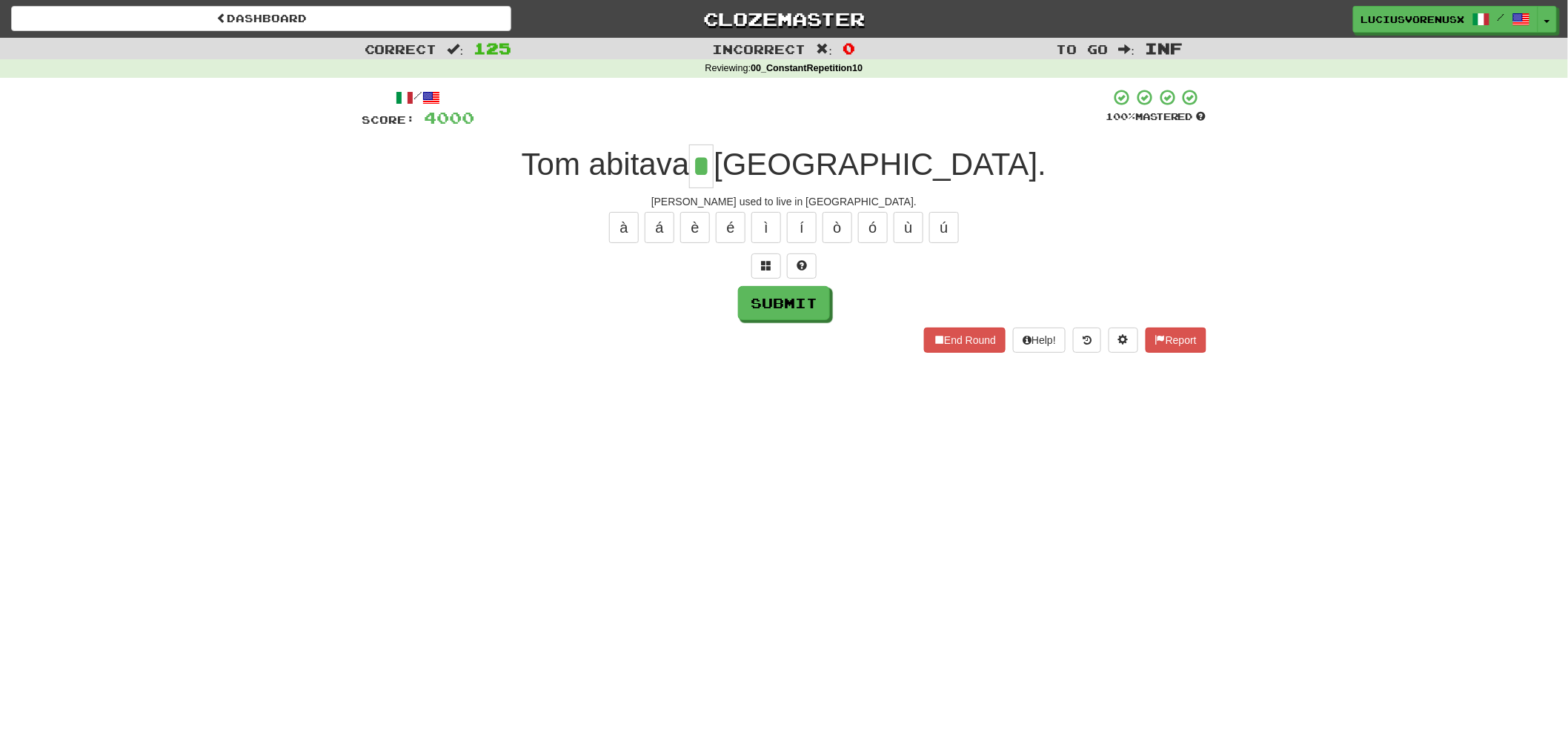
type input "*"
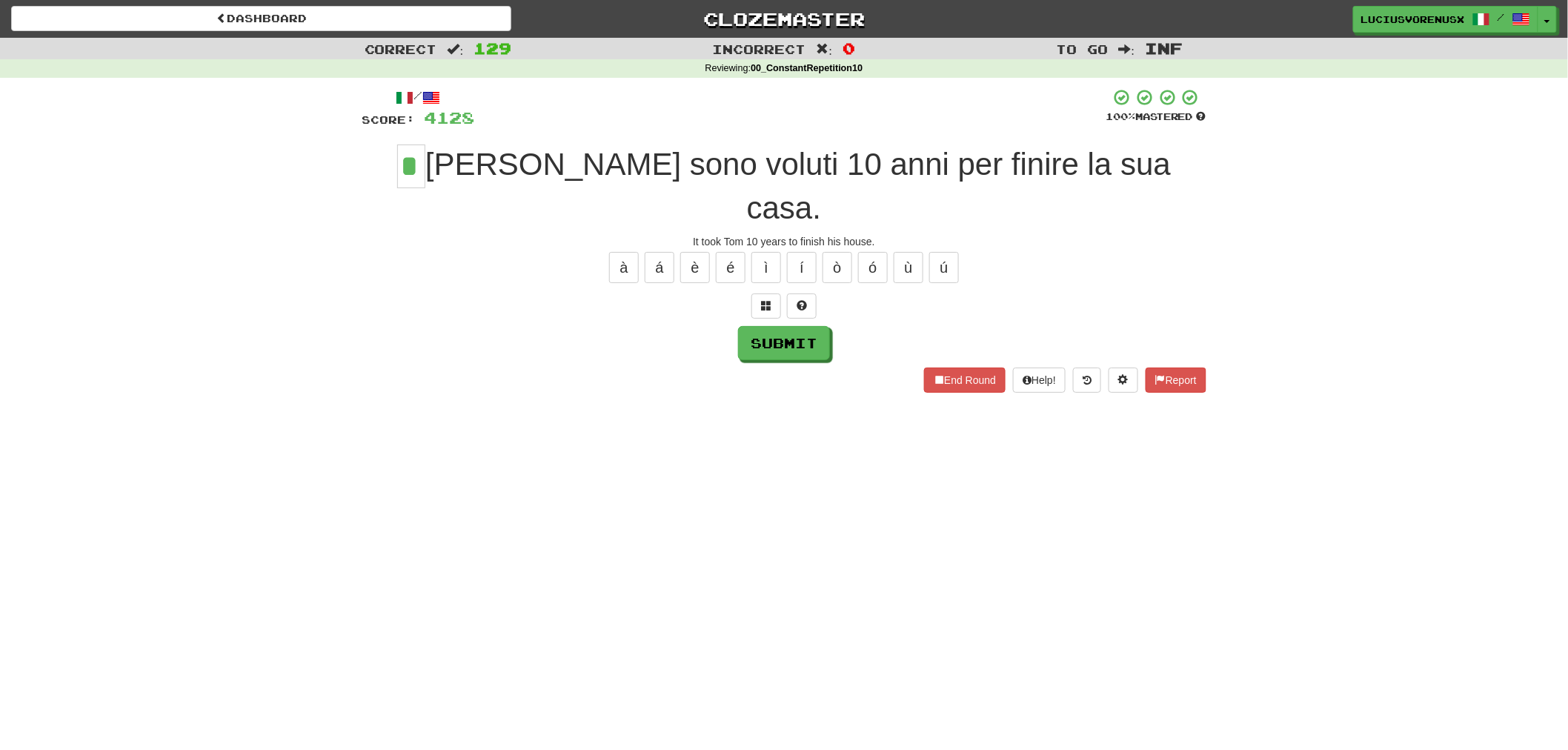
type input "*"
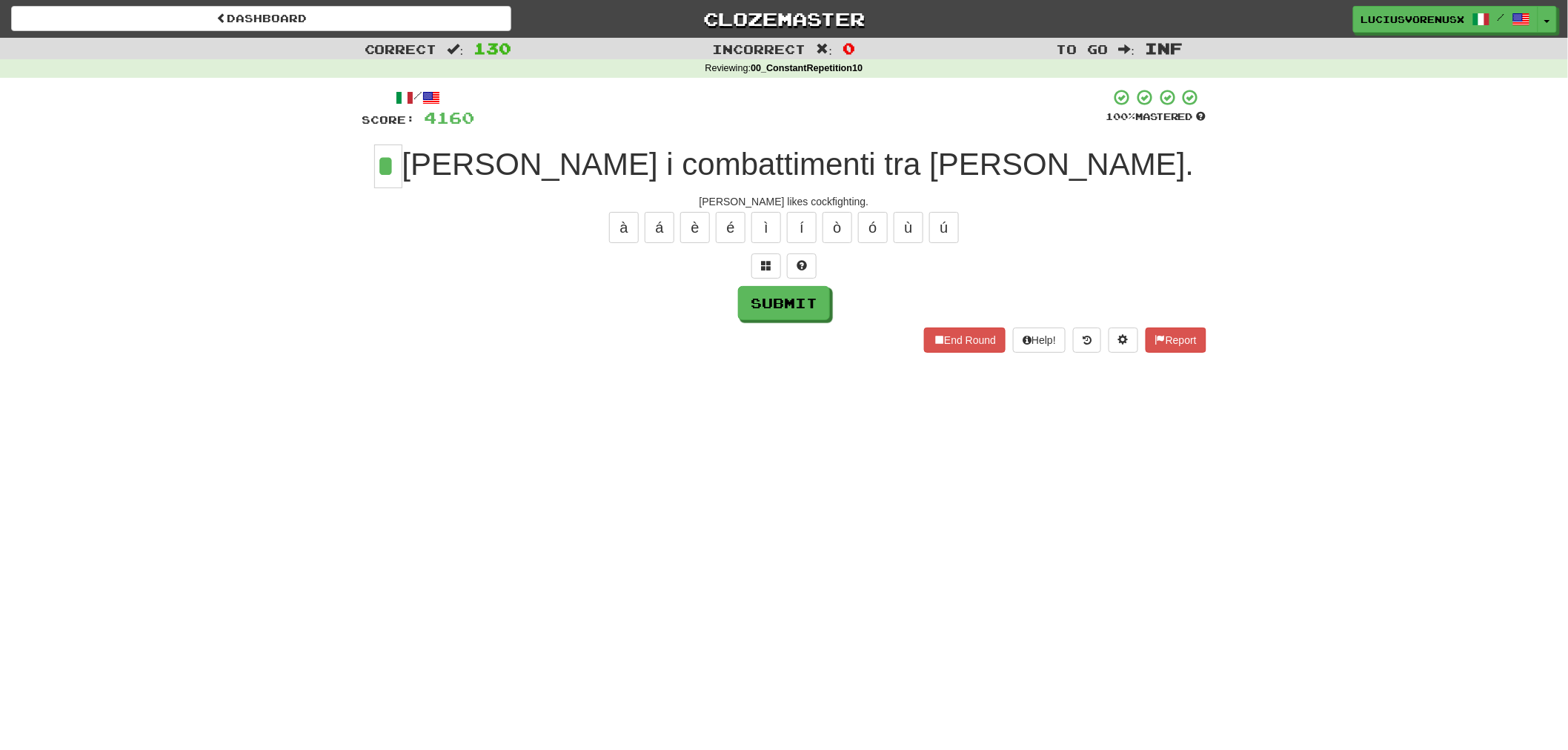
type input "*"
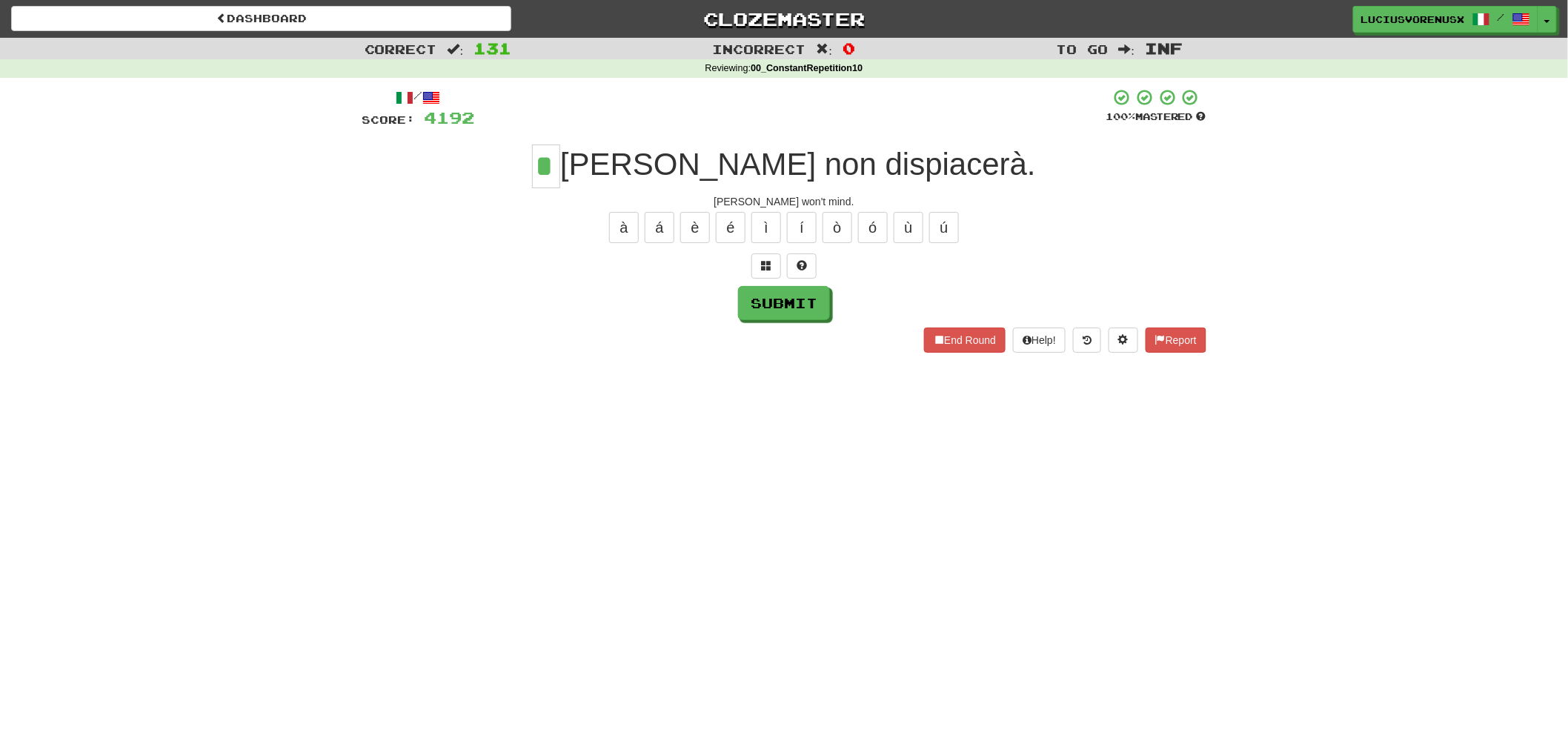
type input "*"
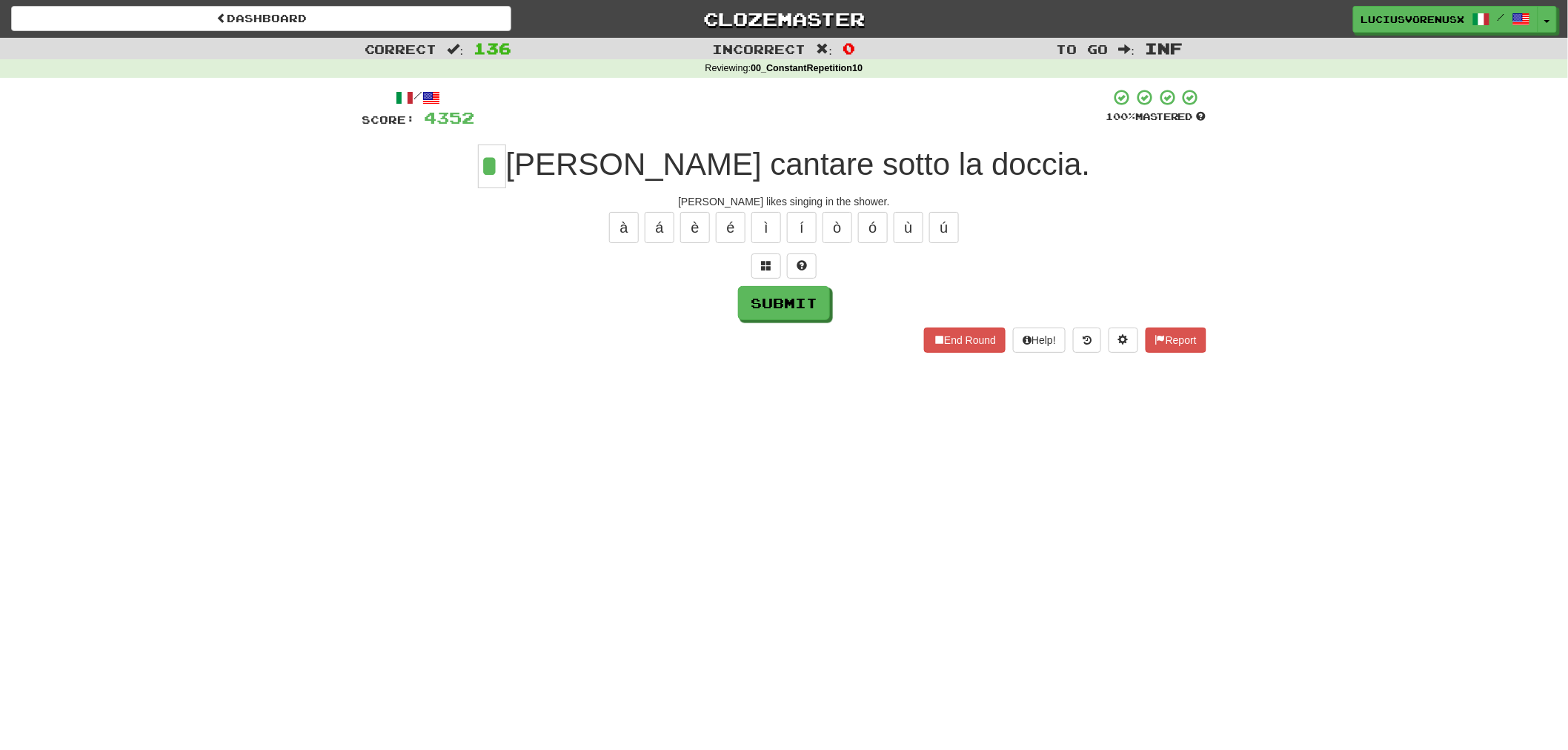
type input "*"
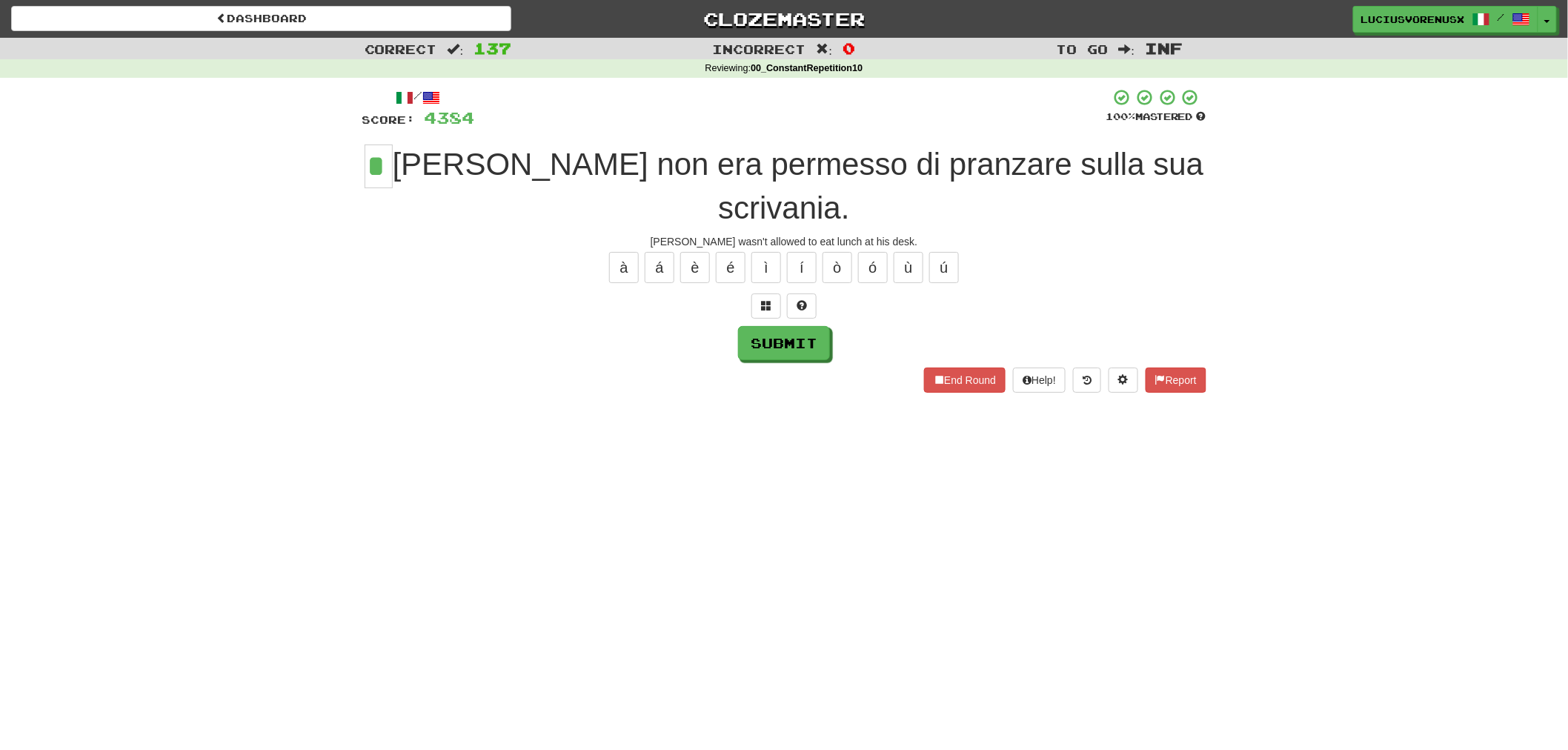
type input "*"
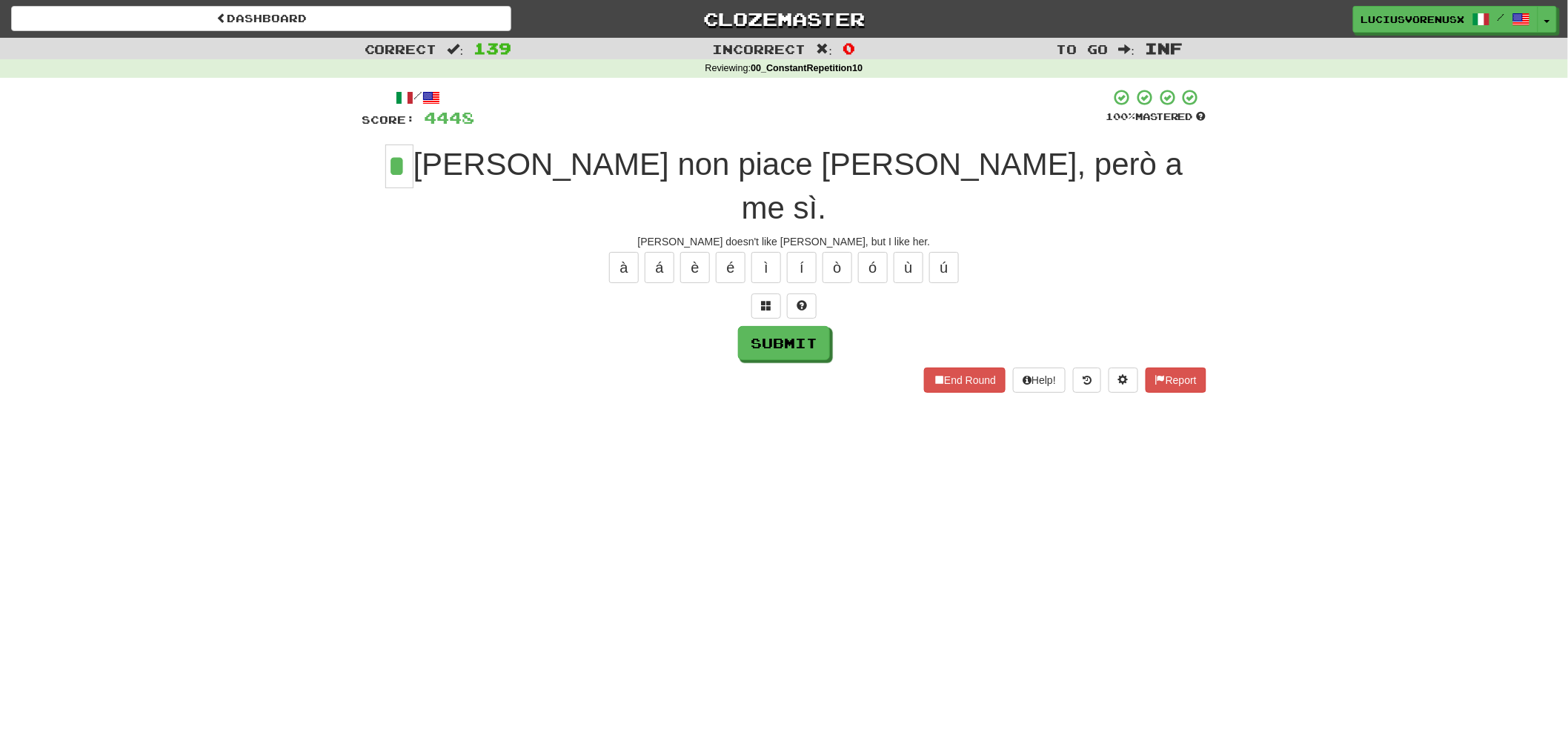
type input "*"
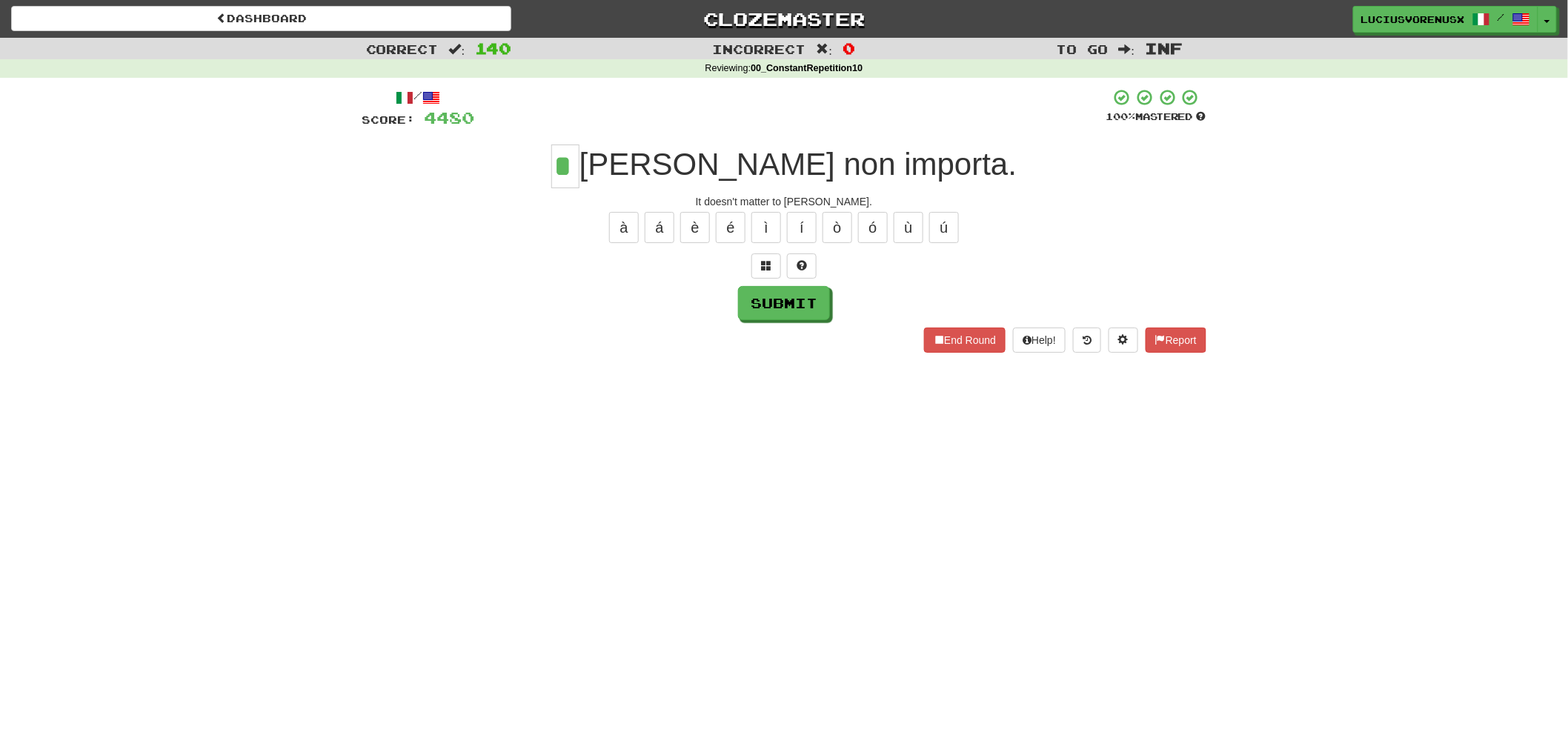
type input "*"
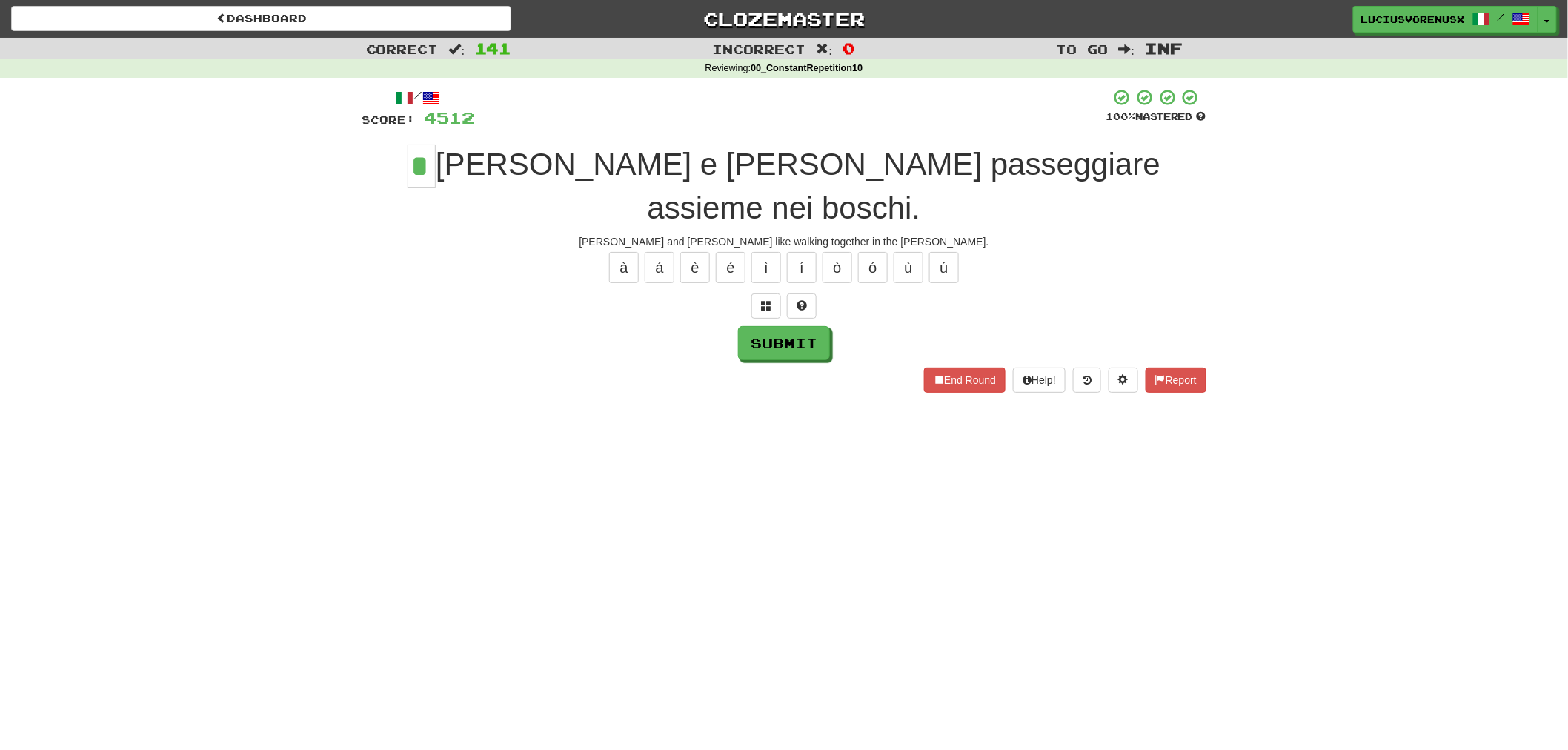
type input "*"
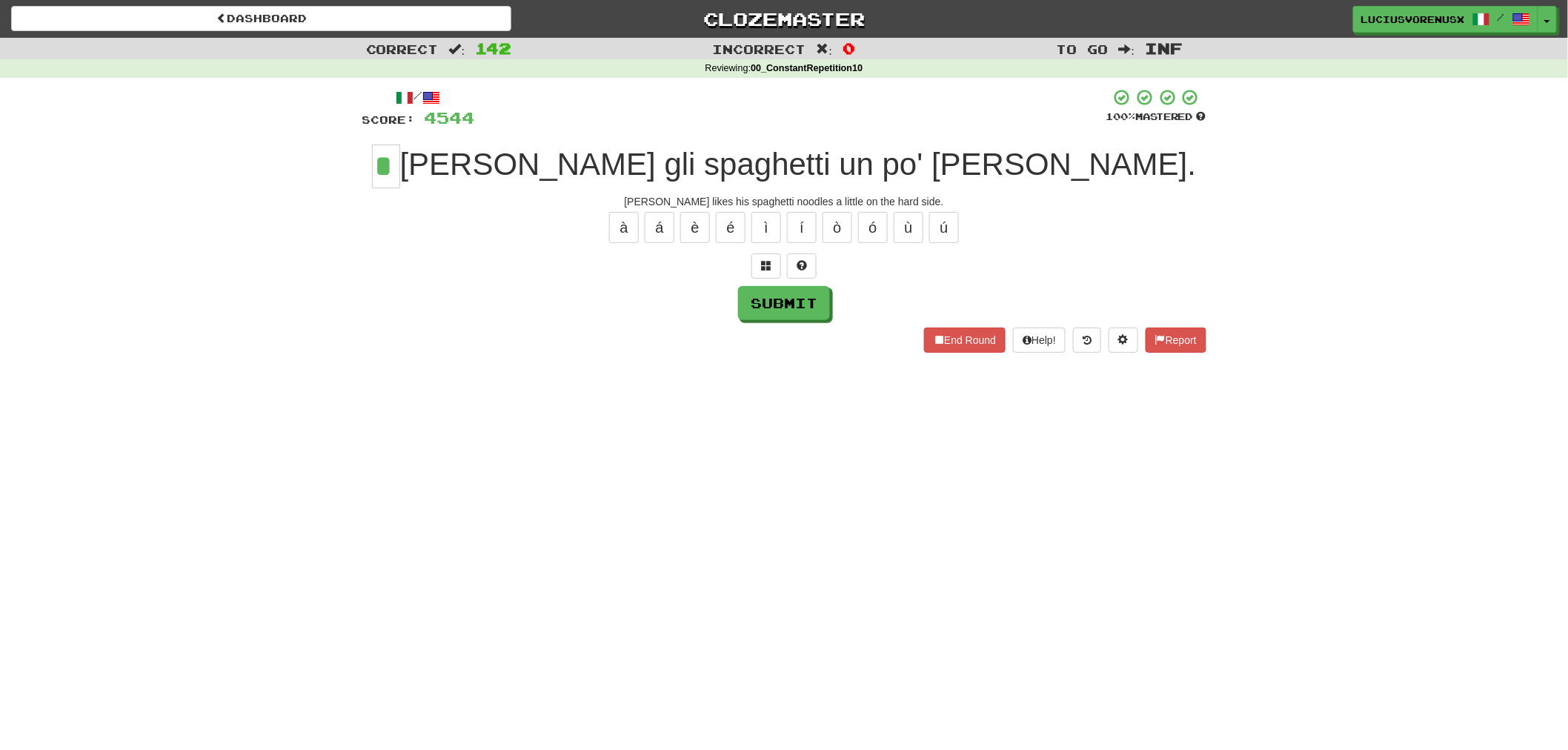
type input "*"
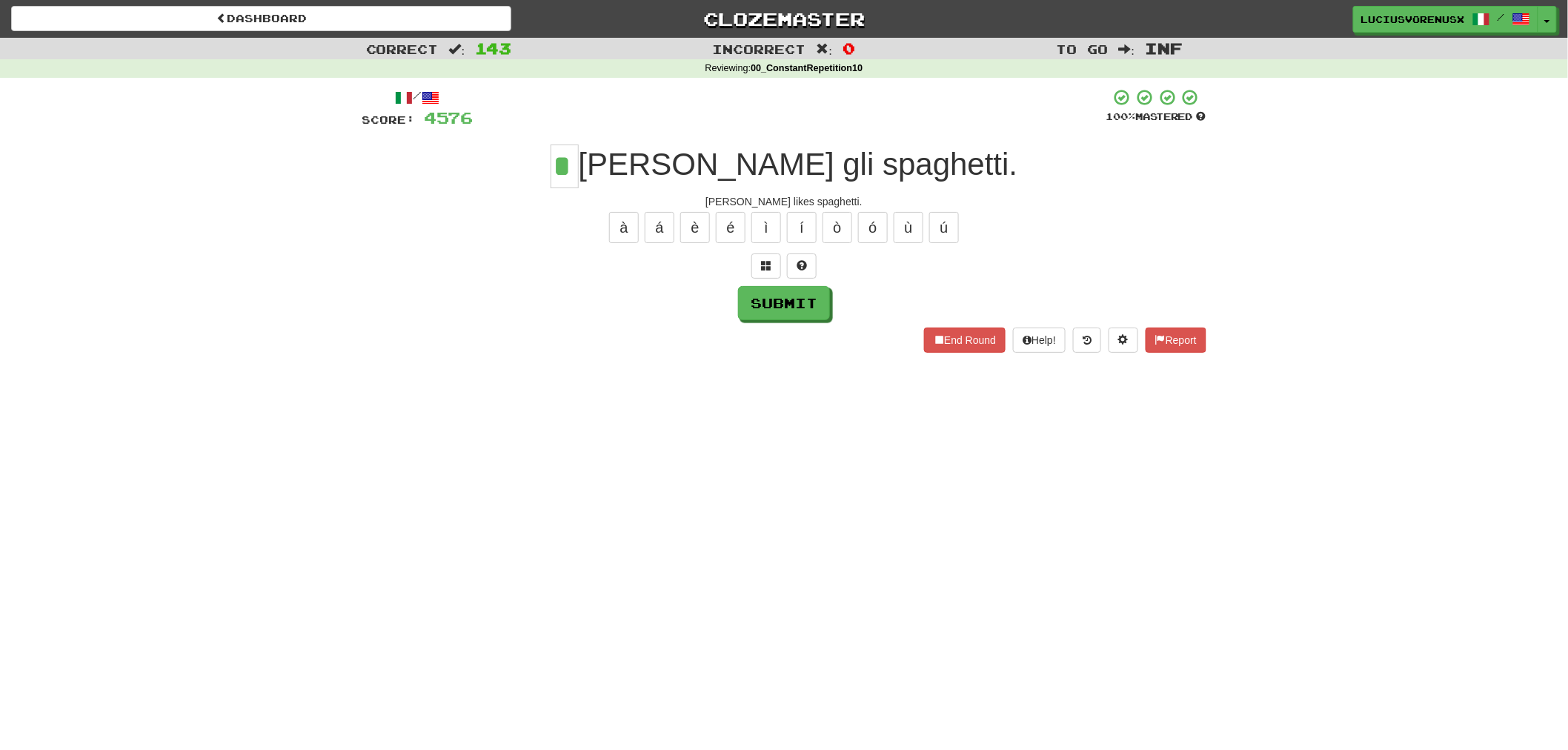
type input "*"
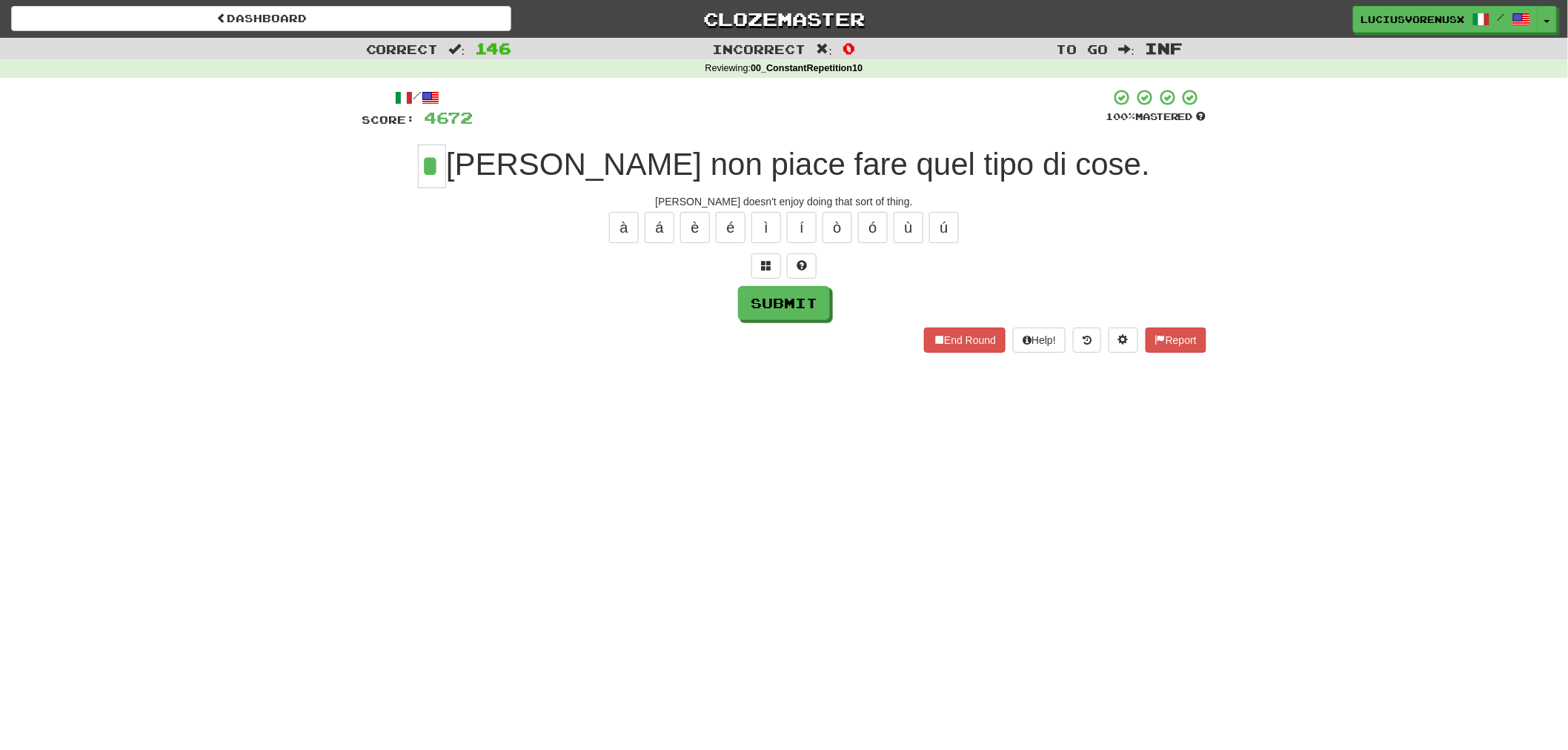
type input "*"
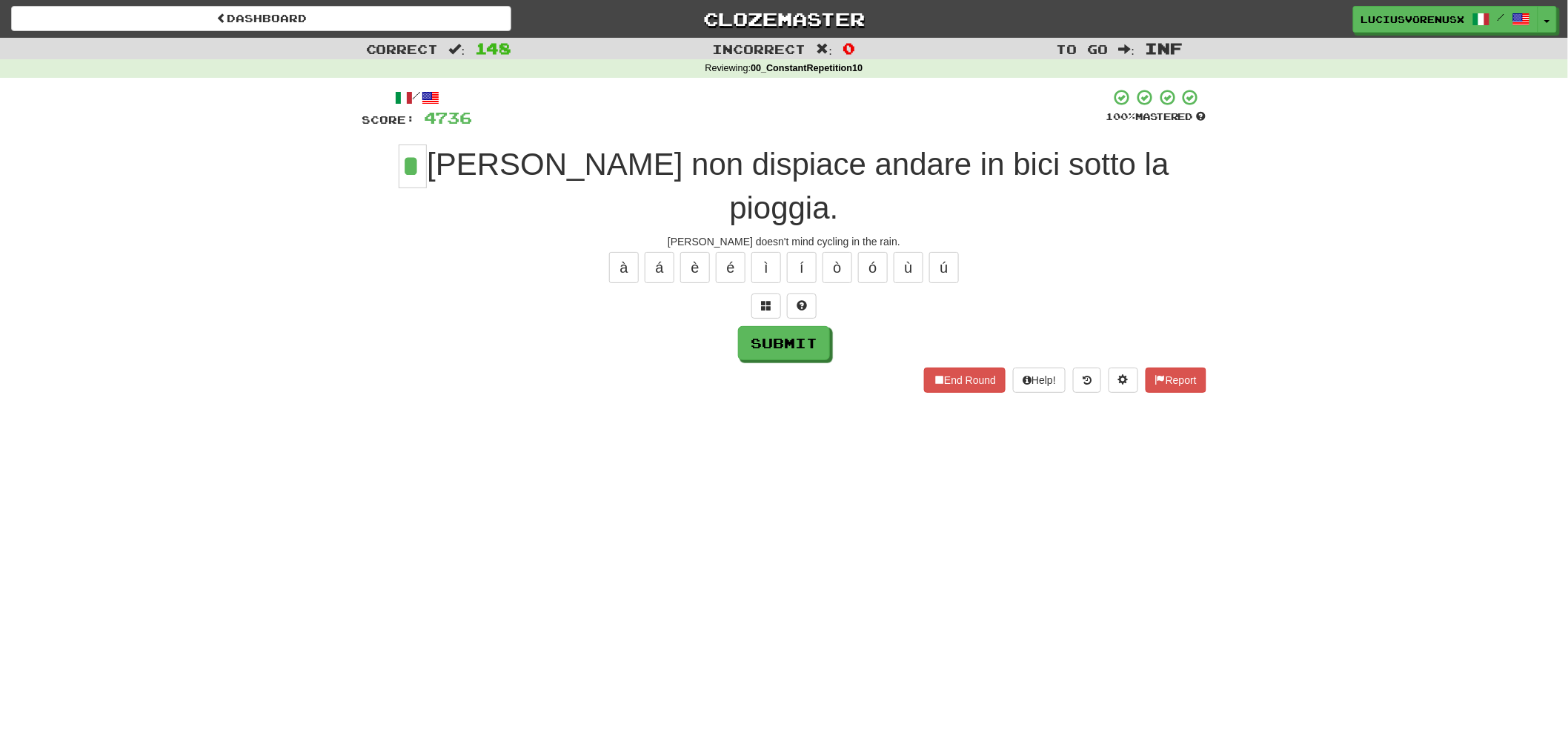
type input "*"
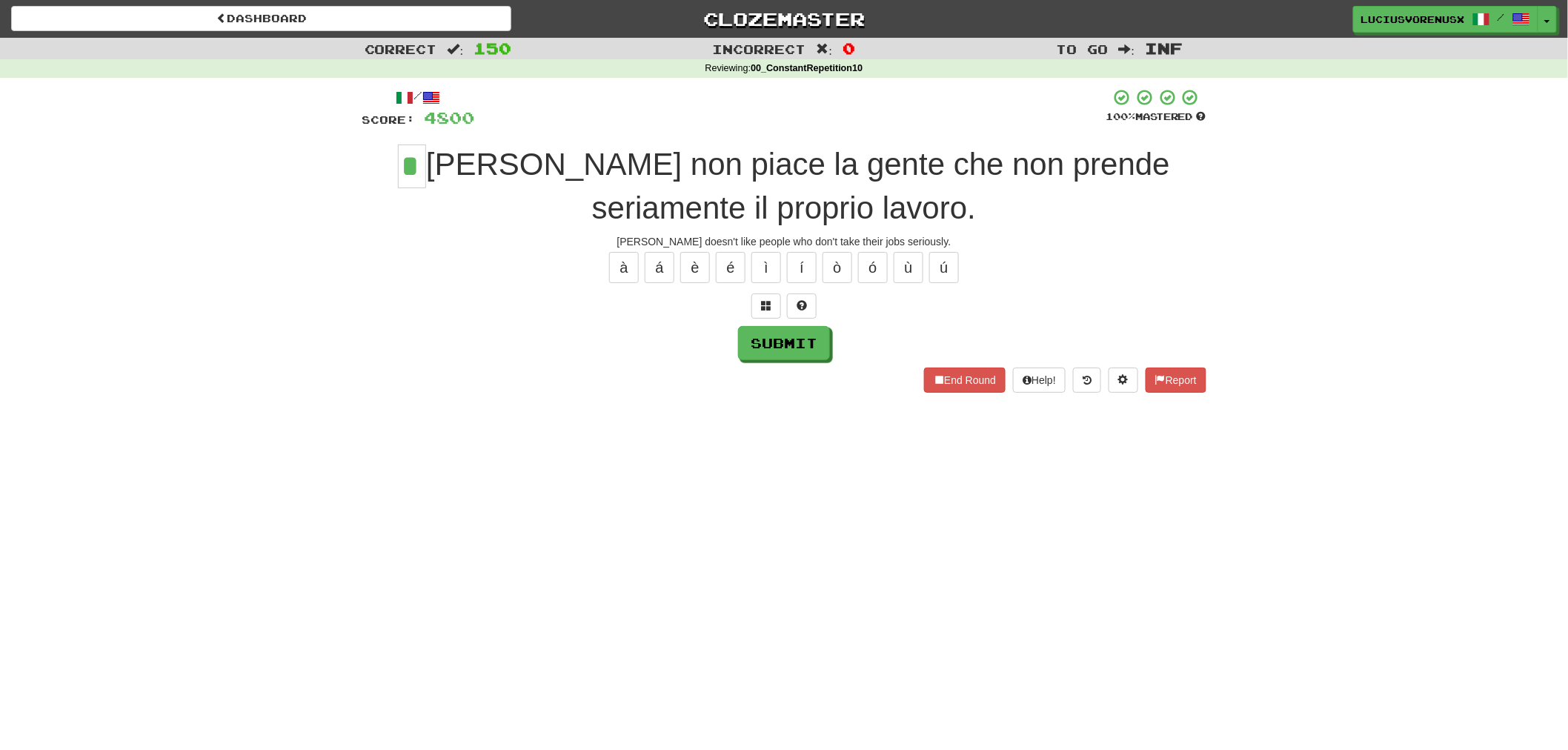
type input "*"
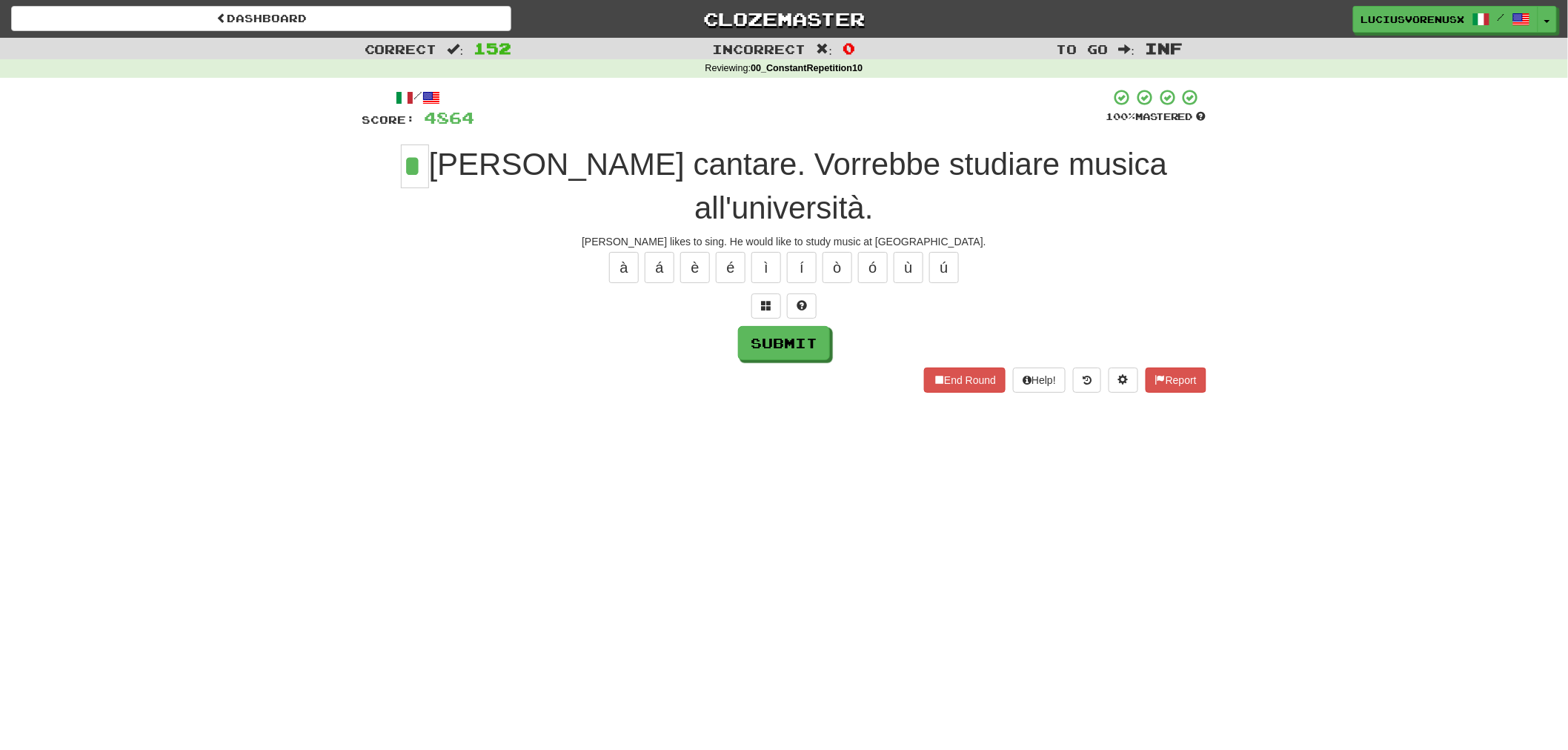
type input "*"
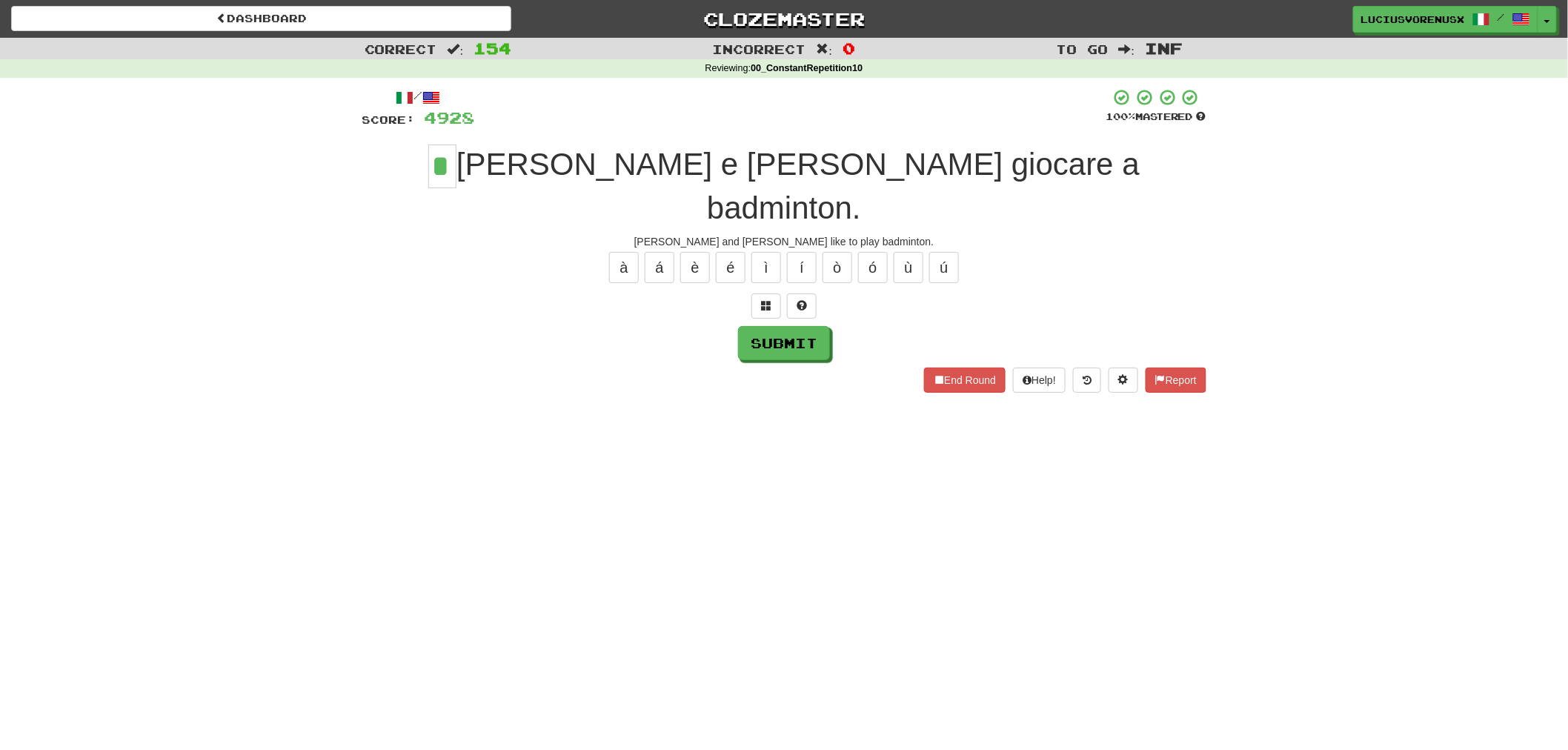
type input "*"
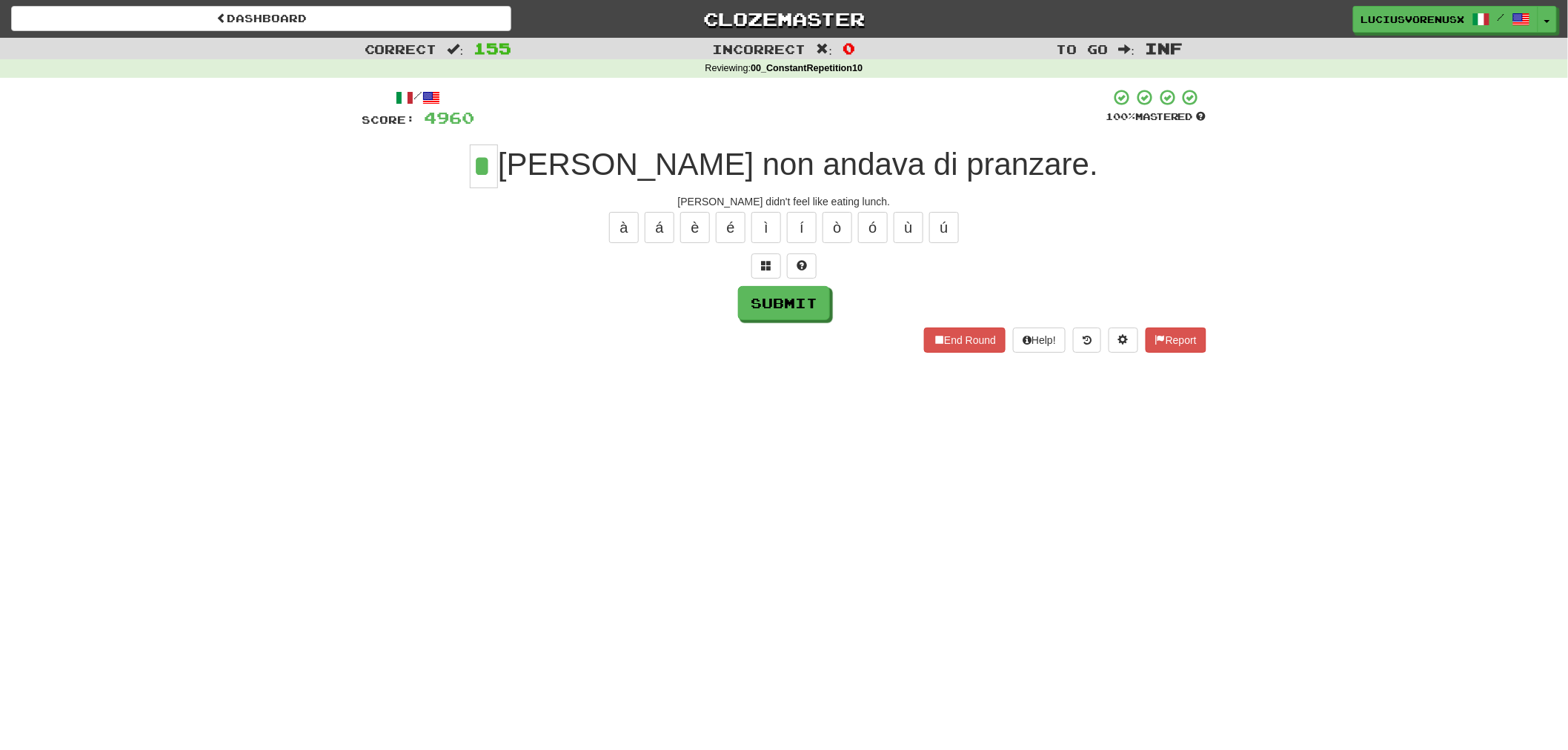
type input "*"
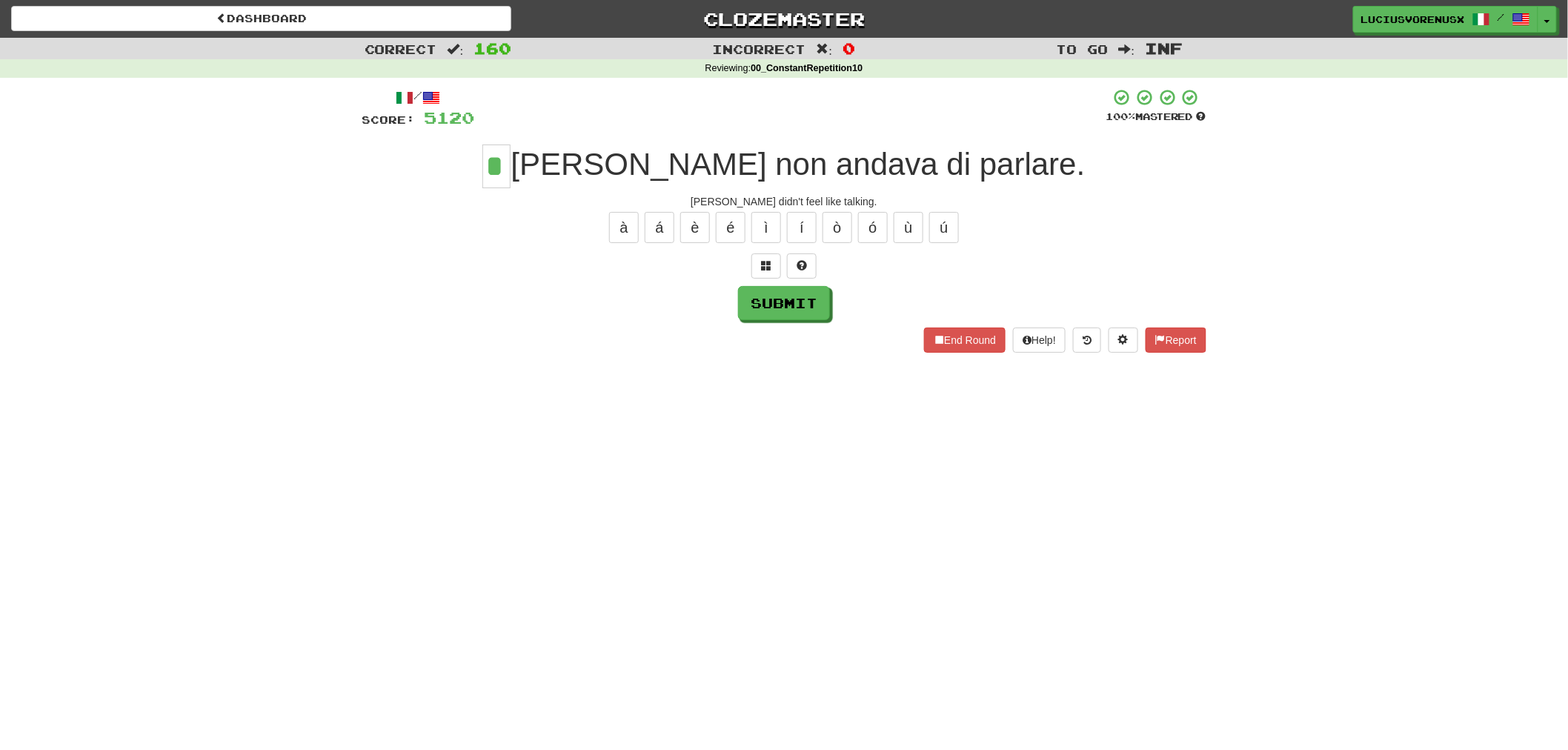
type input "*"
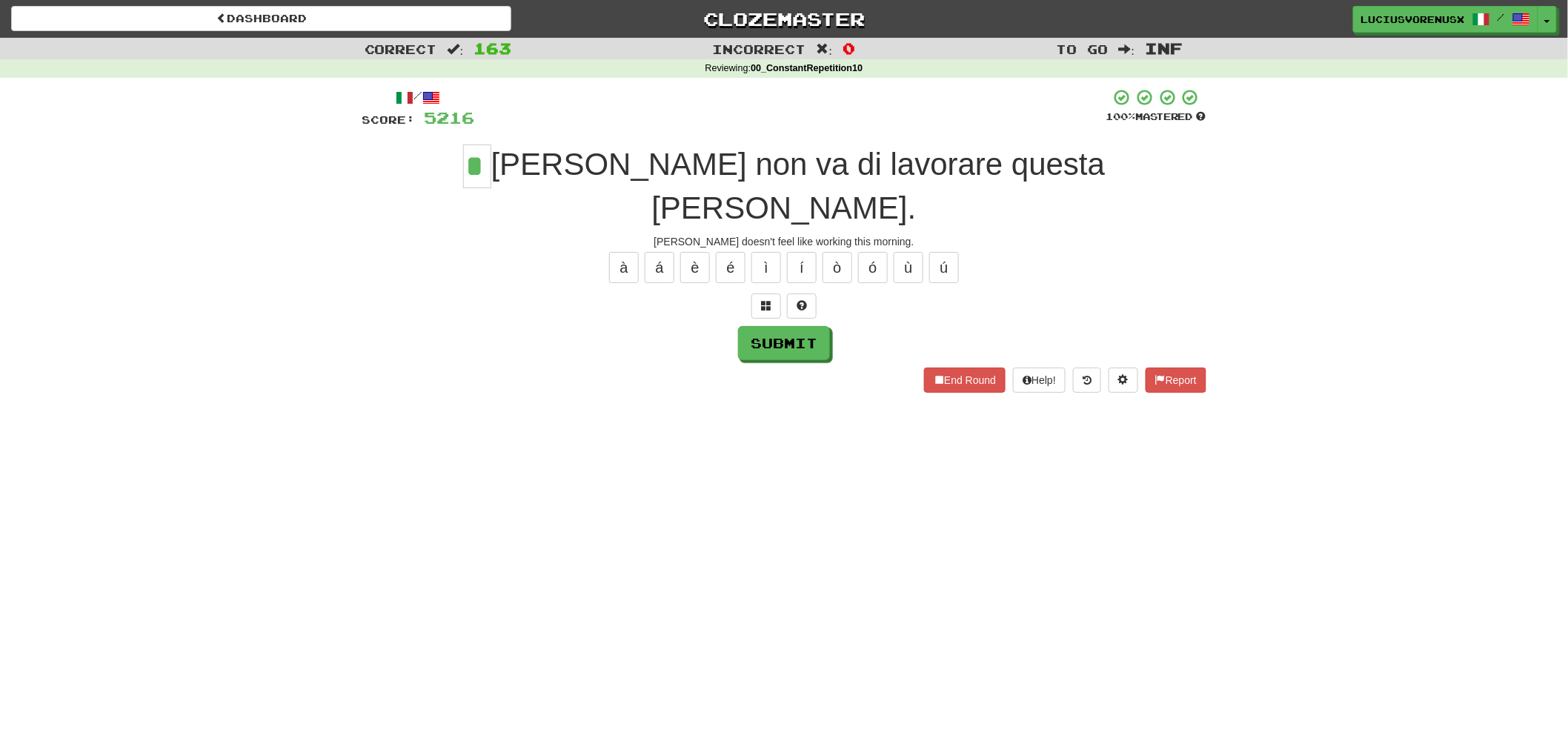
type input "*"
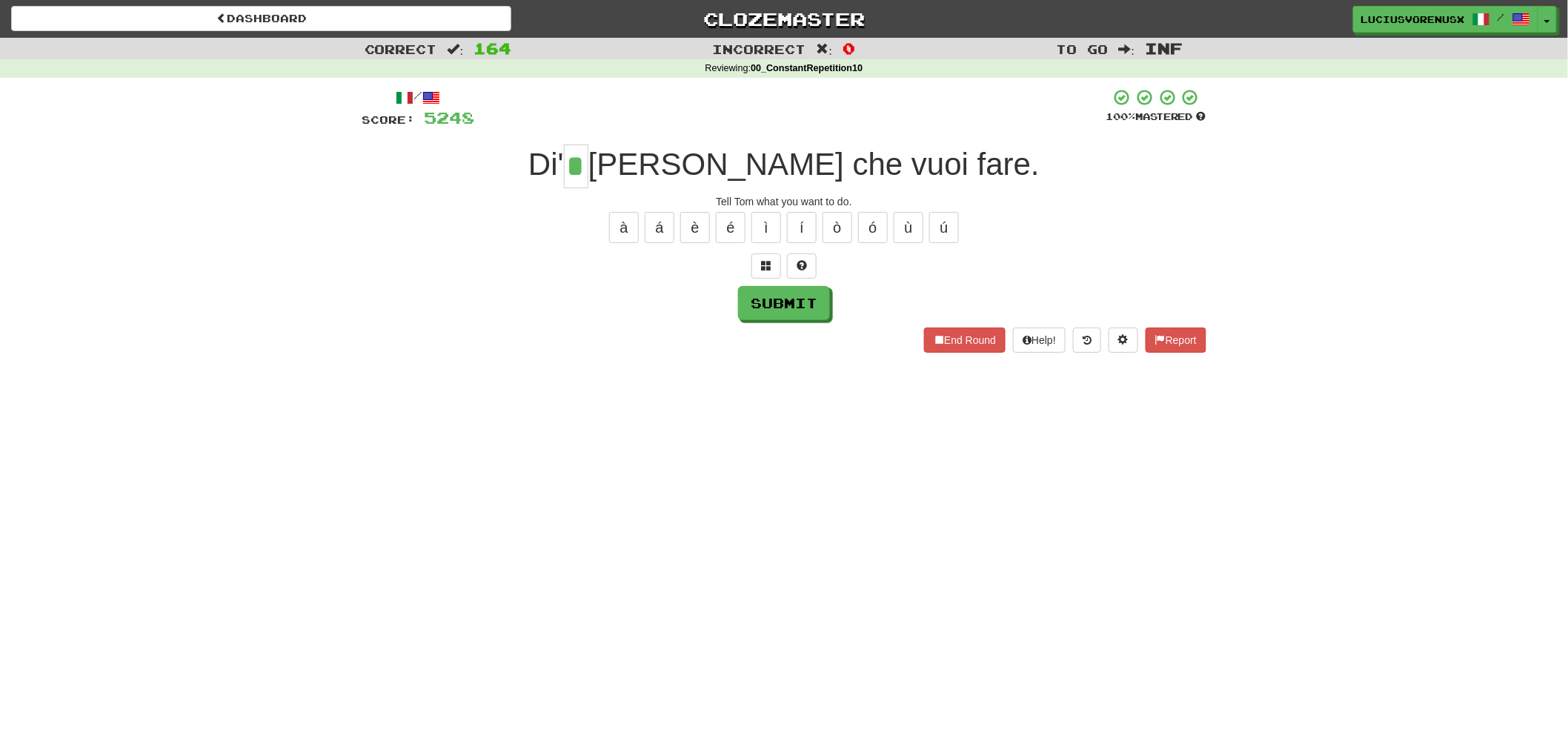
type input "*"
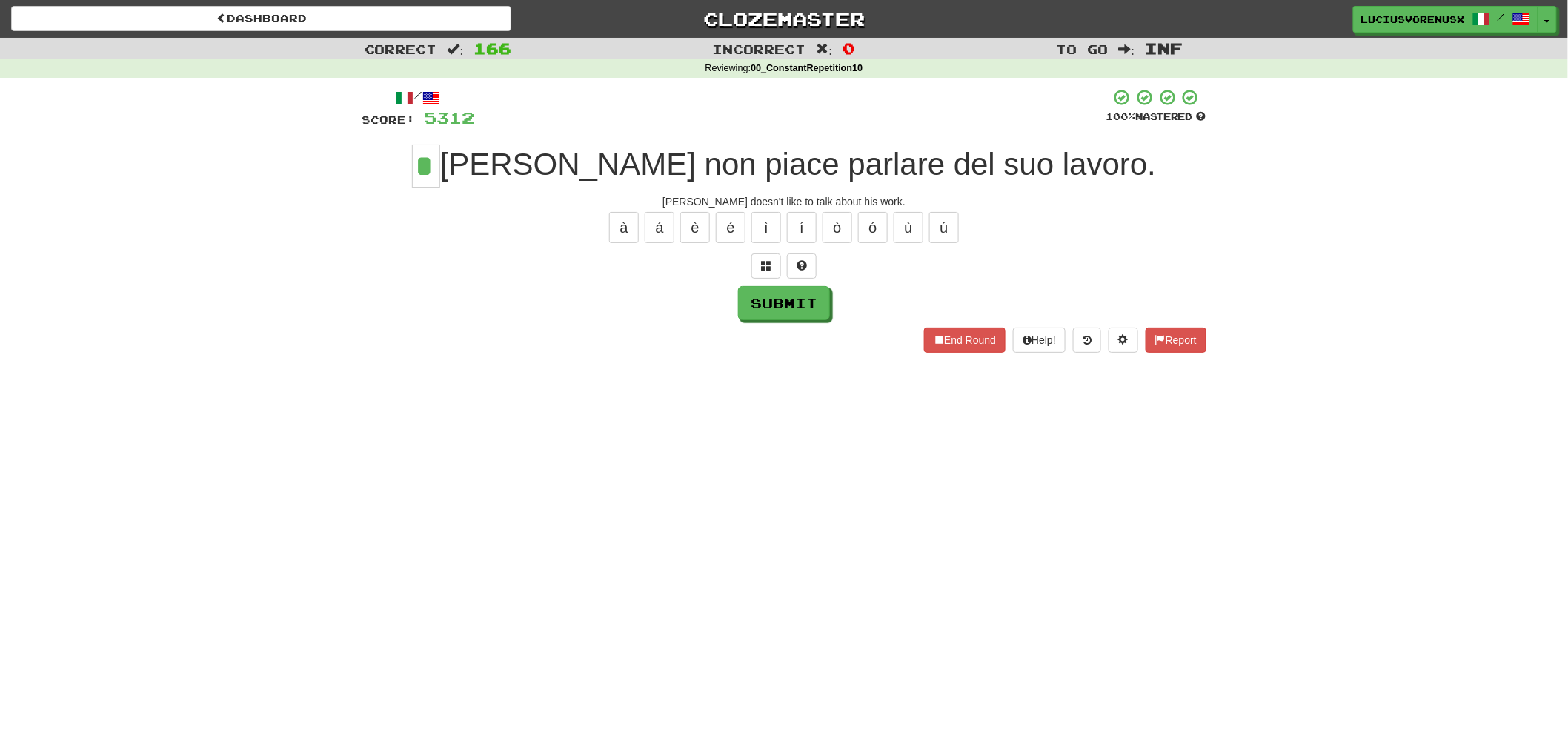
type input "*"
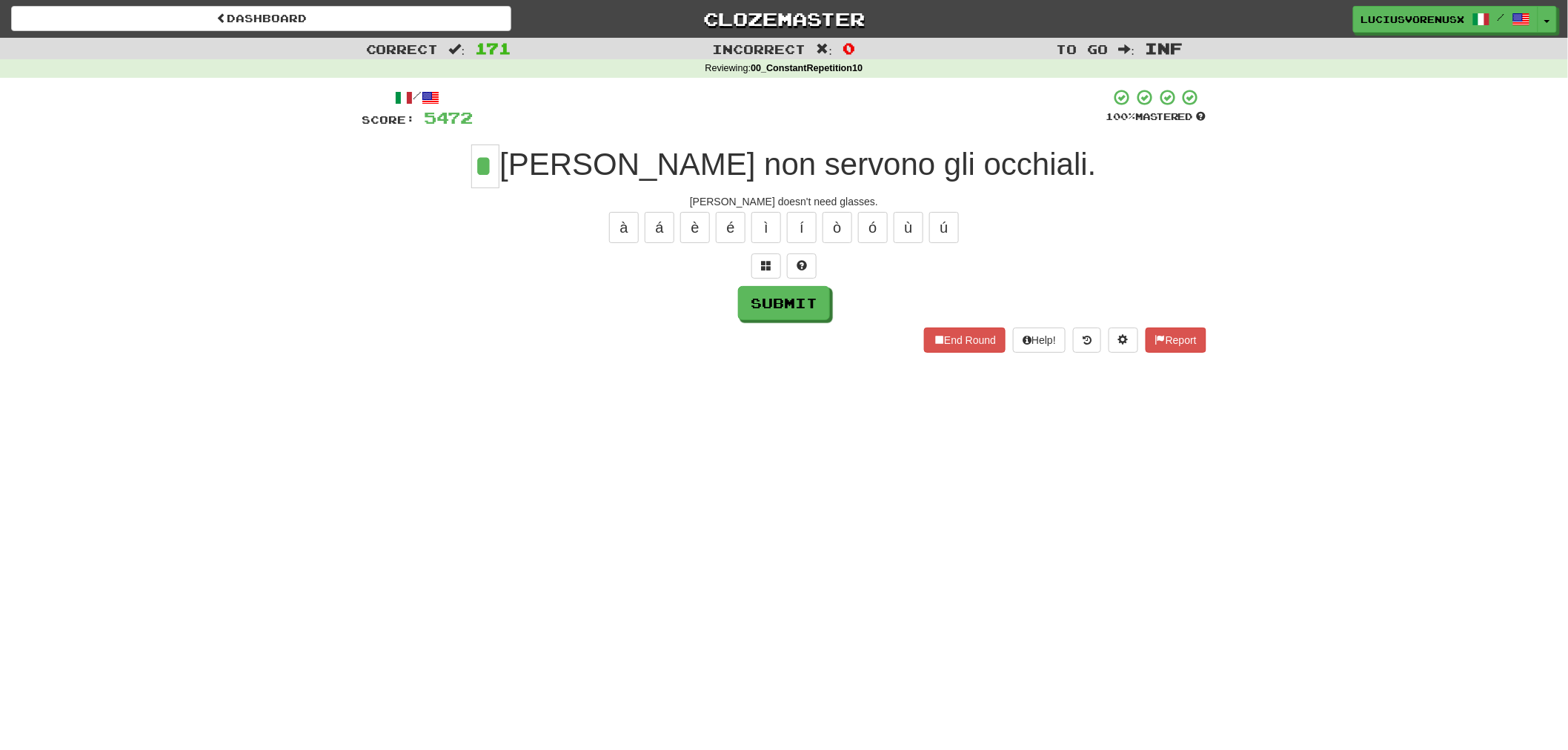
type input "*"
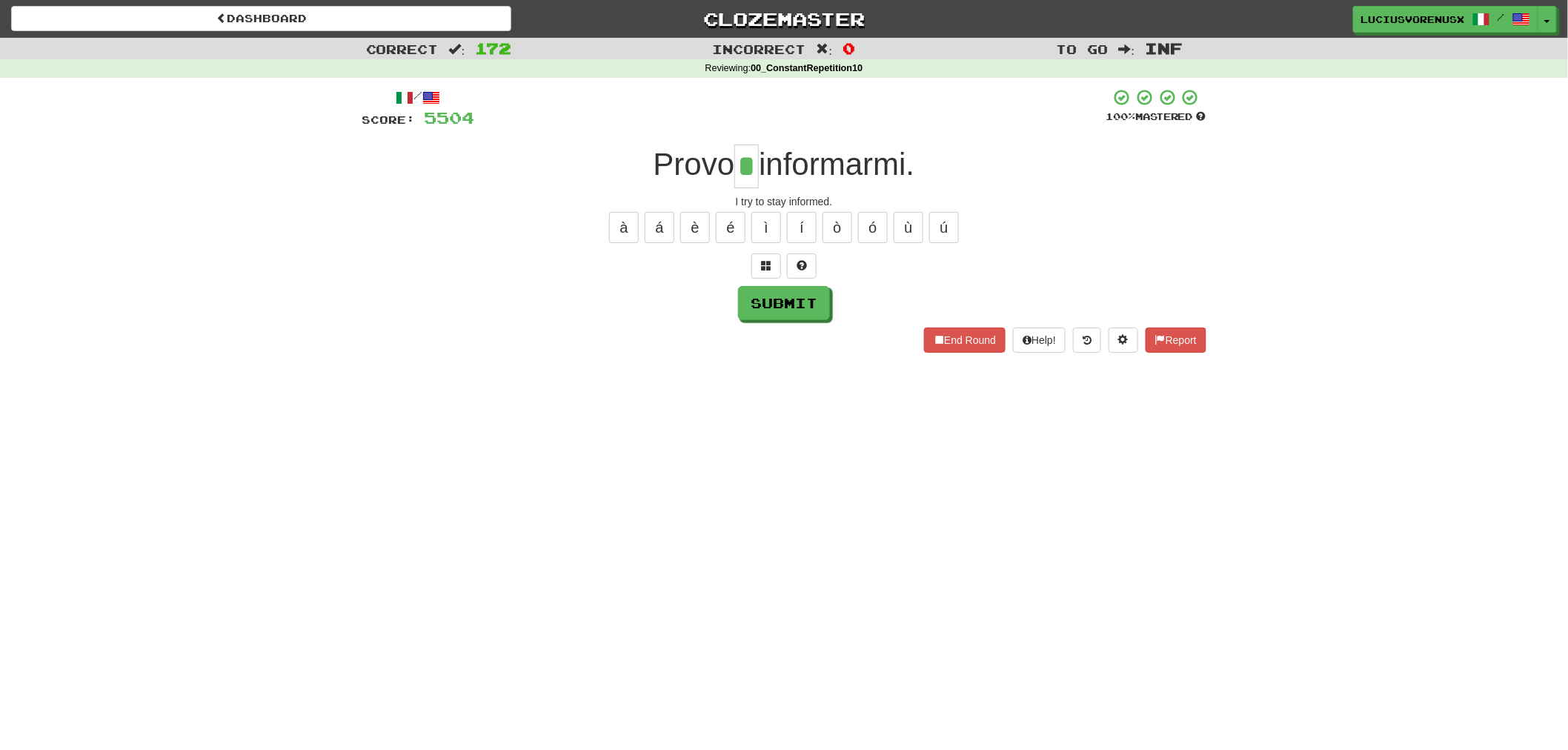
type input "*"
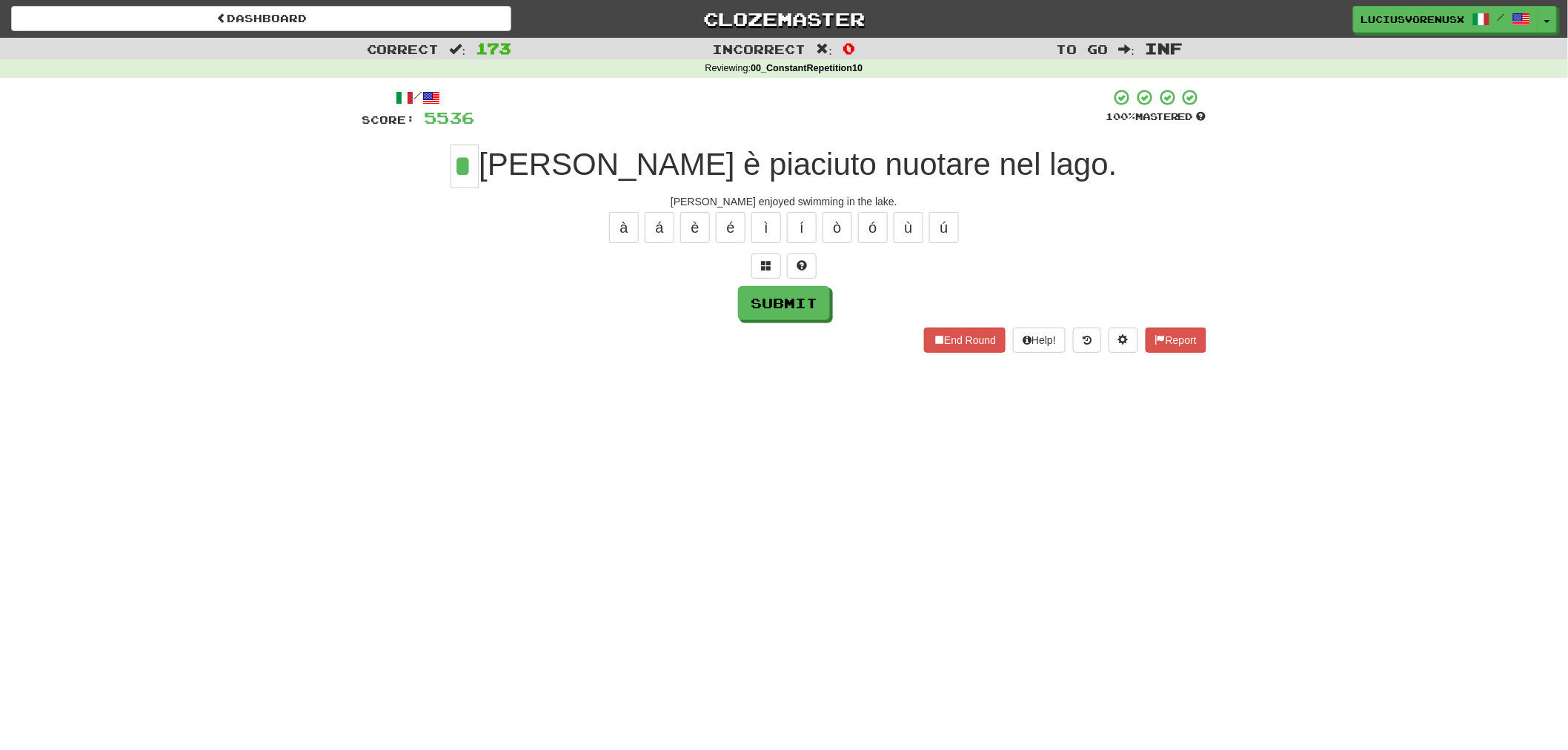
type input "*"
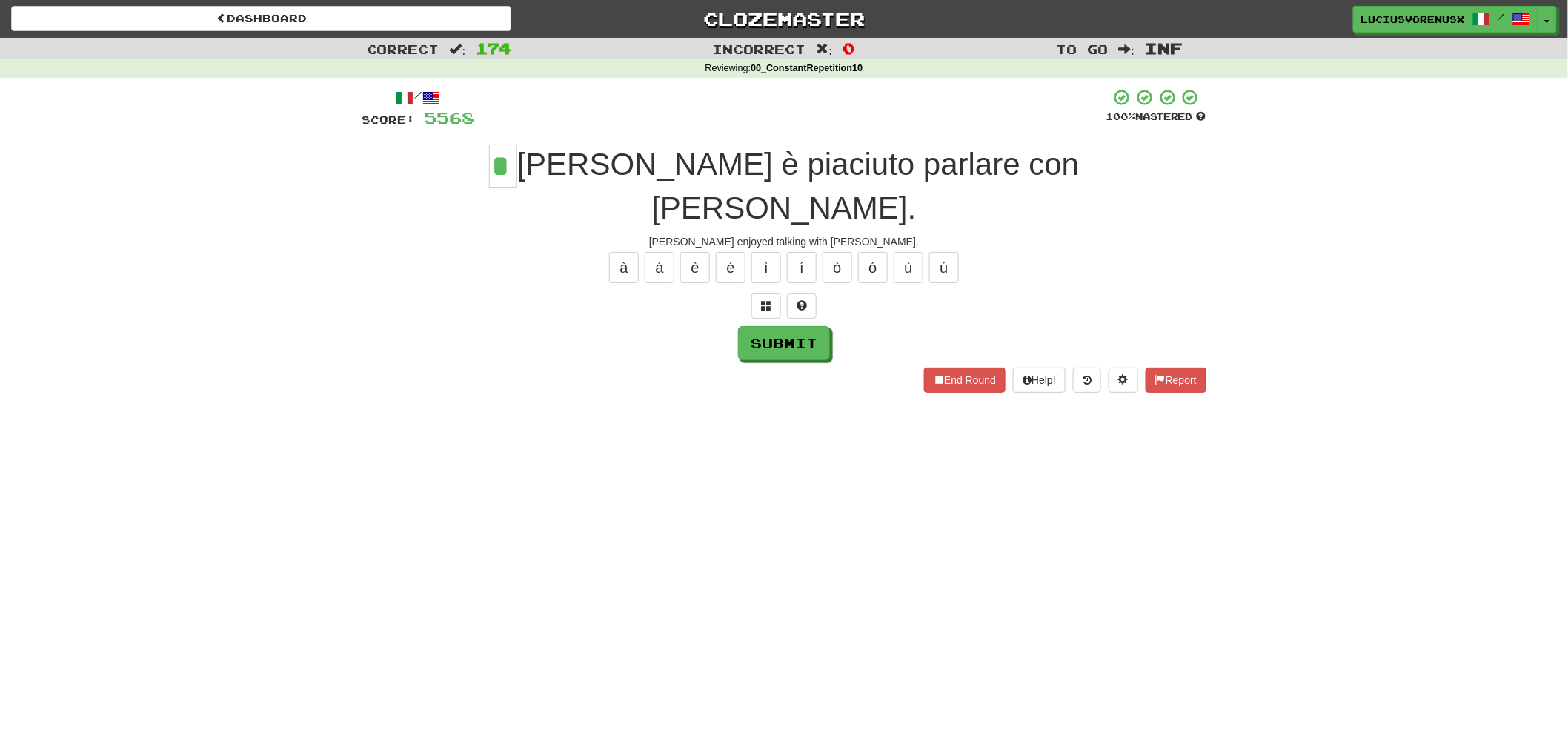
type input "*"
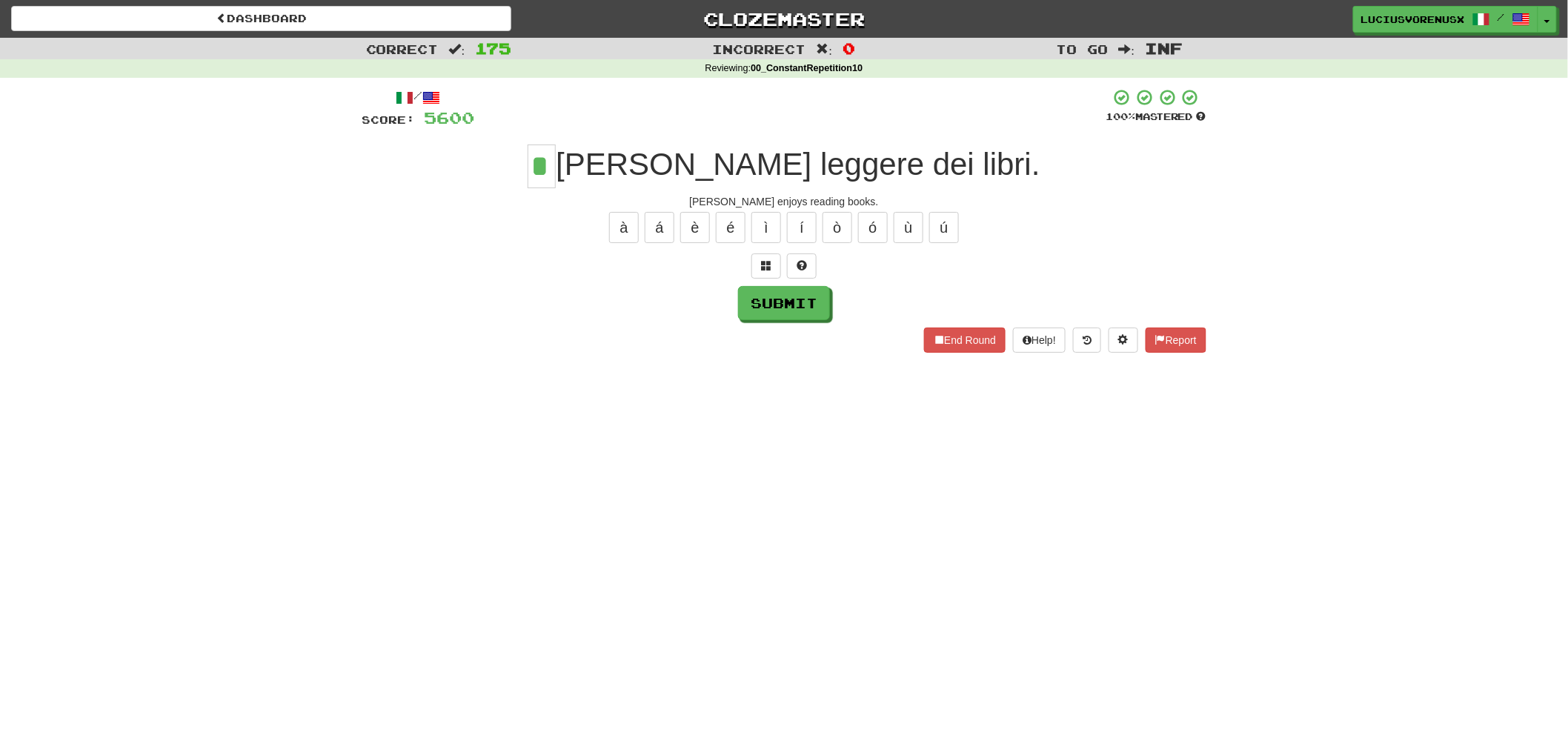
type input "*"
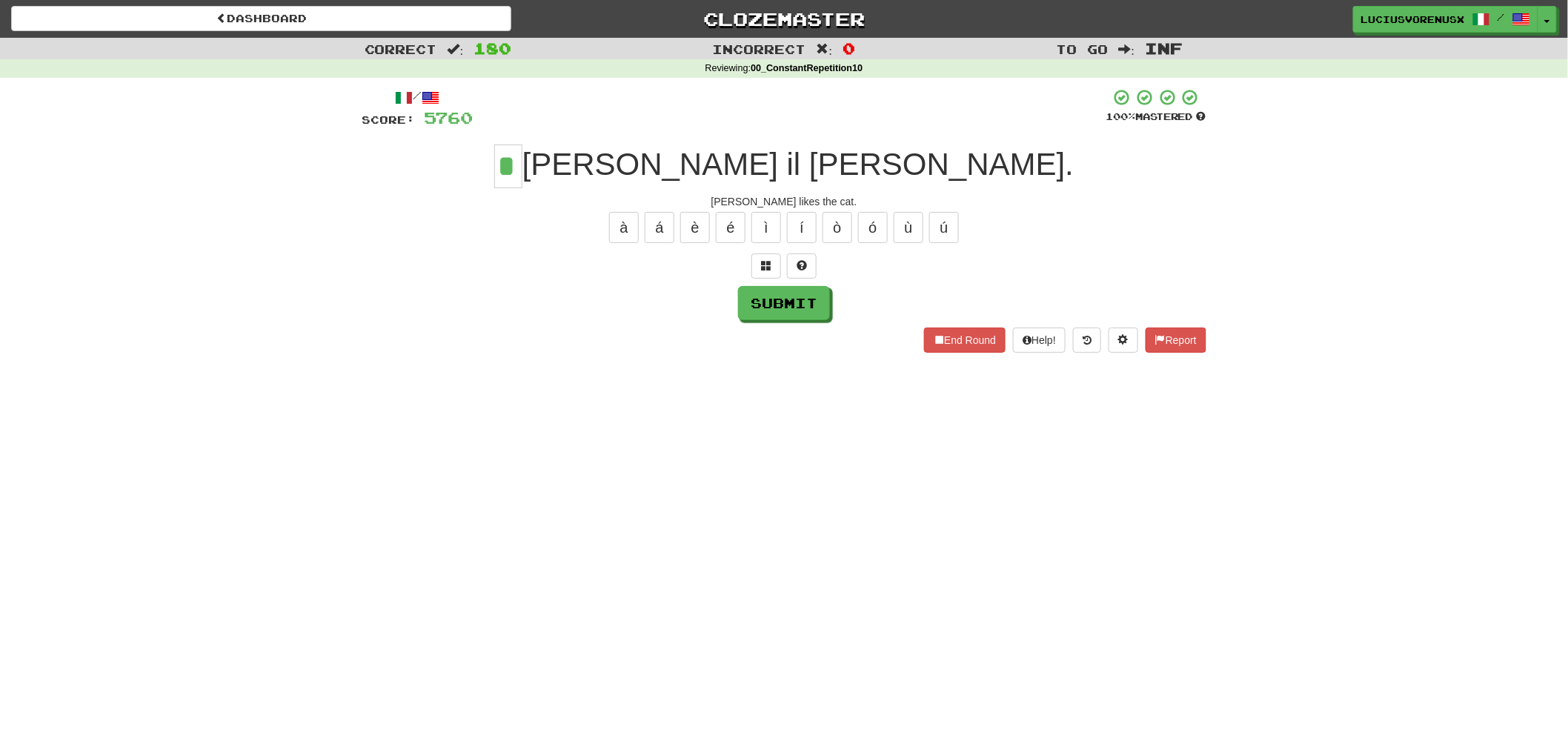
type input "*"
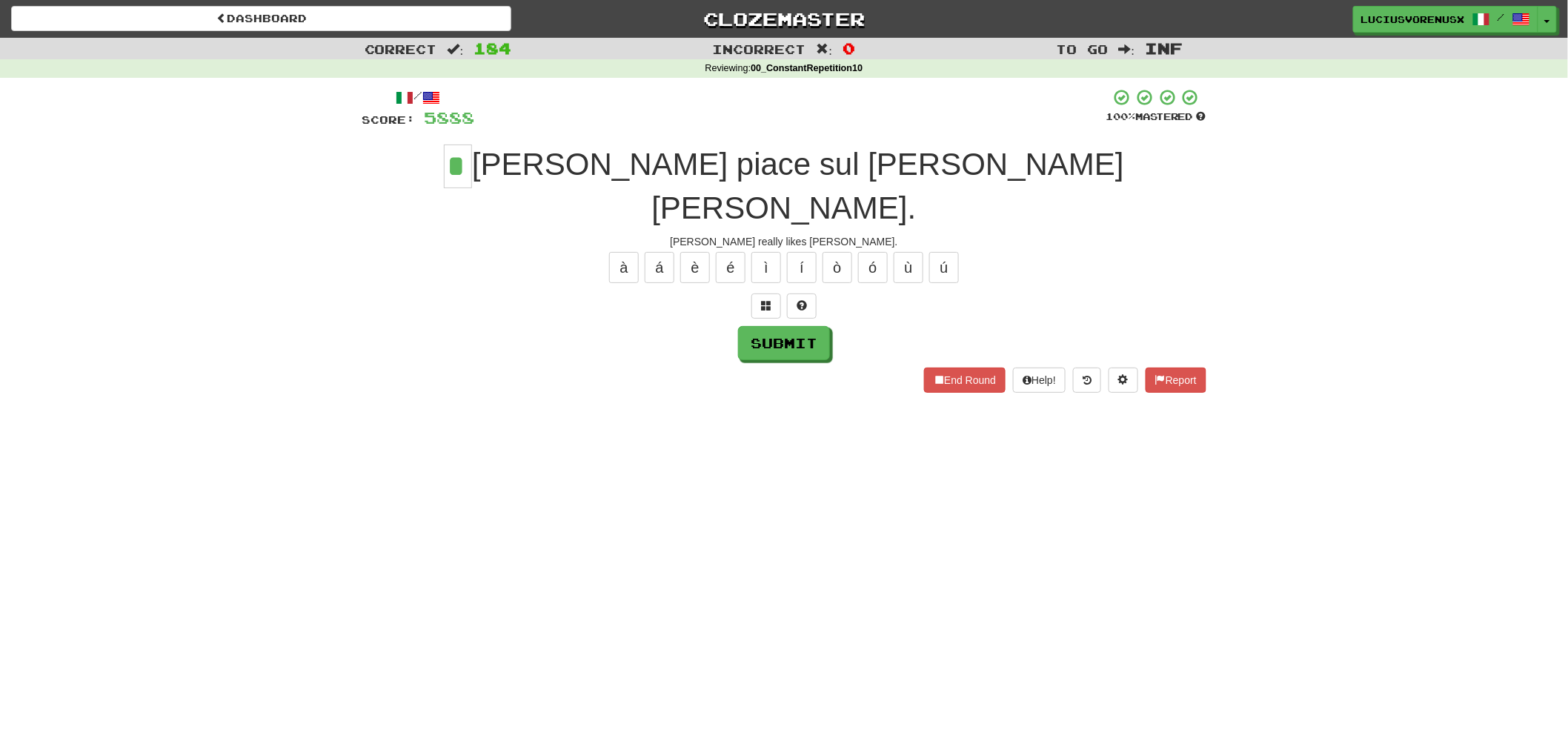
type input "*"
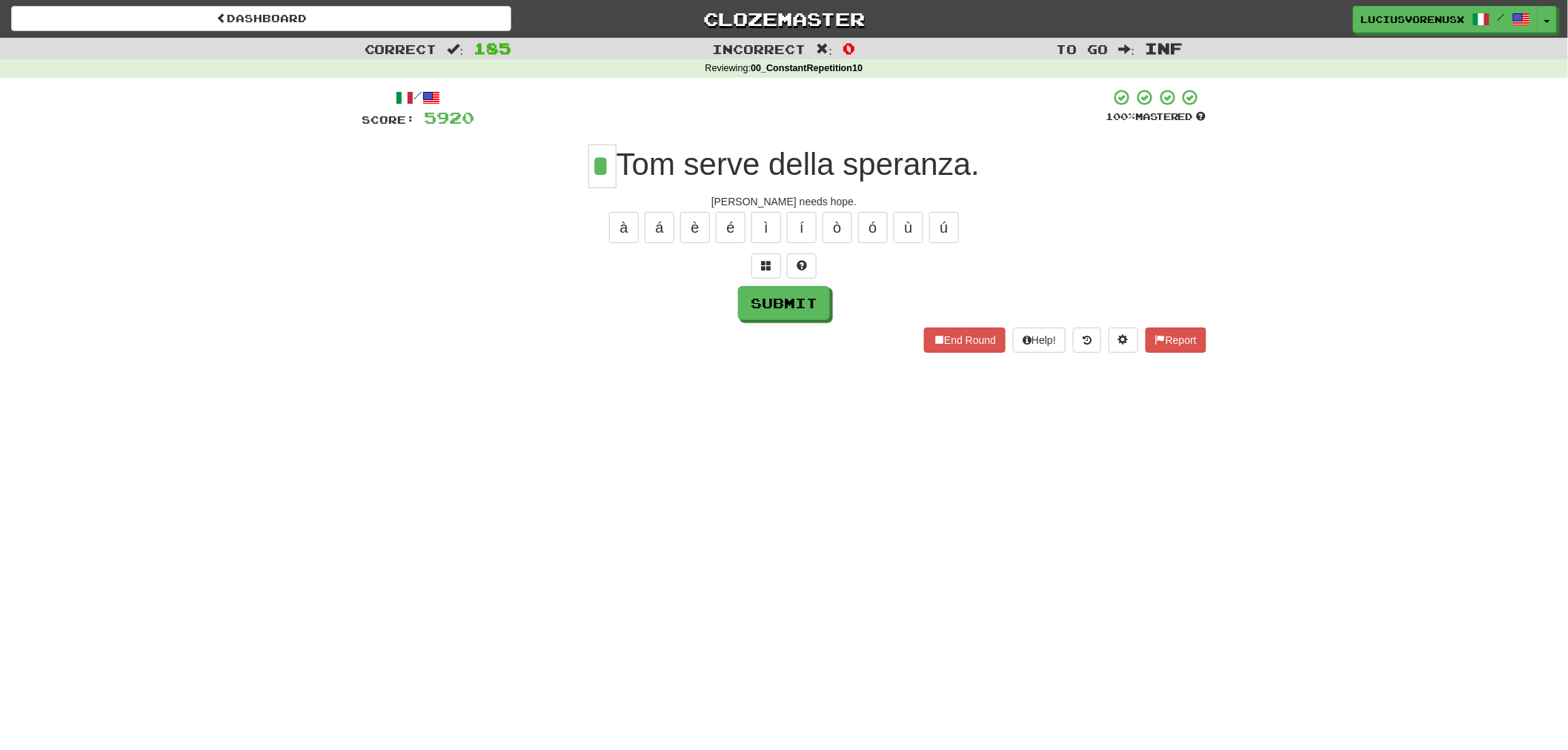
type input "*"
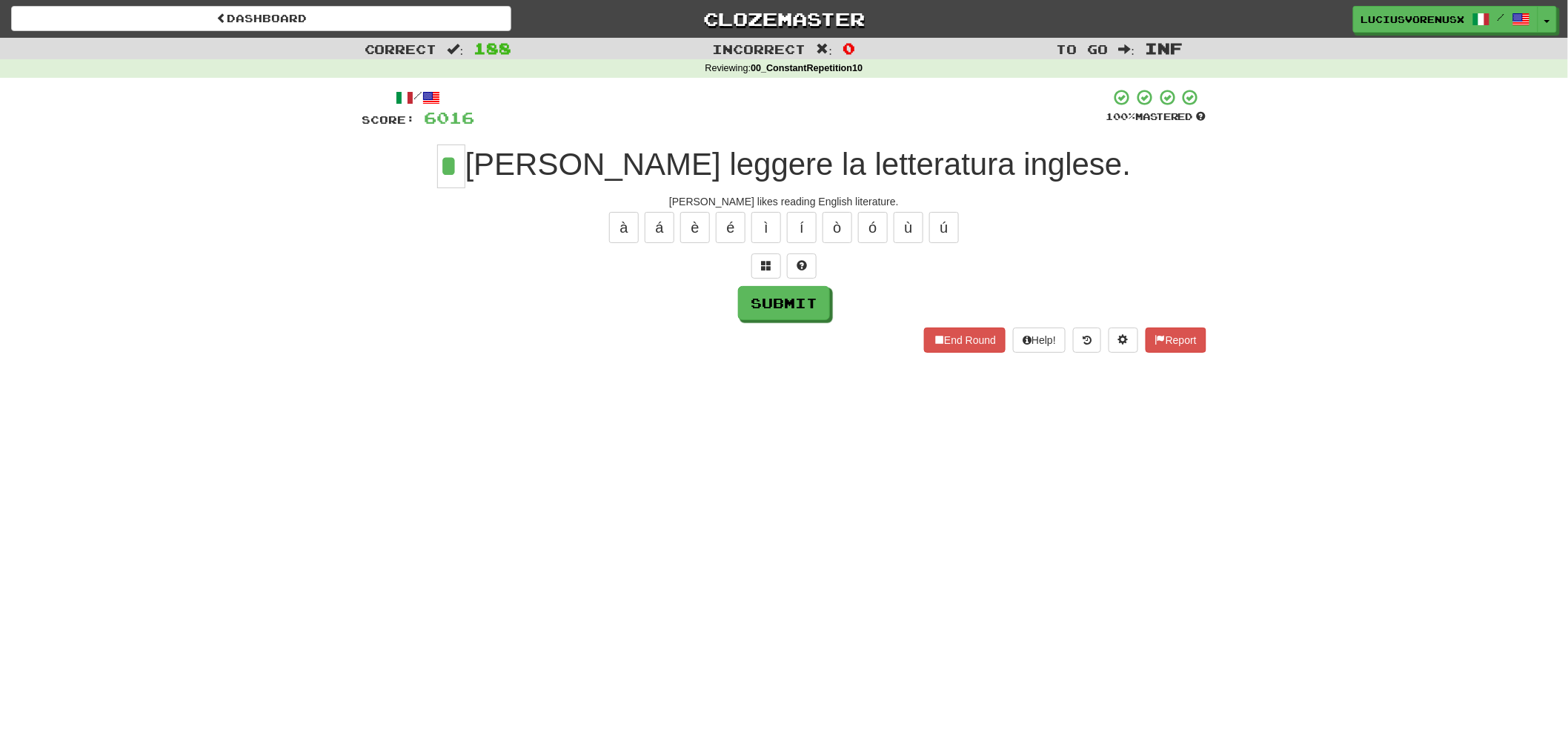
type input "*"
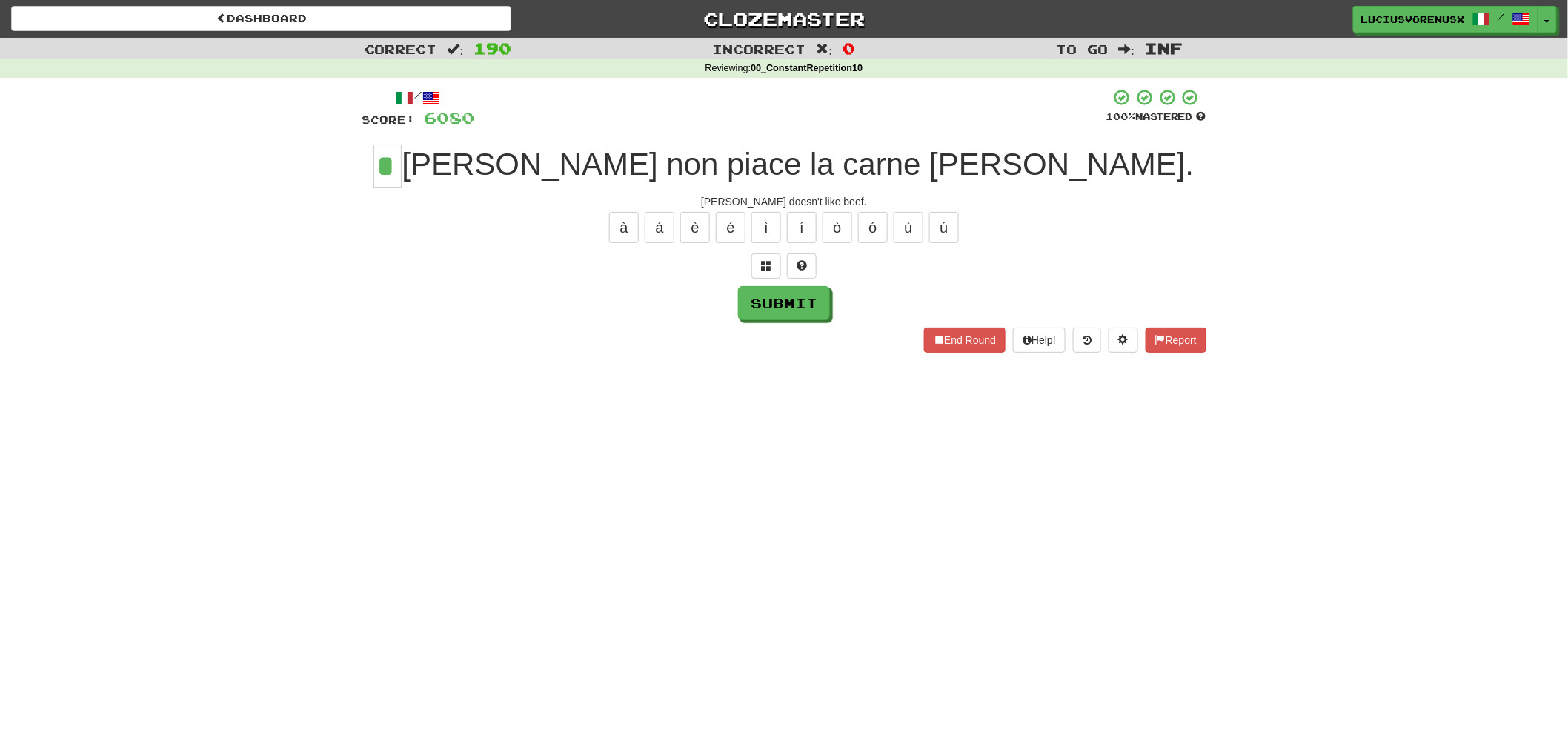
type input "*"
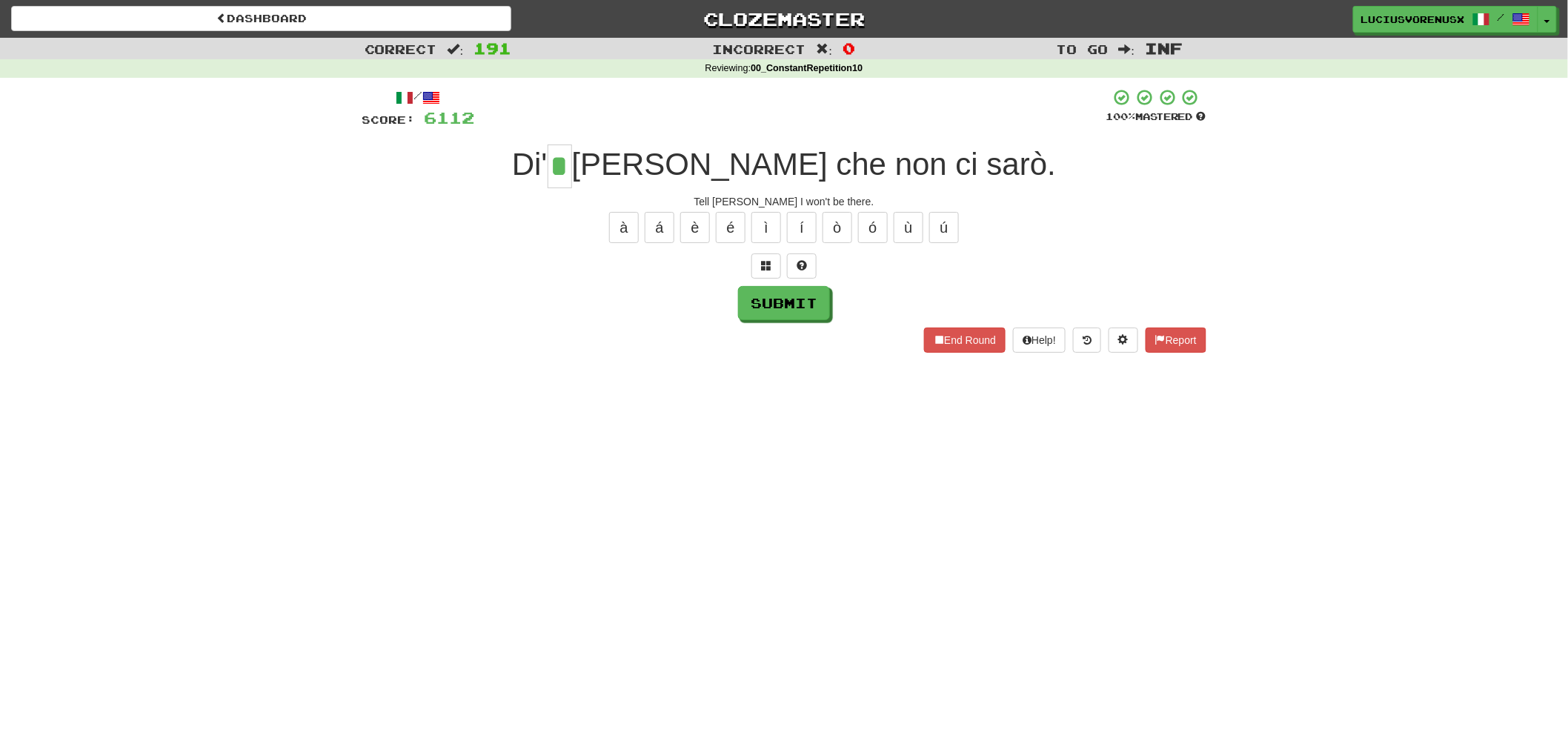
type input "*"
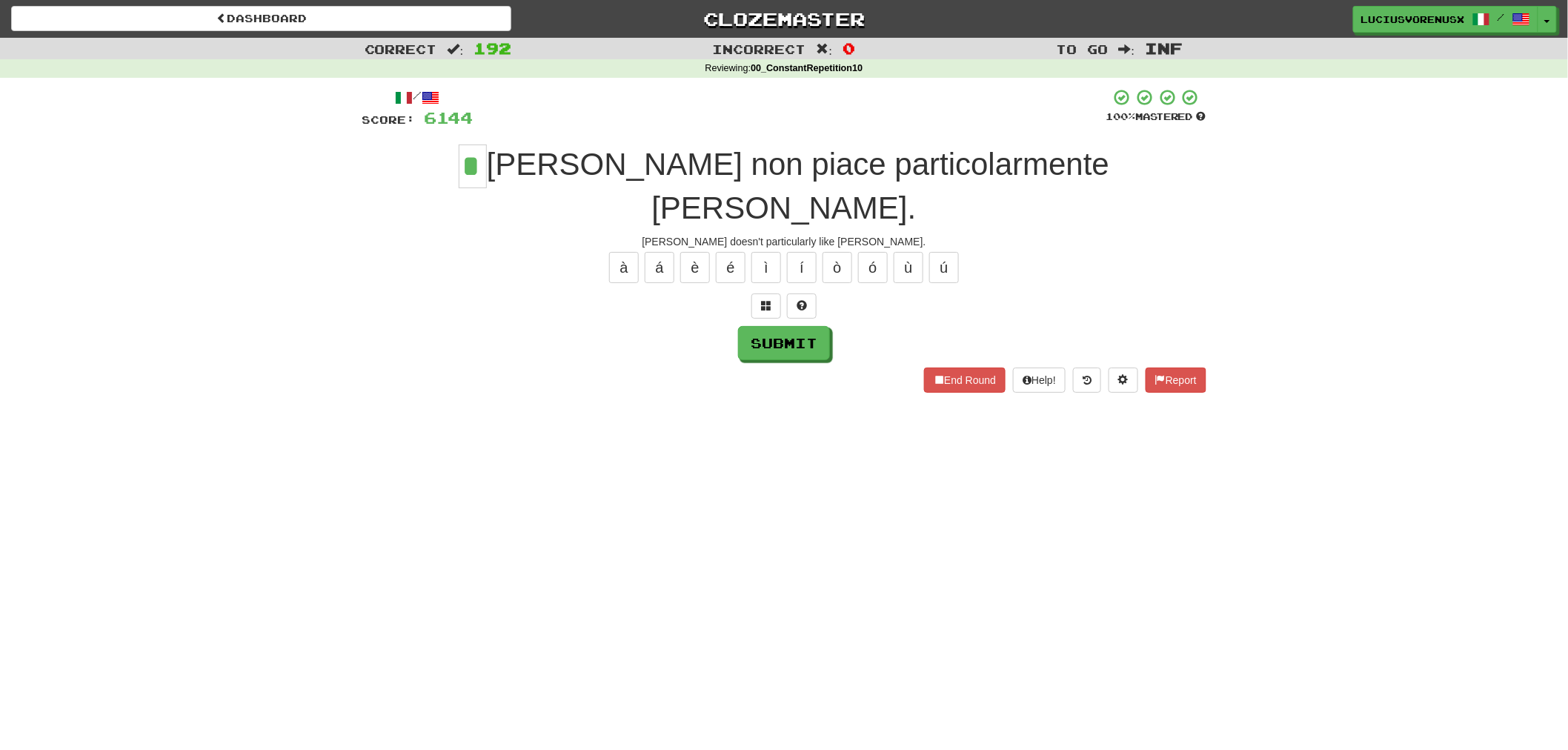
type input "*"
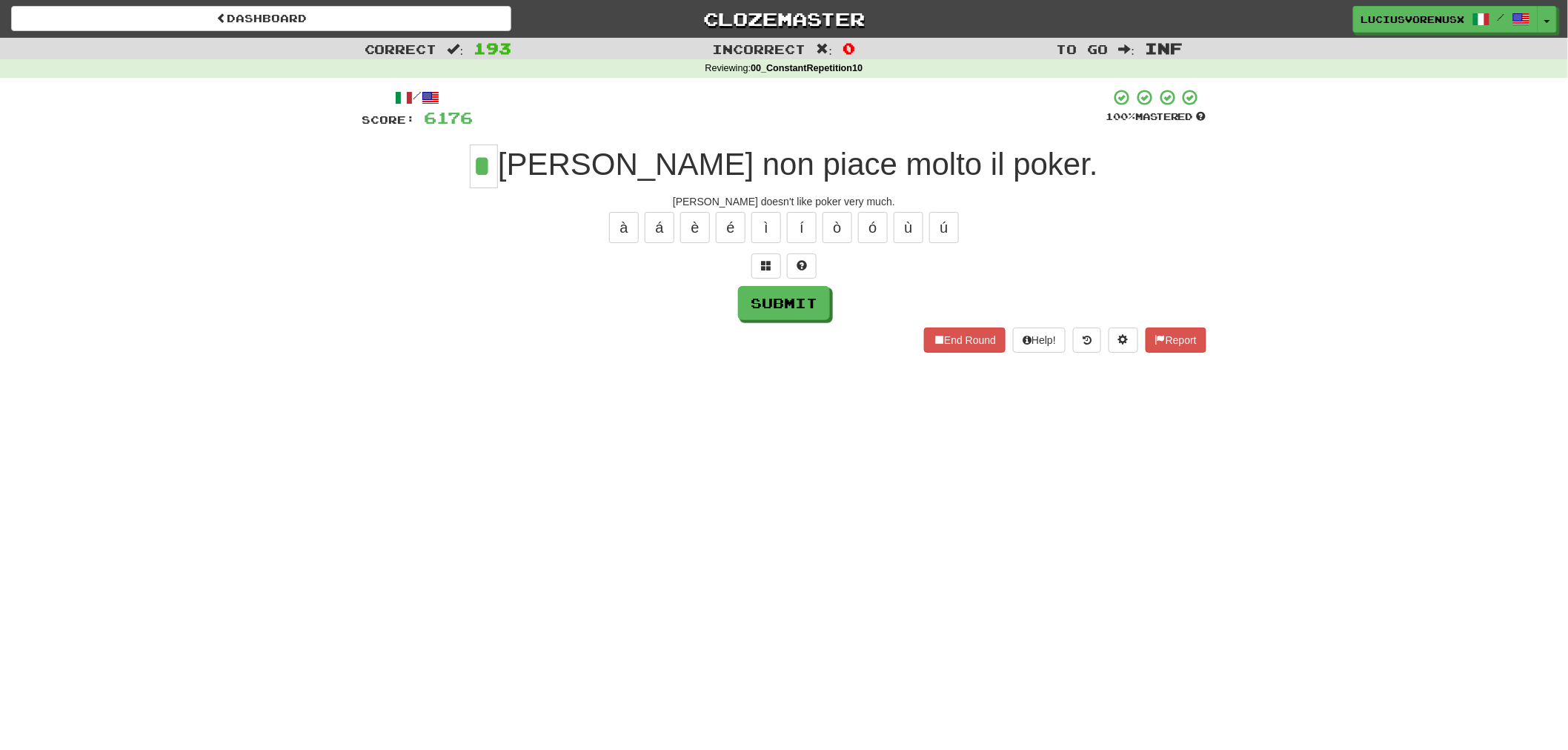
type input "*"
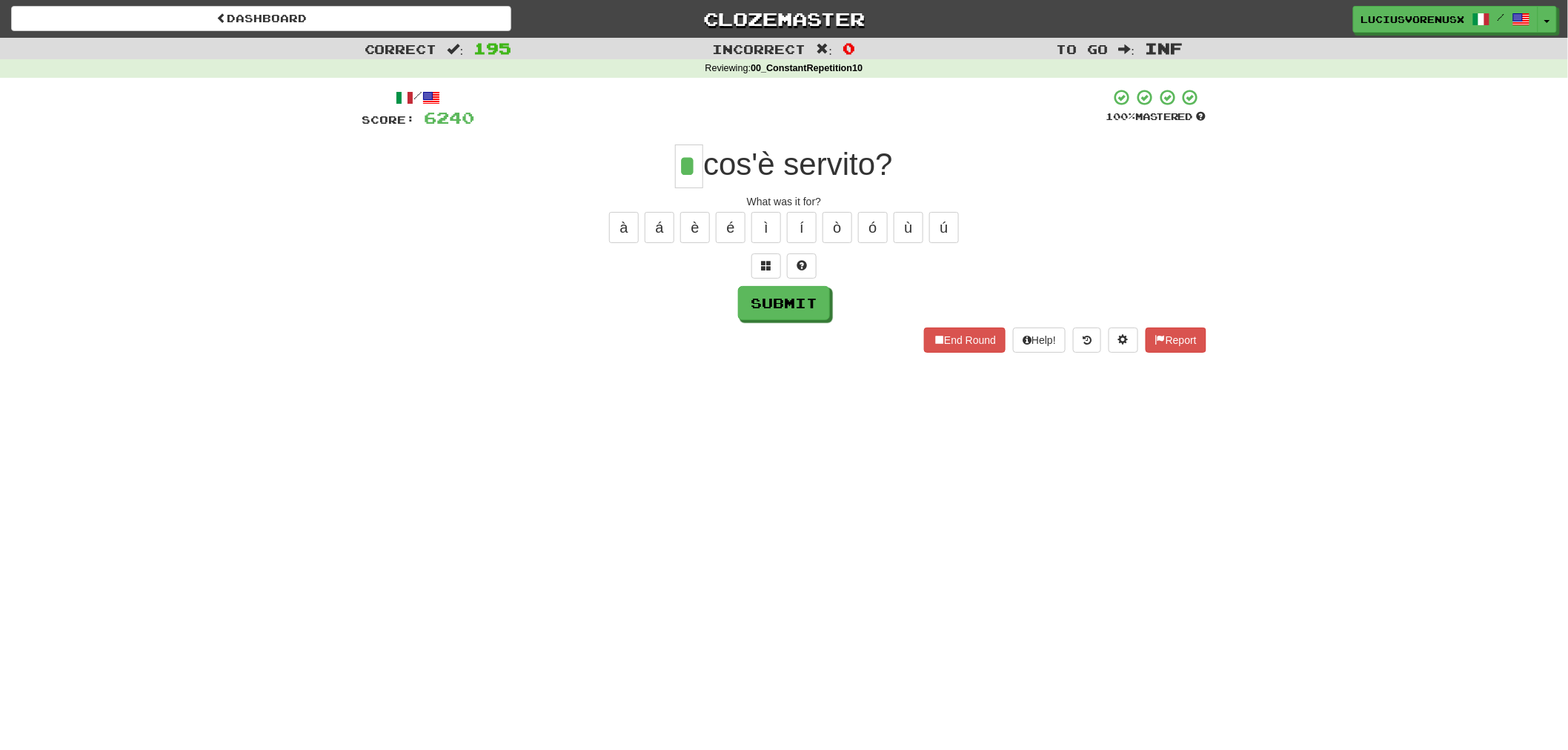
type input "*"
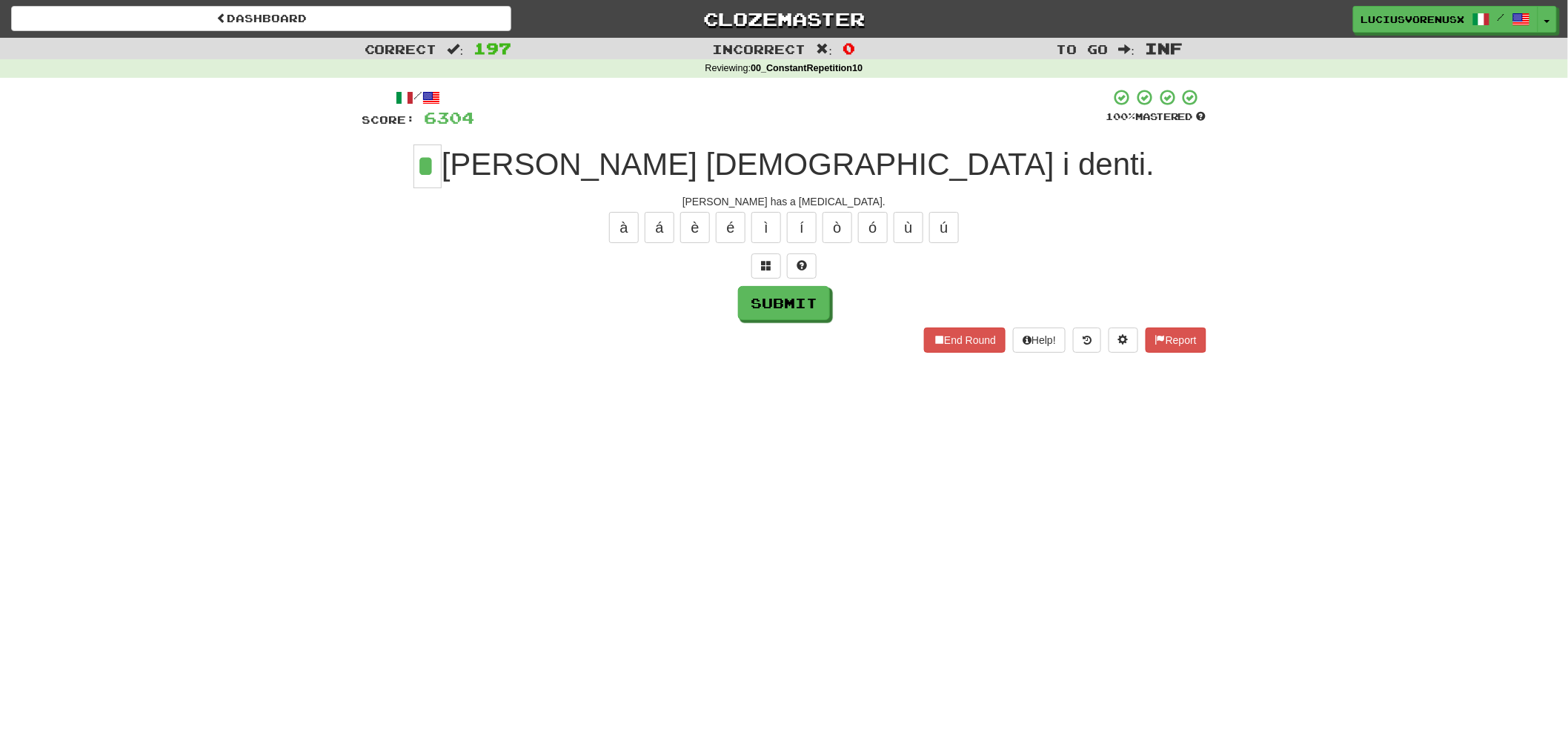
type input "*"
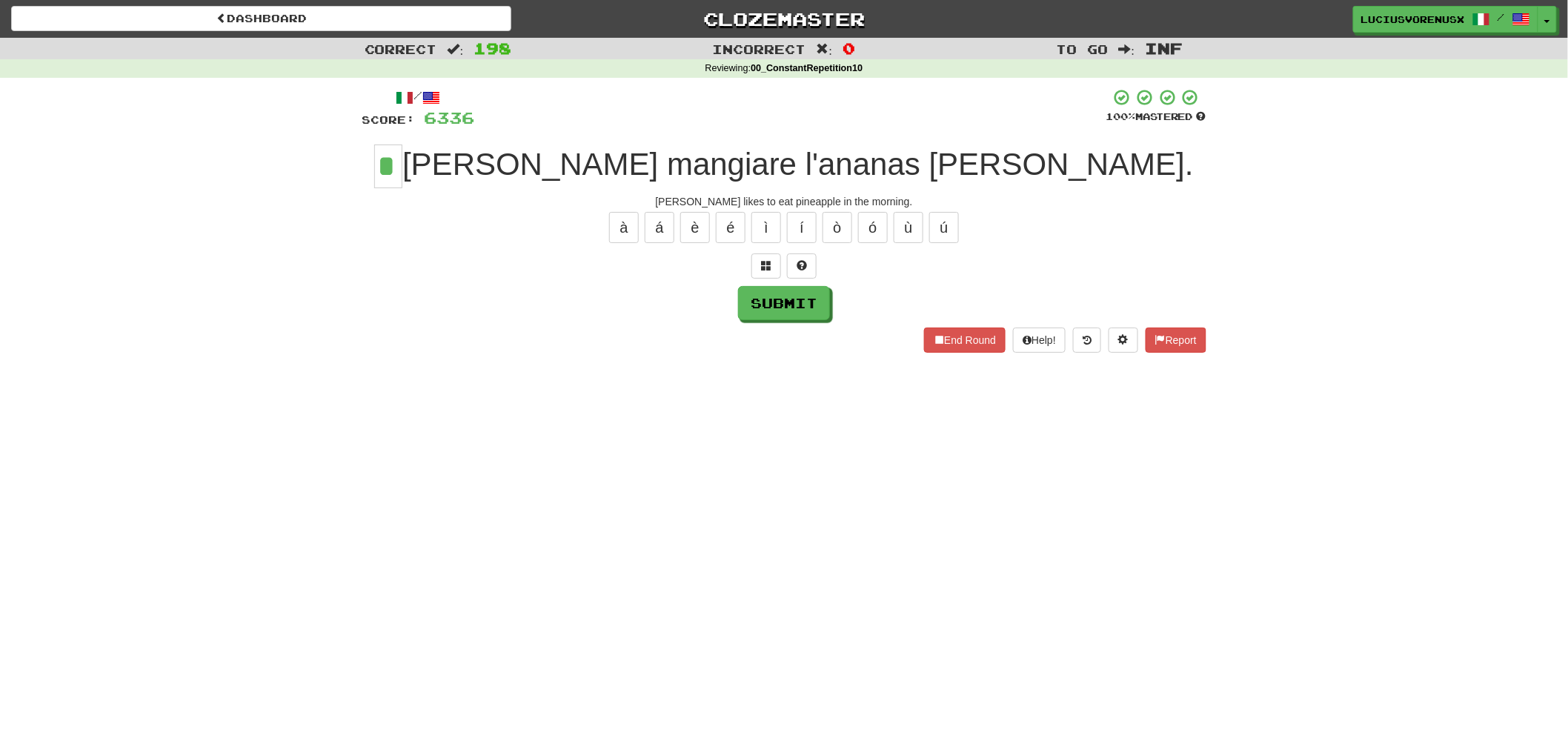
type input "*"
